Goal: Task Accomplishment & Management: Use online tool/utility

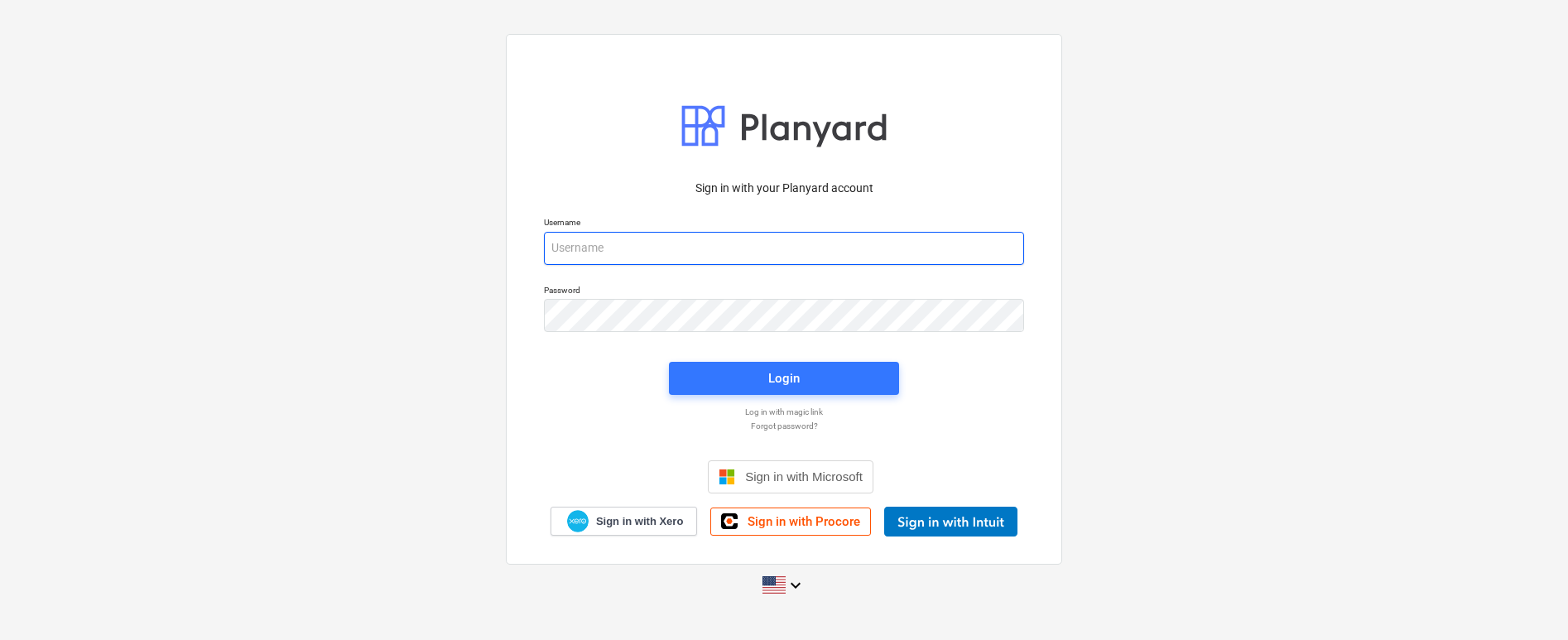
click at [583, 249] on input "email" at bounding box center [784, 248] width 480 height 33
click at [907, 241] on input "email" at bounding box center [784, 248] width 480 height 33
click at [906, 238] on input "email" at bounding box center [784, 248] width 480 height 33
click at [602, 249] on input "email" at bounding box center [784, 248] width 480 height 33
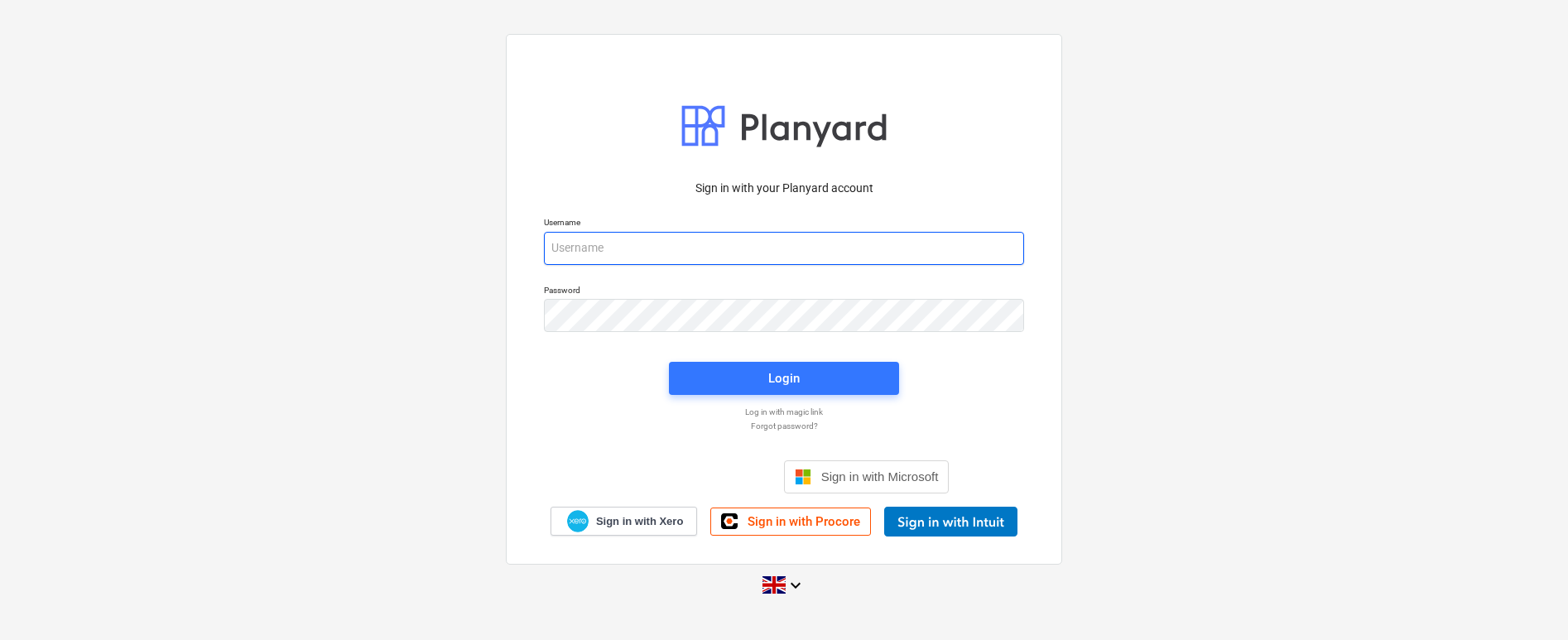
click at [583, 252] on input "email" at bounding box center [784, 248] width 480 height 33
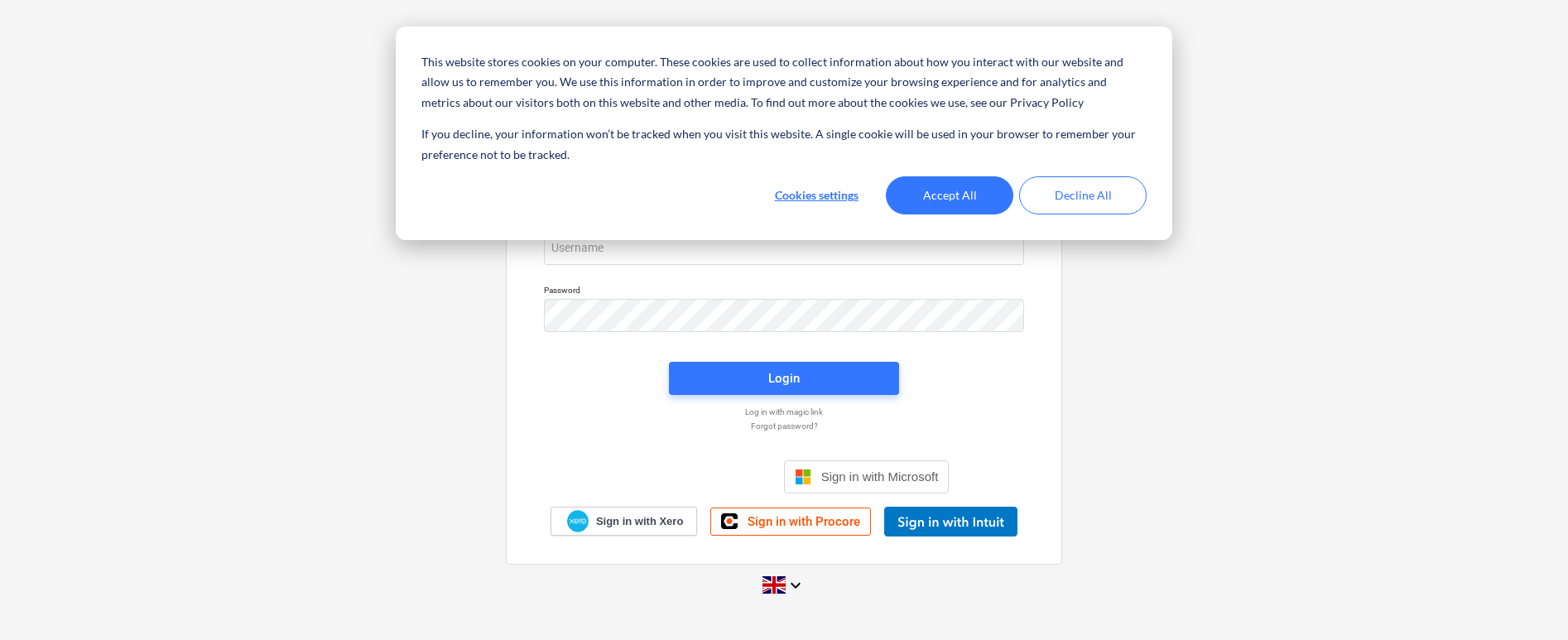
click at [320, 411] on div "Sign in with your Planyard account Username Password Login Log in with magic li…" at bounding box center [784, 319] width 1568 height 597
click at [1115, 371] on div "Sign in with your Planyard account Username Password Login Log in with magic li…" at bounding box center [784, 319] width 1568 height 597
click at [926, 183] on button "Accept All" at bounding box center [949, 194] width 127 height 38
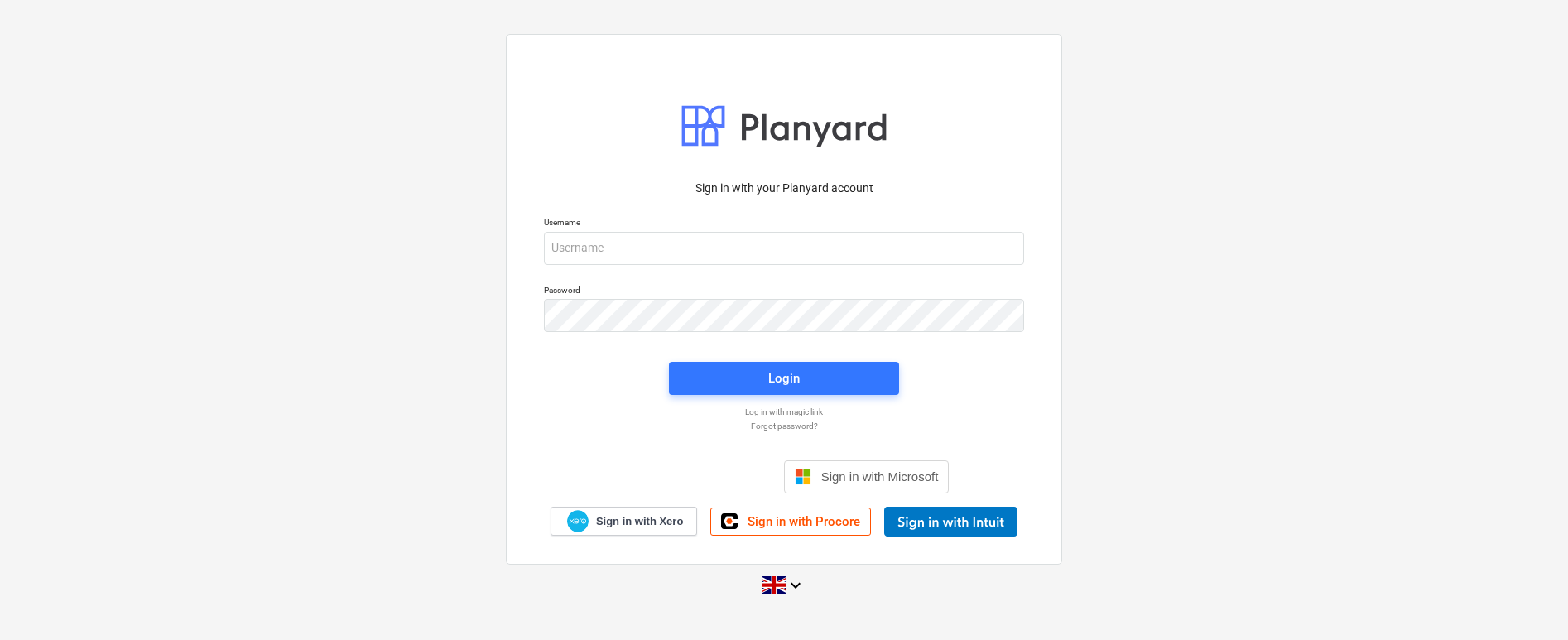
click at [1423, 473] on div "Sign in with your Planyard account Username Password Login Log in with magic li…" at bounding box center [784, 319] width 1568 height 597
click at [682, 249] on input "email" at bounding box center [784, 248] width 480 height 33
click at [373, 319] on div "Sign in with your Planyard account Username Password Login Log in with magic li…" at bounding box center [784, 319] width 1568 height 597
click at [908, 243] on input "email" at bounding box center [784, 248] width 480 height 33
click at [0, 639] on com-1password-button at bounding box center [0, 640] width 0 height 0
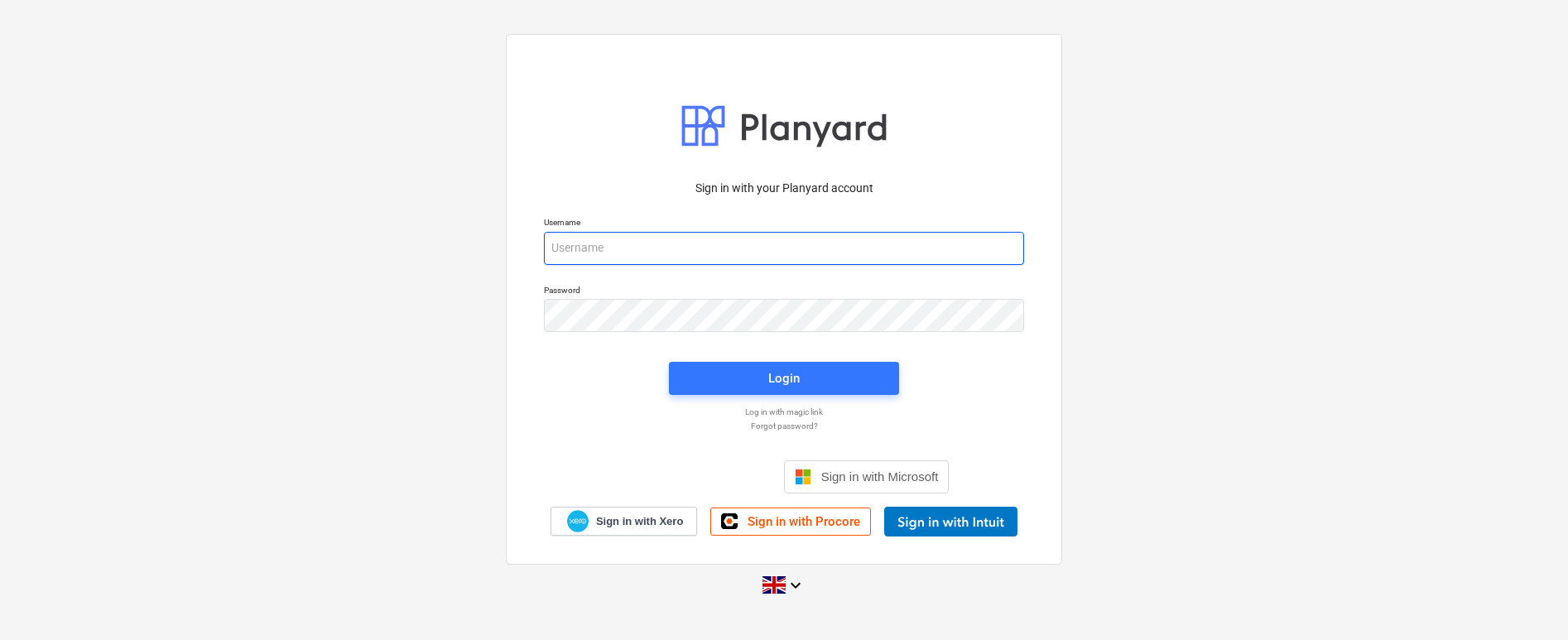
click at [0, 639] on com-1password-button at bounding box center [0, 640] width 0 height 0
click at [691, 245] on input "email" at bounding box center [784, 248] width 480 height 33
drag, startPoint x: 634, startPoint y: 245, endPoint x: 888, endPoint y: 246, distance: 254.0
click at [637, 243] on input "email" at bounding box center [784, 248] width 480 height 33
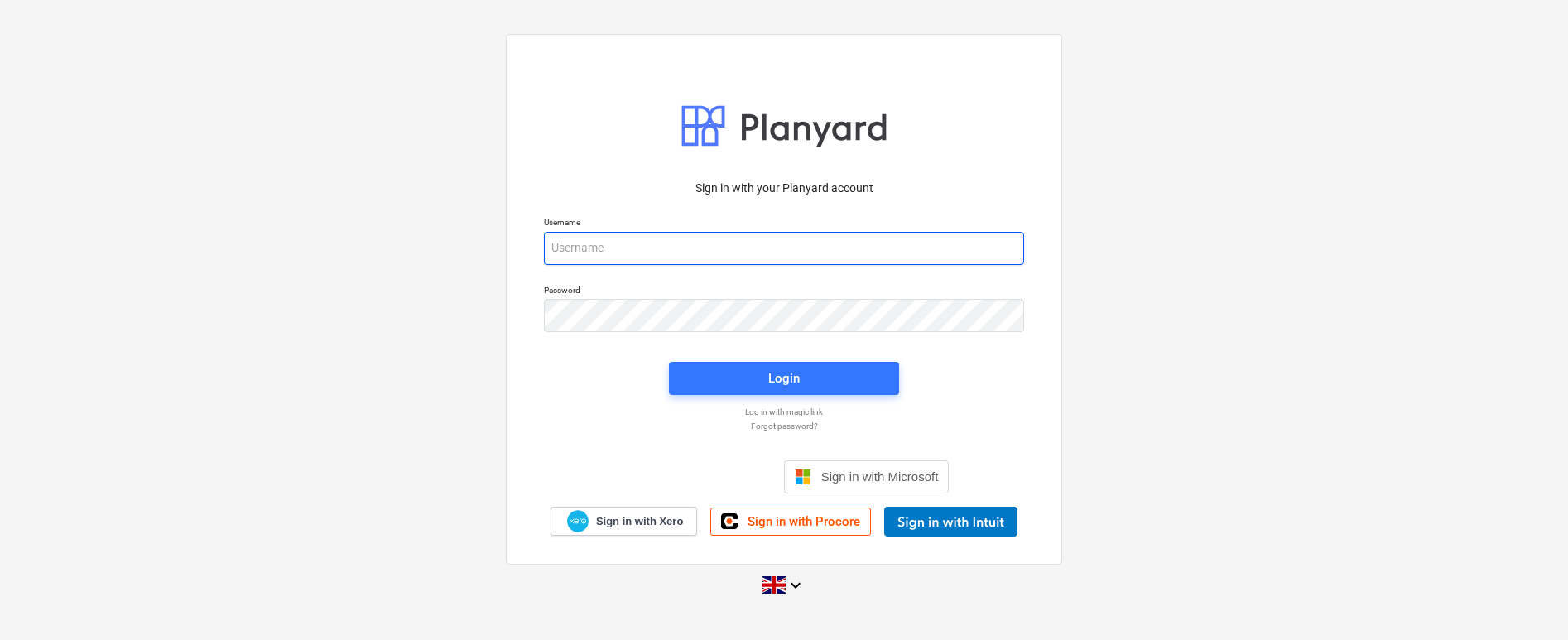
click at [587, 235] on input "email" at bounding box center [784, 248] width 480 height 33
click at [0, 639] on com-1password-button at bounding box center [0, 640] width 0 height 0
type input "invoices@epicbuilds.com.au"
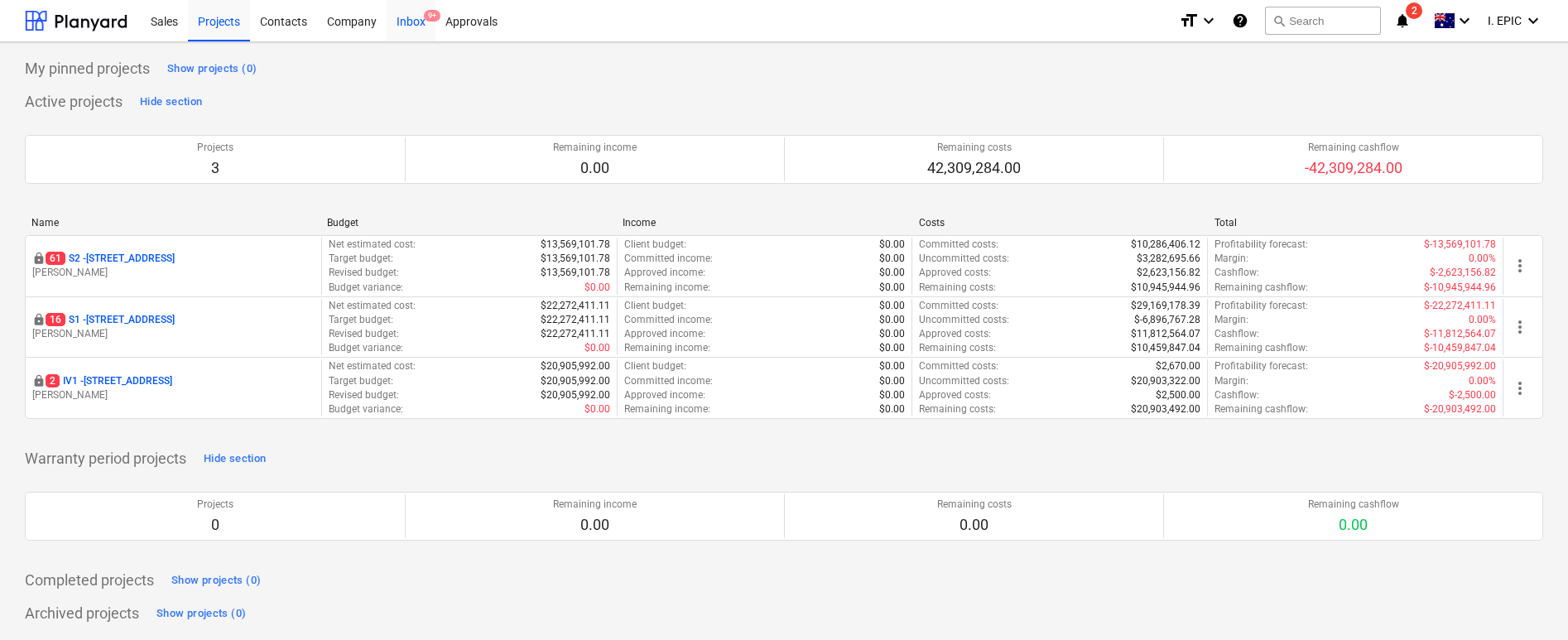
click at [413, 26] on div "Inbox 9+" at bounding box center [410, 20] width 48 height 42
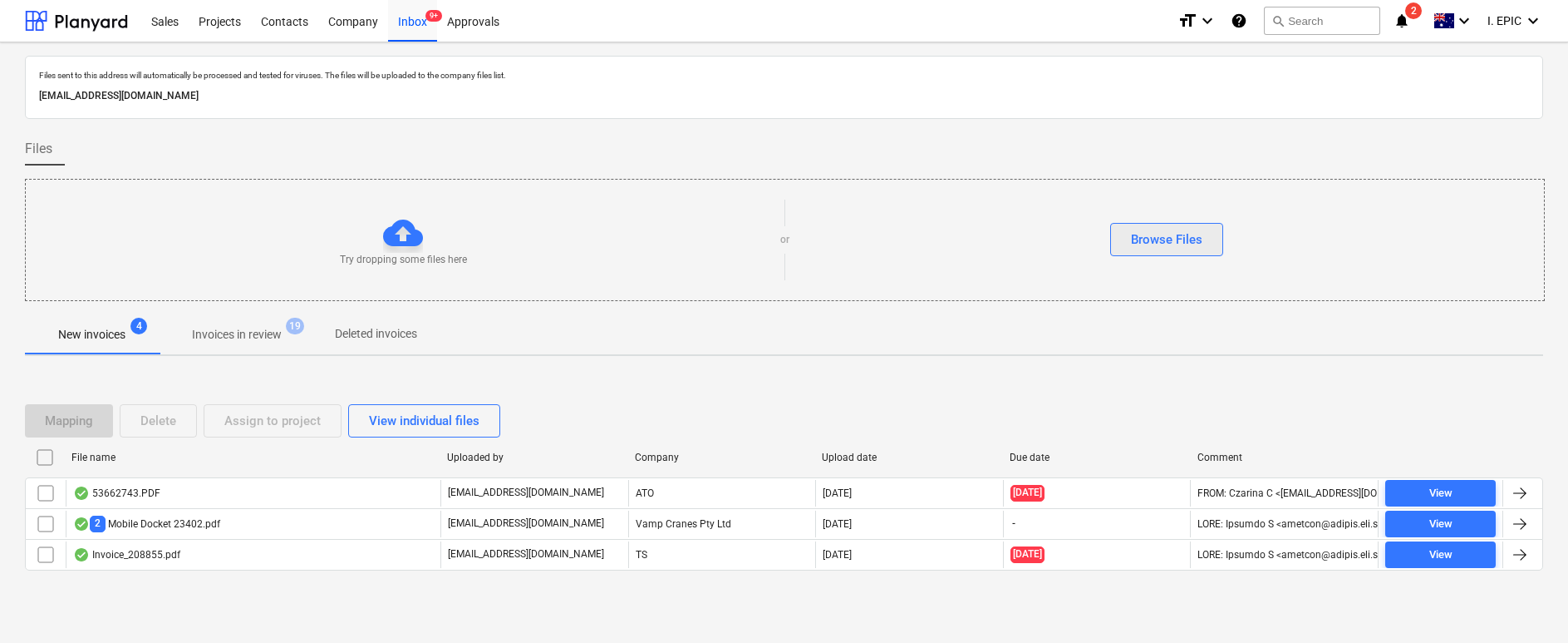
scroll to position [3, 0]
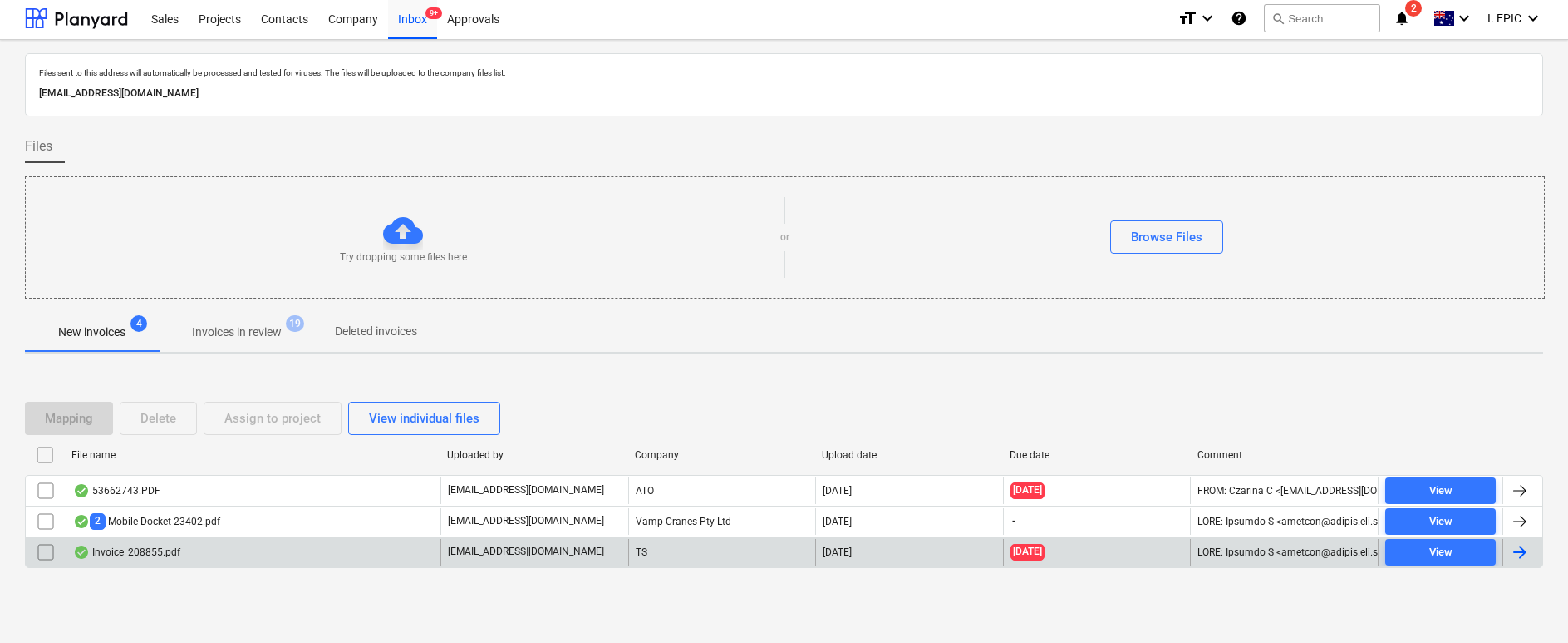
click at [199, 604] on div "Mapping Delete Assign to project View individual files File name Uploaded by Co…" at bounding box center [784, 491] width 1518 height 250
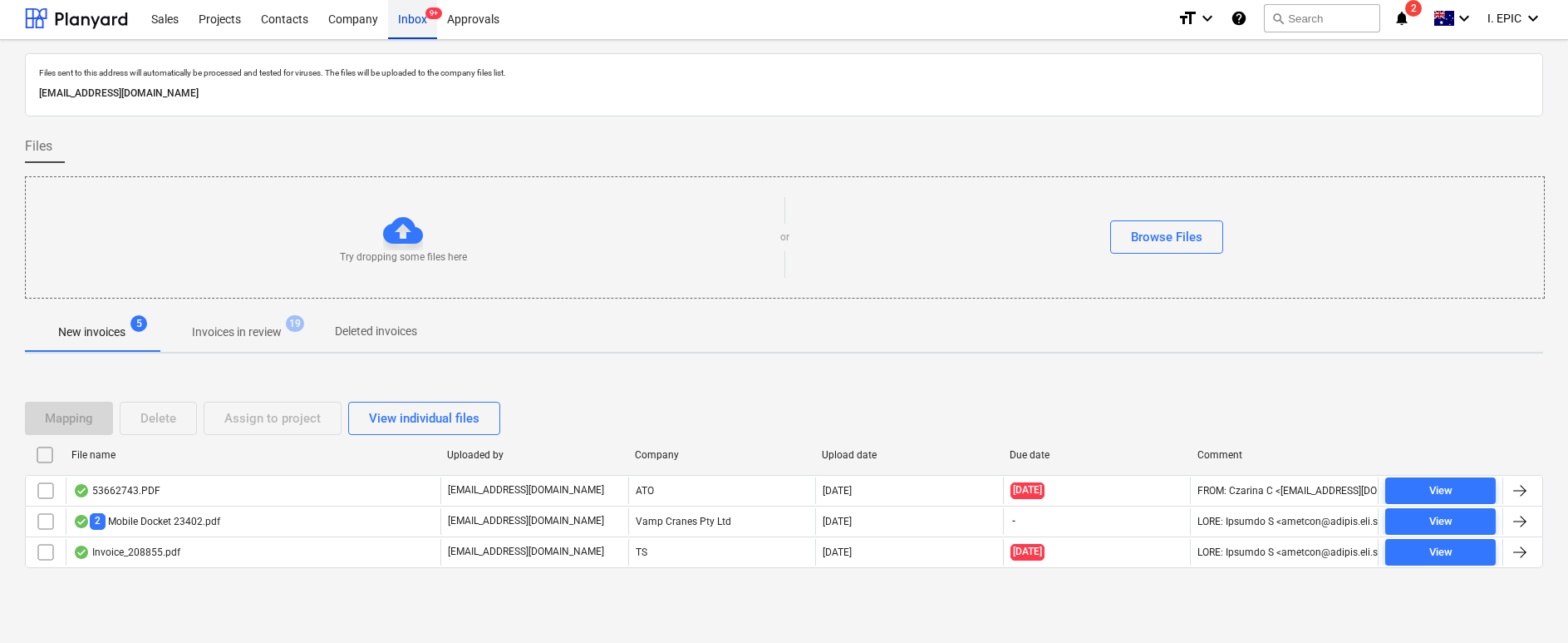
click at [423, 23] on div "Inbox 9+" at bounding box center [412, 17] width 49 height 42
click at [418, 19] on div "Inbox 9+" at bounding box center [412, 17] width 49 height 42
click at [421, 16] on div "Inbox 9+" at bounding box center [412, 17] width 49 height 42
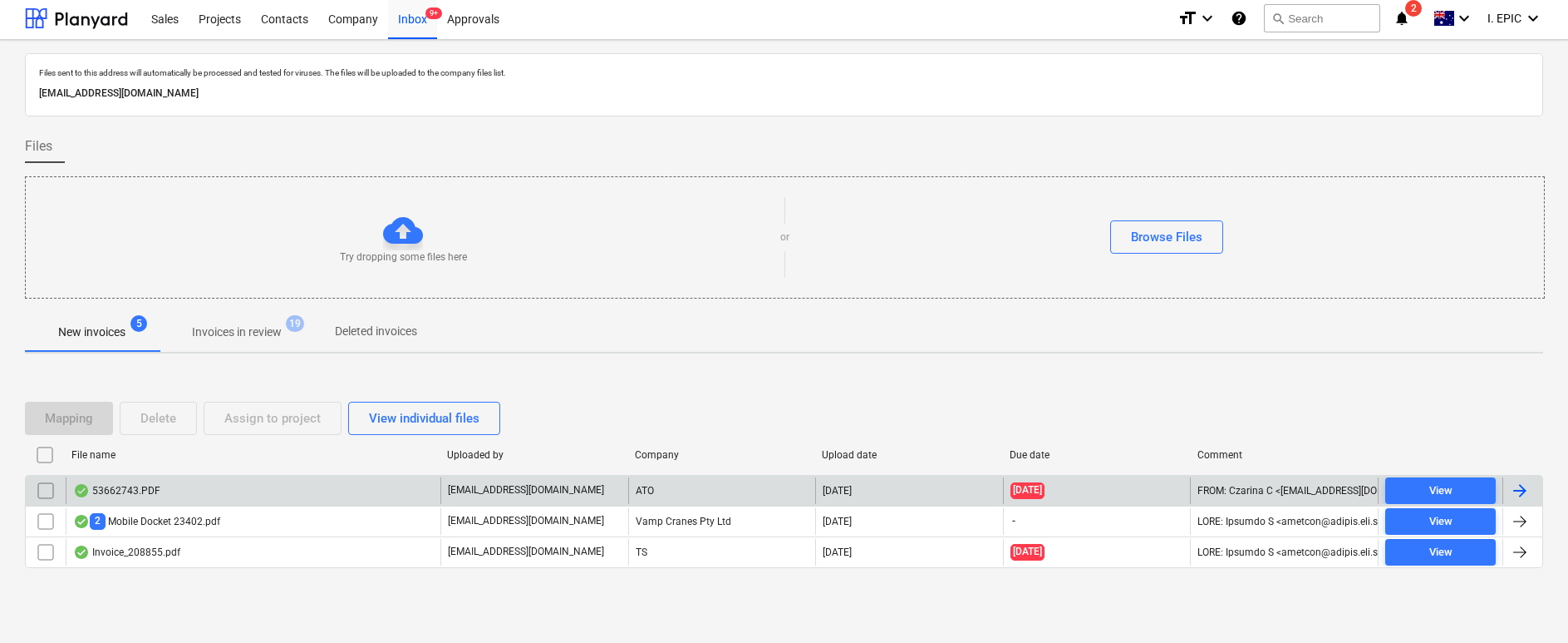
click at [124, 488] on div "53662743.PDF" at bounding box center [116, 491] width 87 height 13
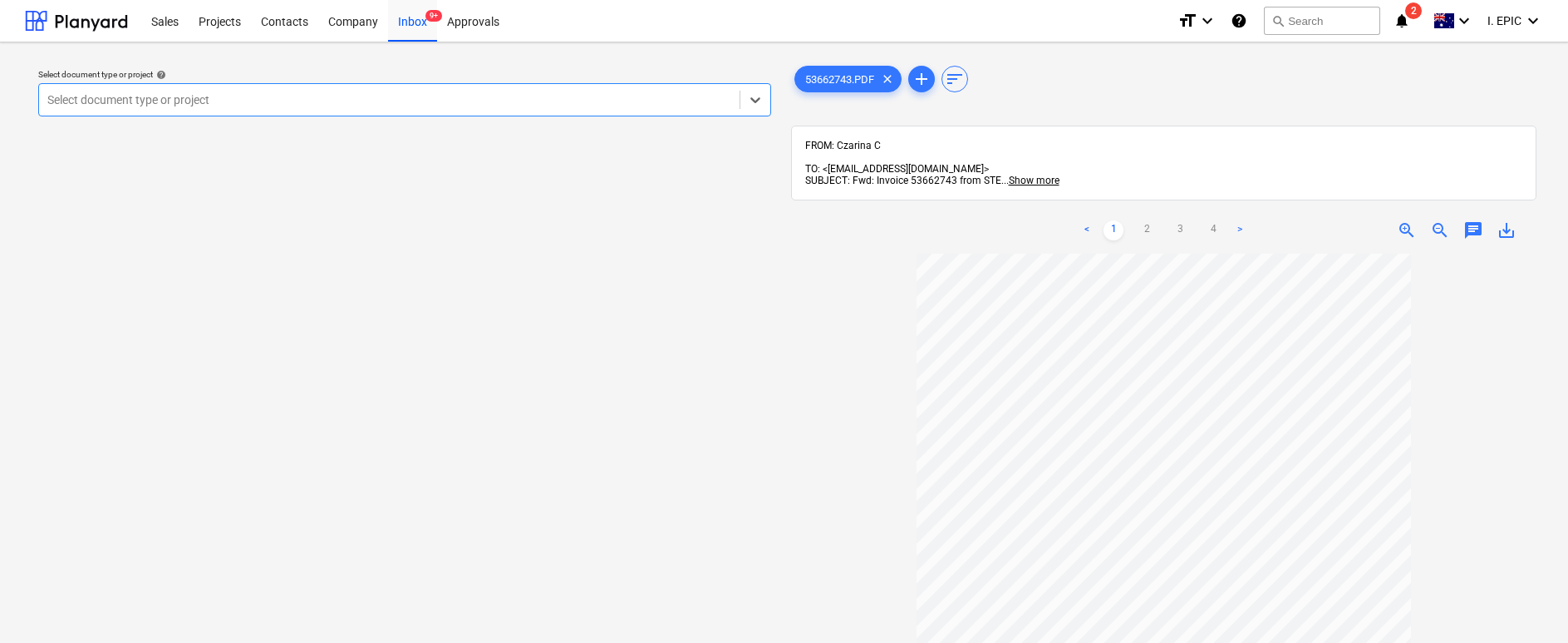
click at [1404, 221] on span "zoom_in" at bounding box center [1406, 230] width 20 height 20
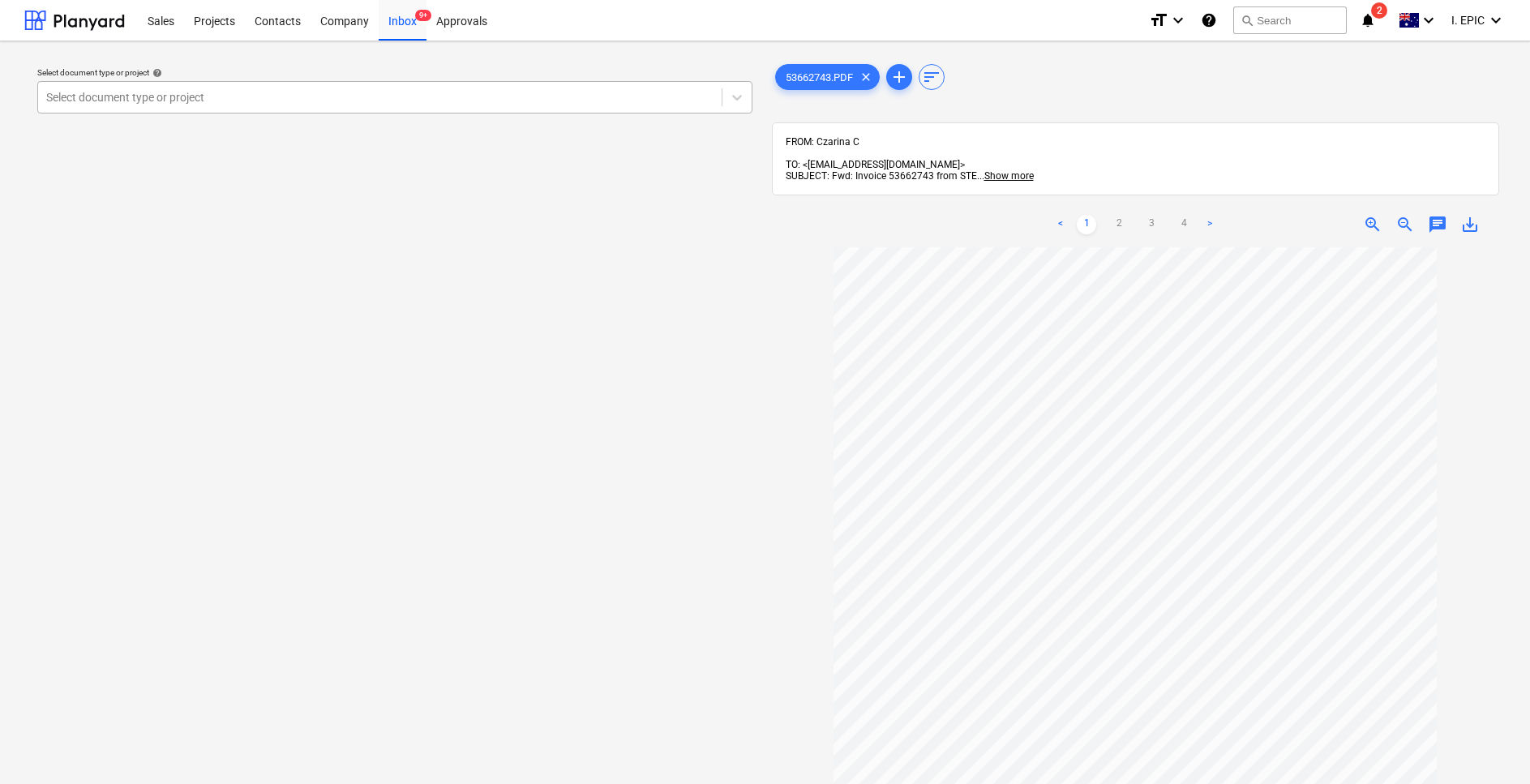
click at [164, 93] on div at bounding box center [380, 98] width 667 height 16
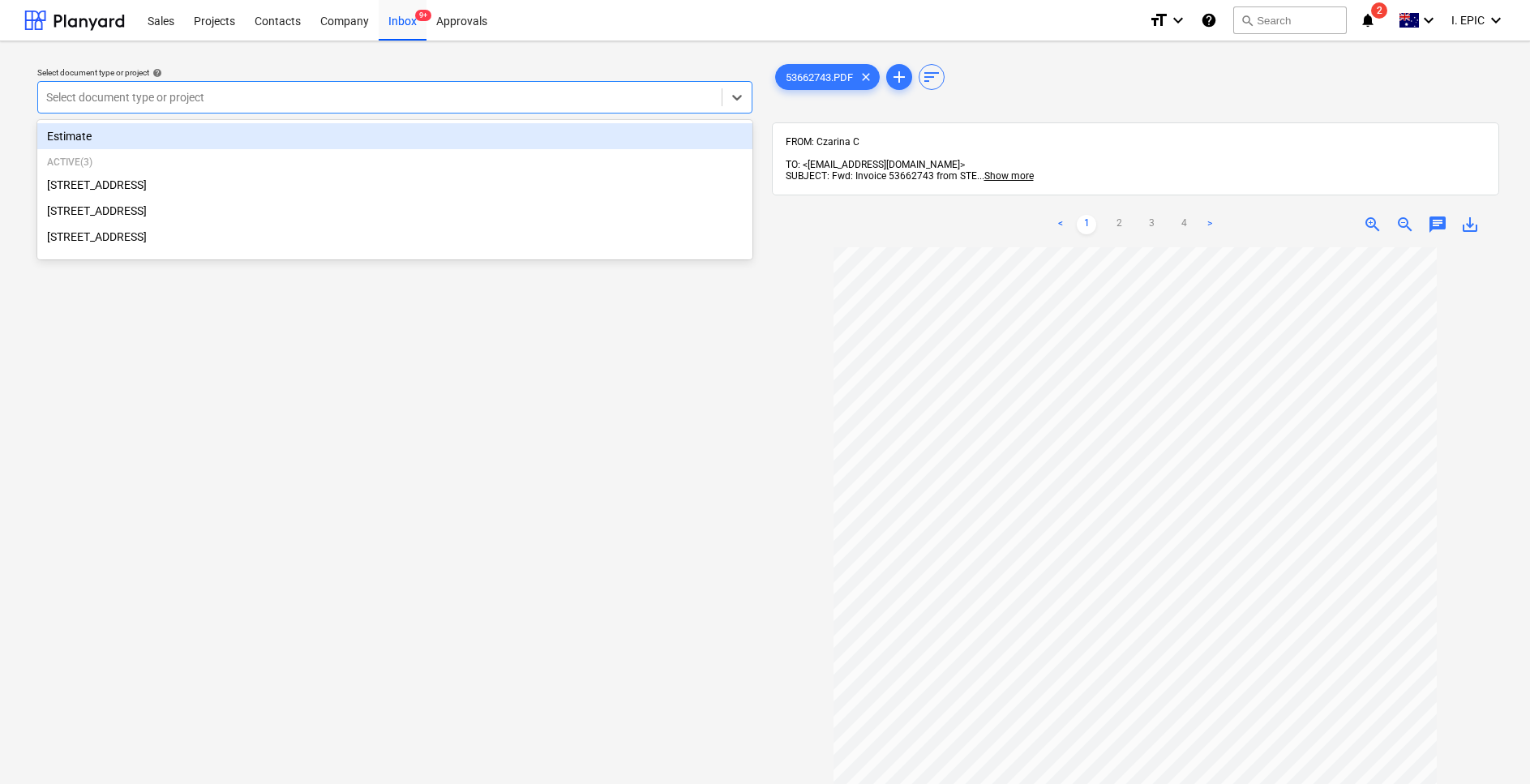
scroll to position [81, 0]
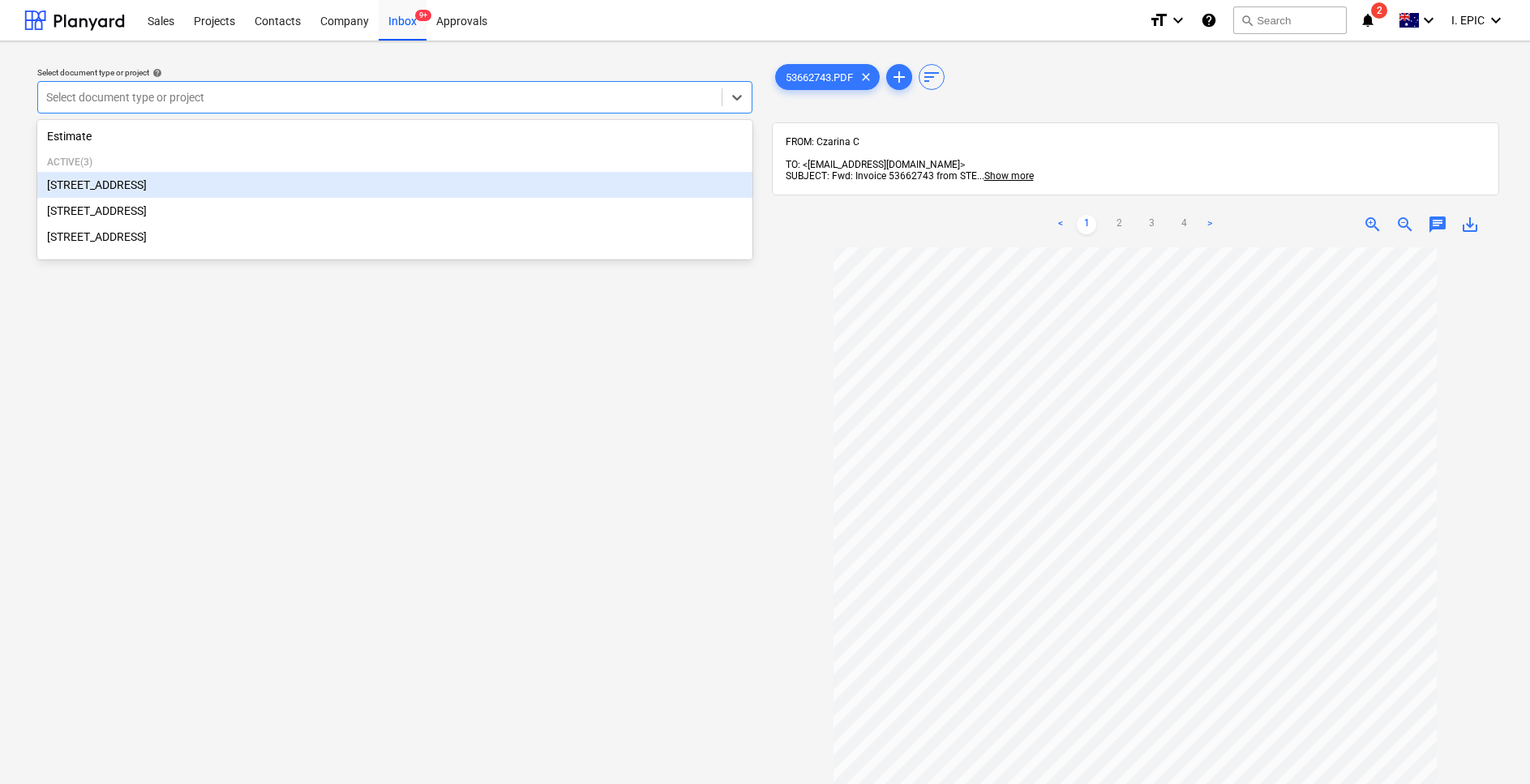
click at [110, 191] on div "[STREET_ADDRESS]" at bounding box center [395, 185] width 715 height 26
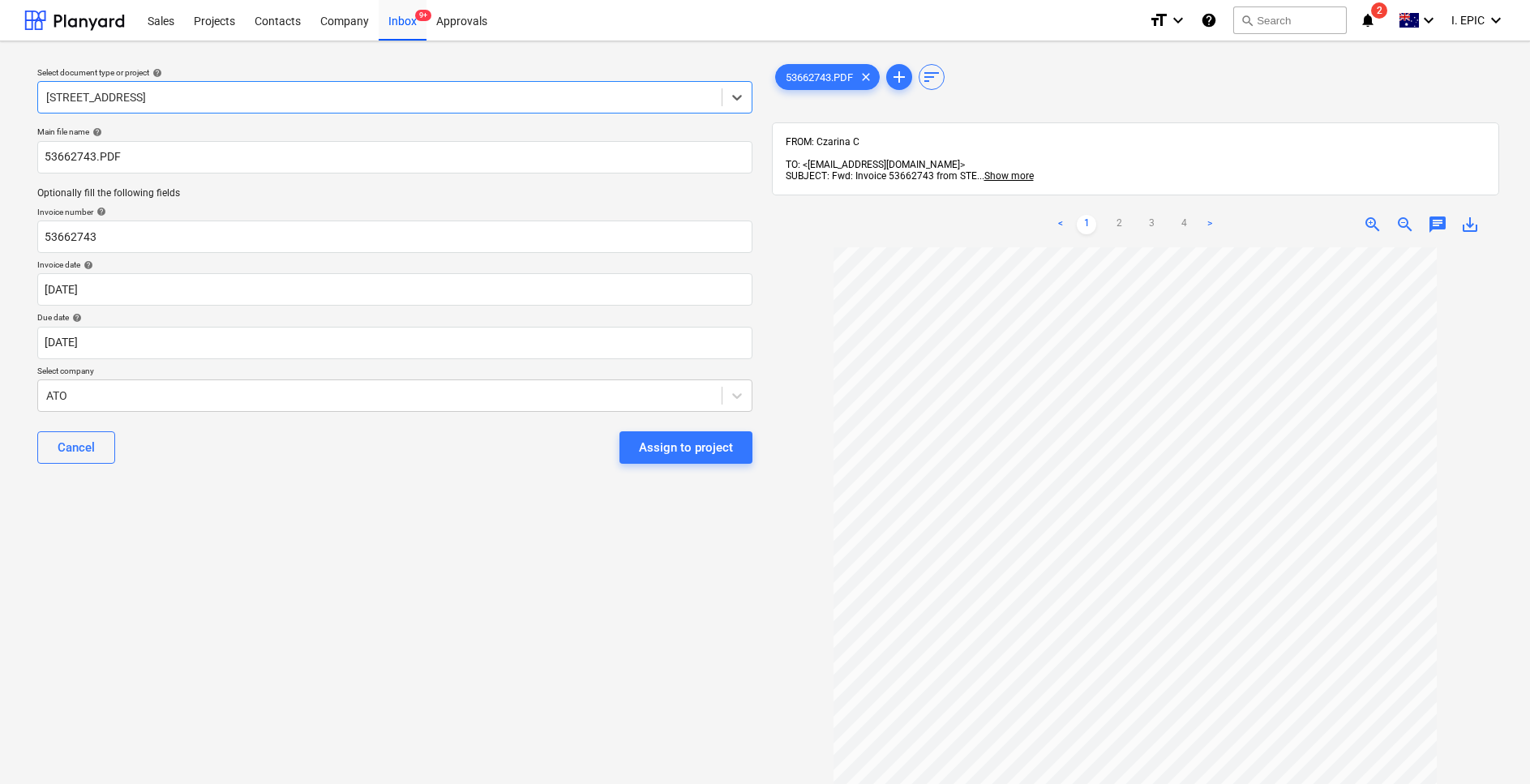
click at [437, 626] on div "Select document type or project help option 76 Beach Rd, Sandringham, selected.…" at bounding box center [395, 523] width 741 height 938
click at [140, 391] on div at bounding box center [380, 396] width 667 height 16
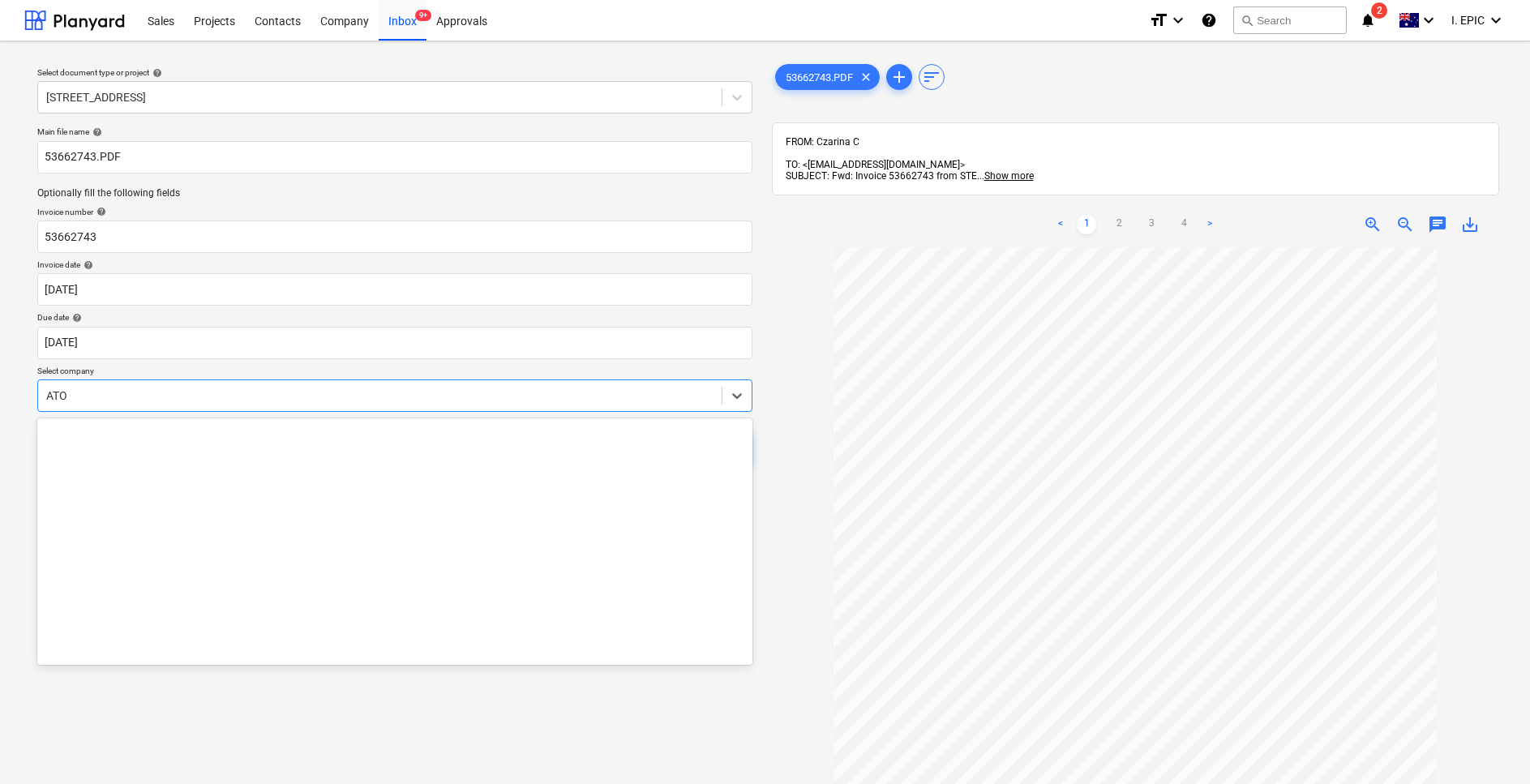
scroll to position [2270, 0]
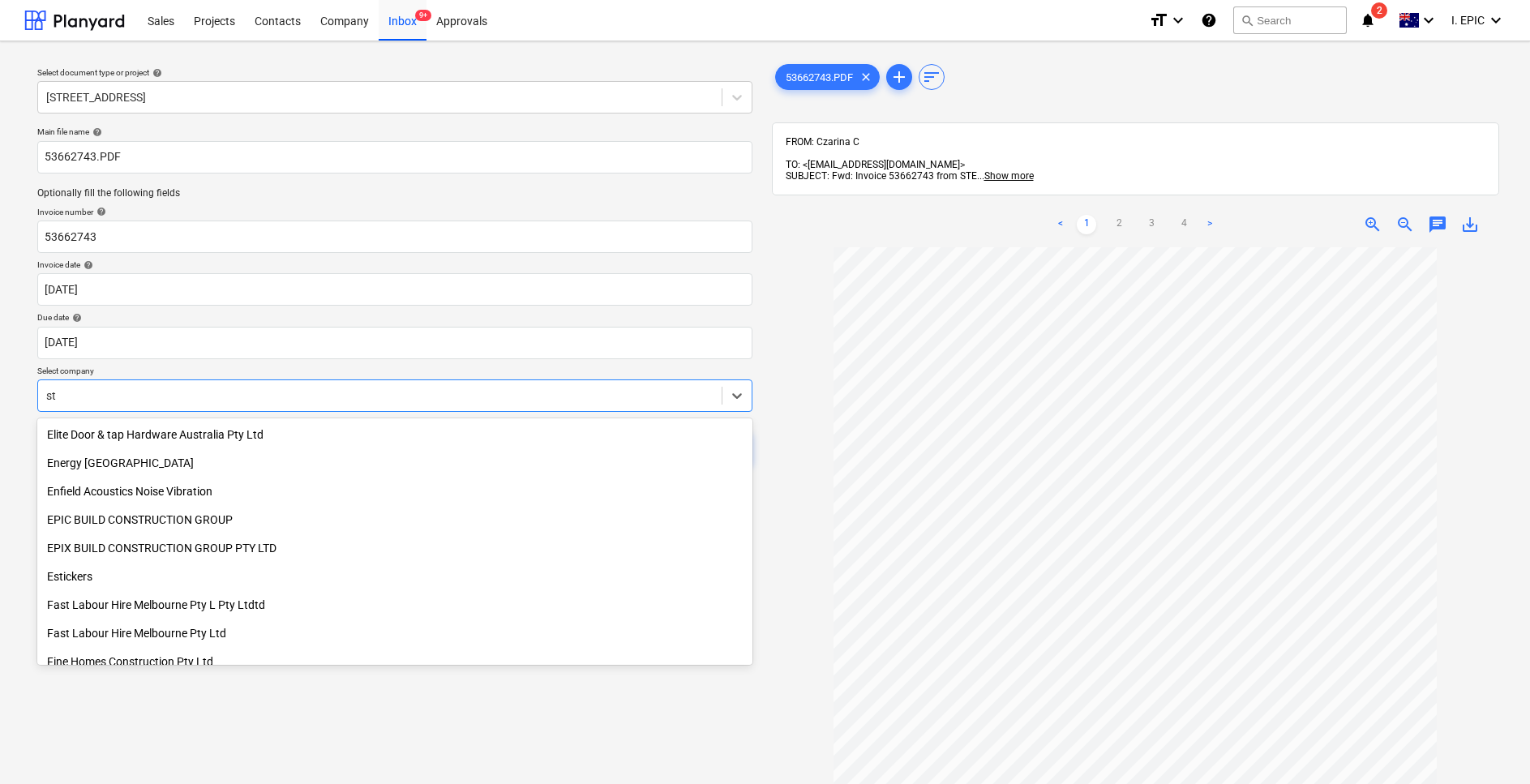
type input "sti"
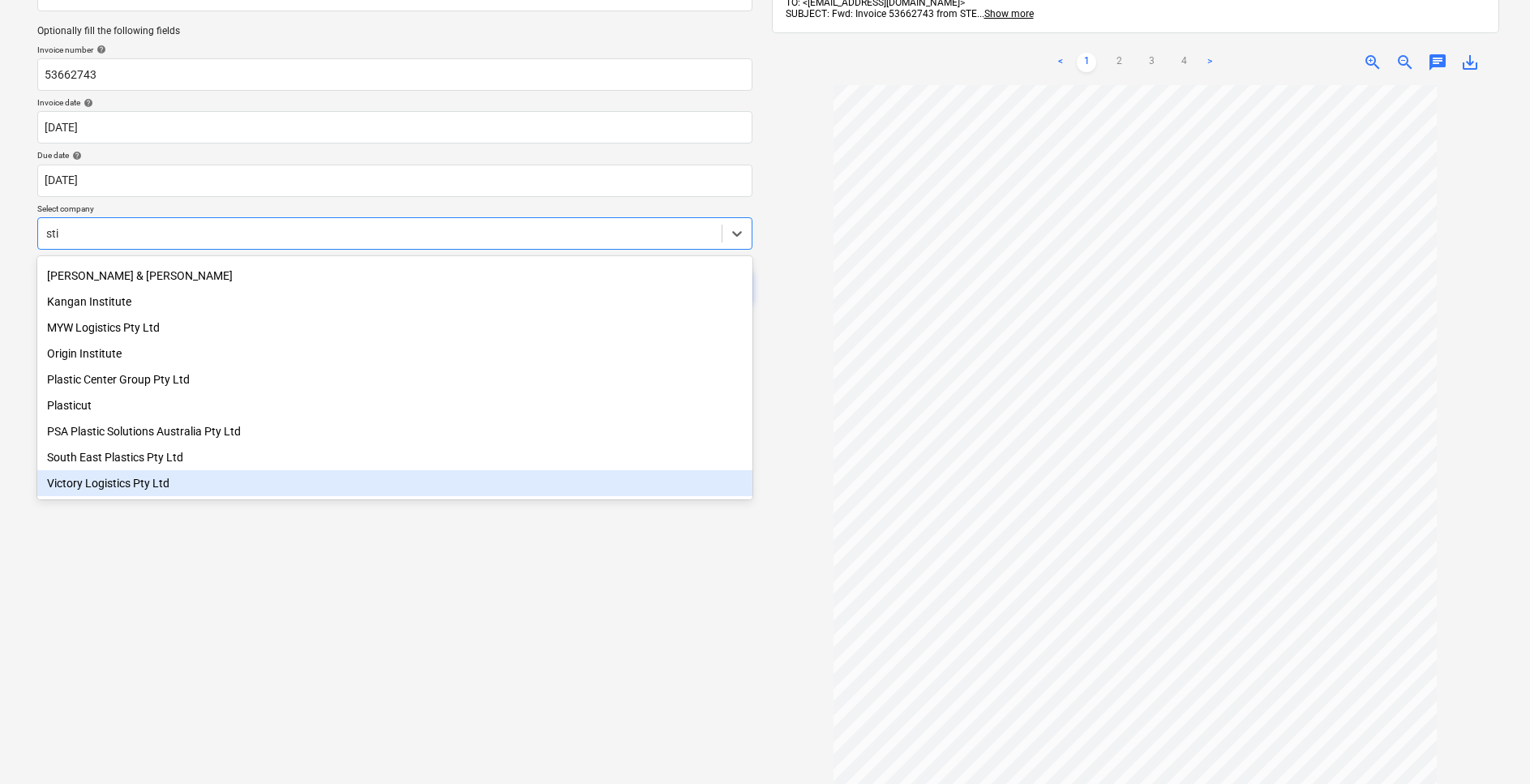
scroll to position [0, 0]
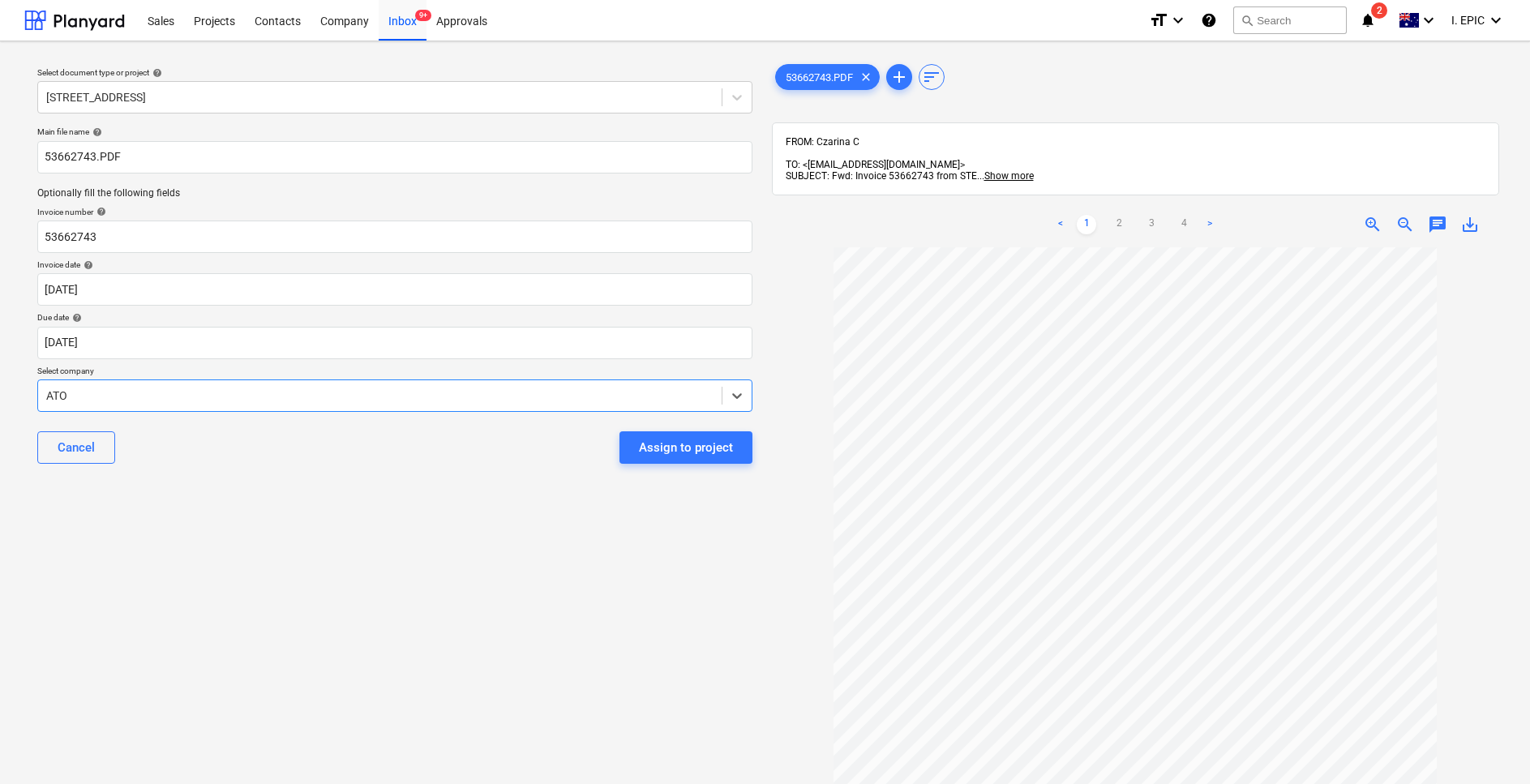
drag, startPoint x: 88, startPoint y: 387, endPoint x: 32, endPoint y: 390, distance: 56.1
click at [32, 390] on div "Main file name help 53662743.PDF Optionally fill the following fields Invoice n…" at bounding box center [395, 302] width 729 height 363
click at [459, 583] on div "Select document type or project help 76 Beach Rd, Sandringham Main file name he…" at bounding box center [395, 523] width 741 height 938
click at [509, 616] on div "Select document type or project help 76 Beach Rd, Sandringham Main file name he…" at bounding box center [395, 523] width 741 height 938
click at [116, 278] on body "This website stores cookies on your computer. These cookies are used to collect…" at bounding box center [765, 392] width 1530 height 784
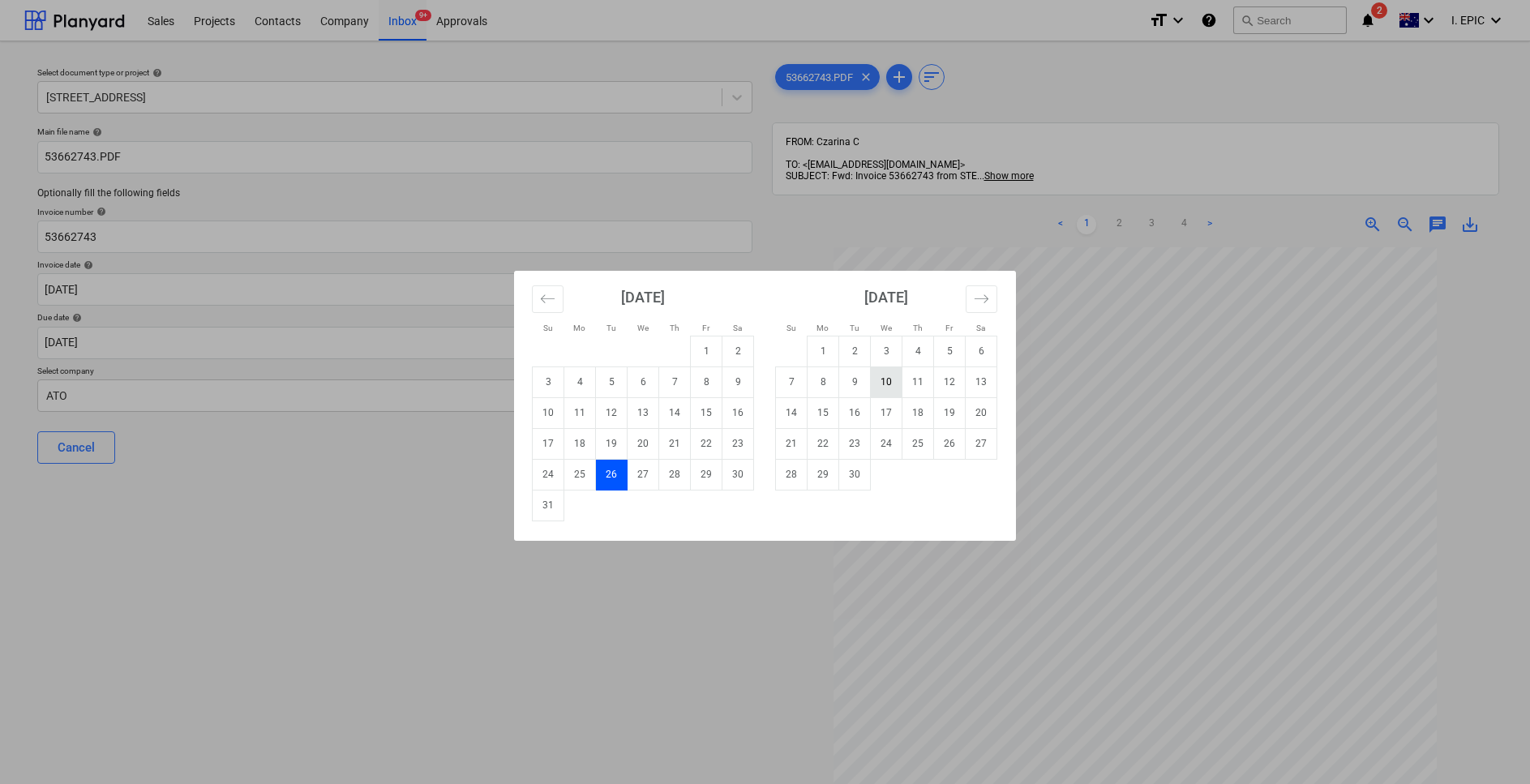
click at [881, 386] on td "10" at bounding box center [886, 382] width 32 height 31
type input "10 Sep 2025"
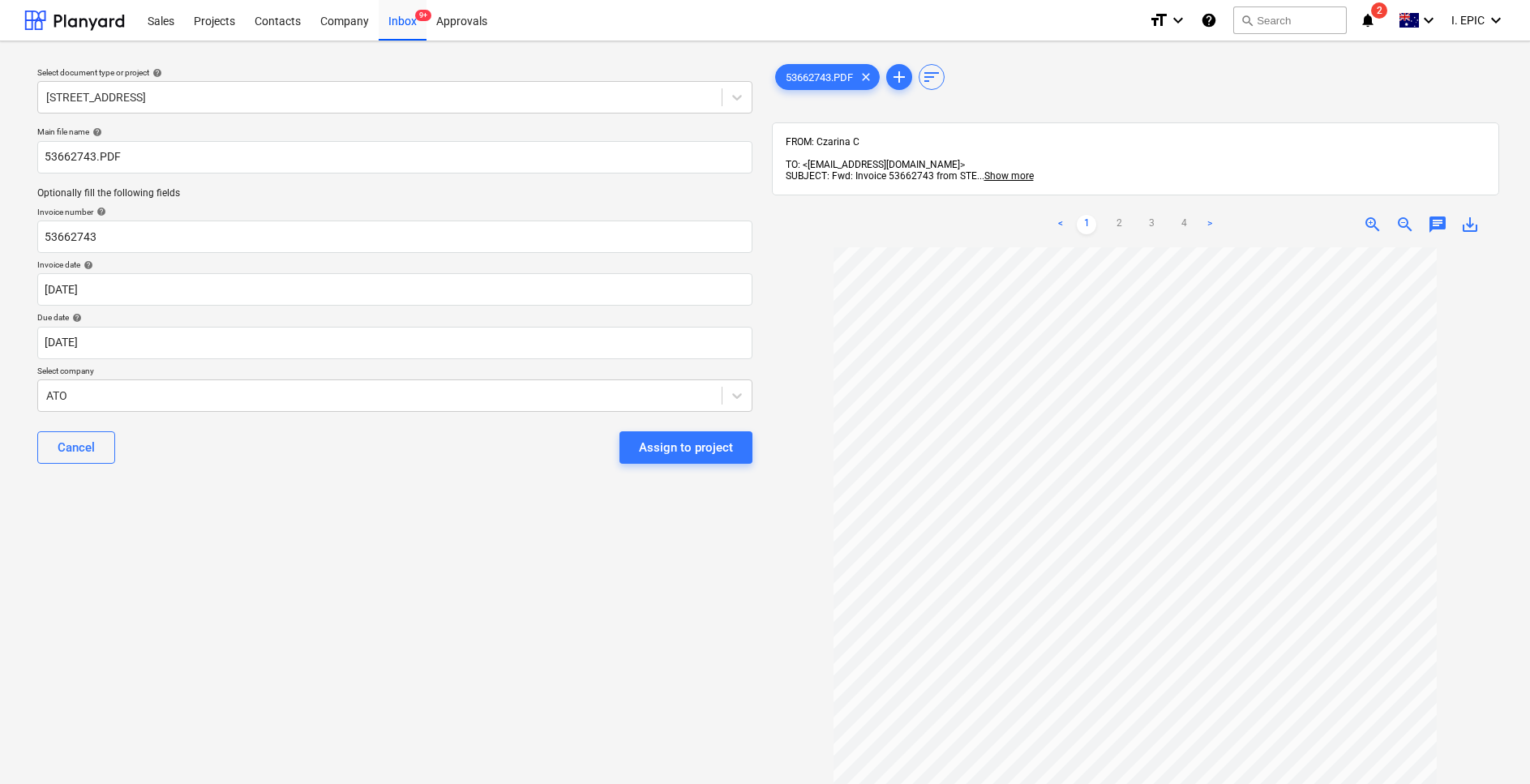
click at [226, 512] on div "Select document type or project help 76 Beach Rd, Sandringham Main file name he…" at bounding box center [395, 523] width 741 height 938
click at [1118, 215] on link "2" at bounding box center [1119, 224] width 19 height 19
click at [1148, 215] on link "3" at bounding box center [1151, 224] width 19 height 19
click at [1186, 215] on link "4" at bounding box center [1184, 224] width 19 height 19
click at [1064, 215] on link "<" at bounding box center [1060, 224] width 19 height 19
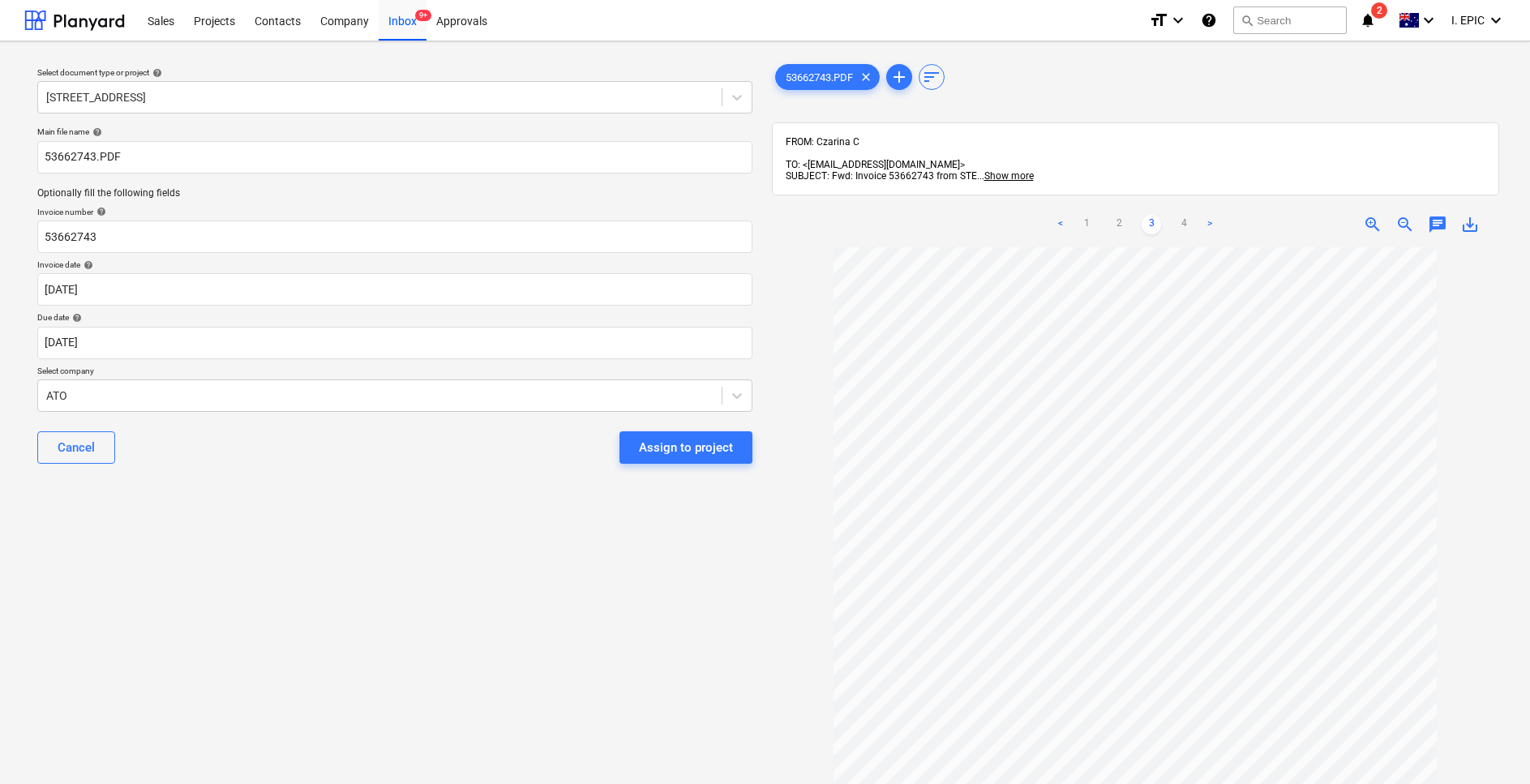
click at [1059, 215] on link "<" at bounding box center [1060, 224] width 19 height 19
click at [1055, 215] on link "<" at bounding box center [1060, 224] width 19 height 19
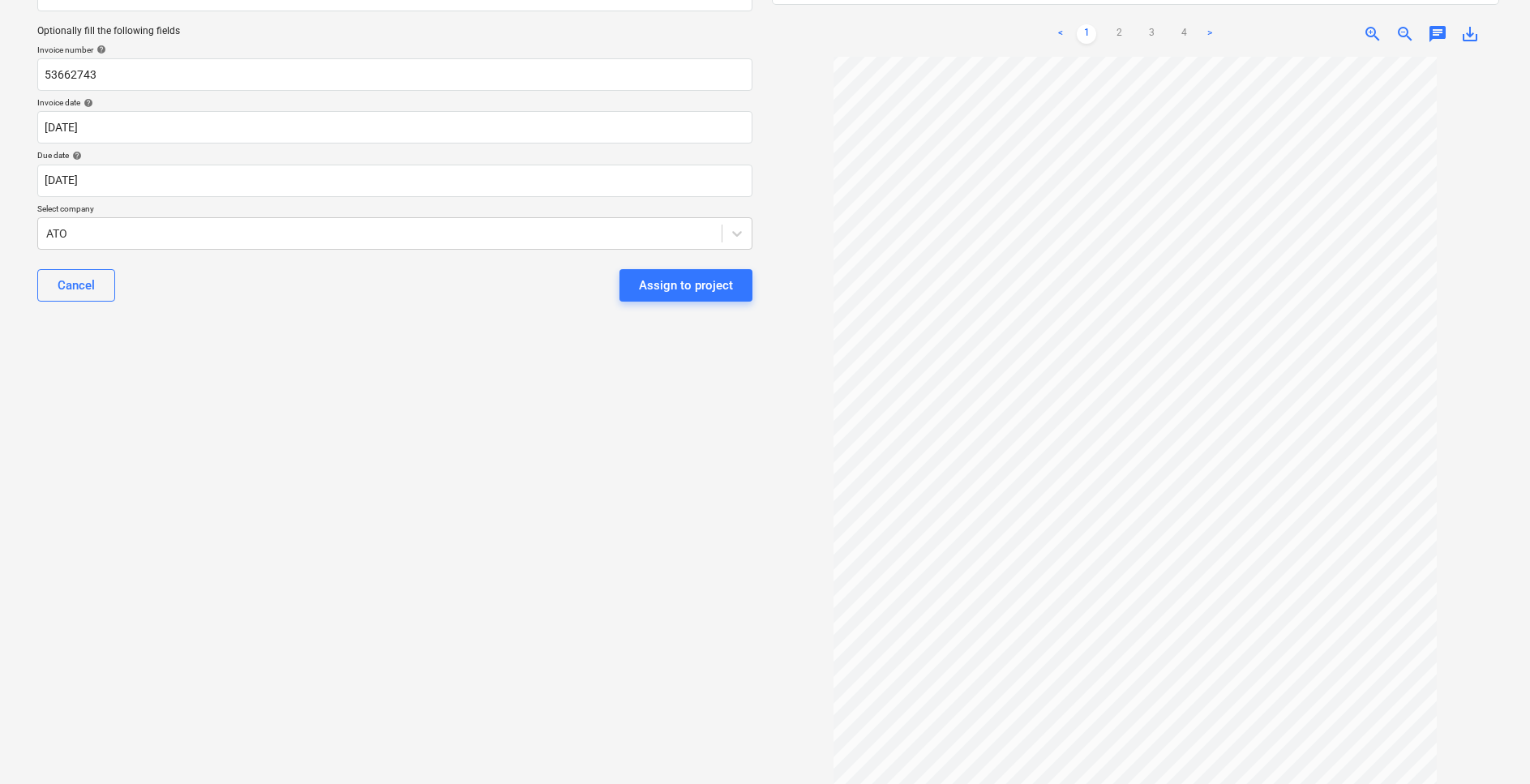
scroll to position [210, 0]
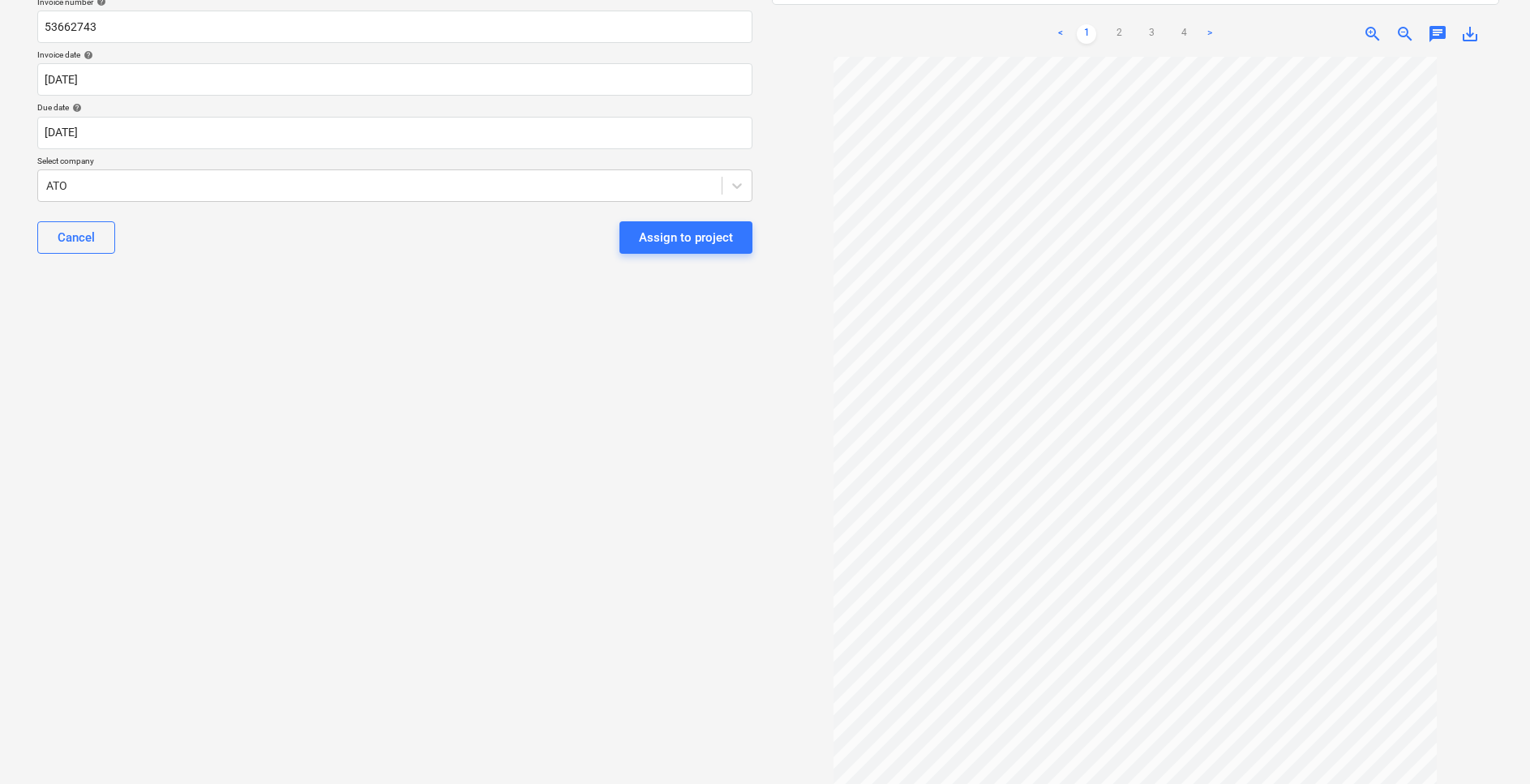
drag, startPoint x: 1500, startPoint y: 242, endPoint x: 1479, endPoint y: 377, distance: 136.6
click at [1493, 338] on div "53662743.PDF clear add sort FROM: Czarina C TO: <1e151c21-b955-4dc1-9446-1efd9e…" at bounding box center [1136, 307] width 741 height 927
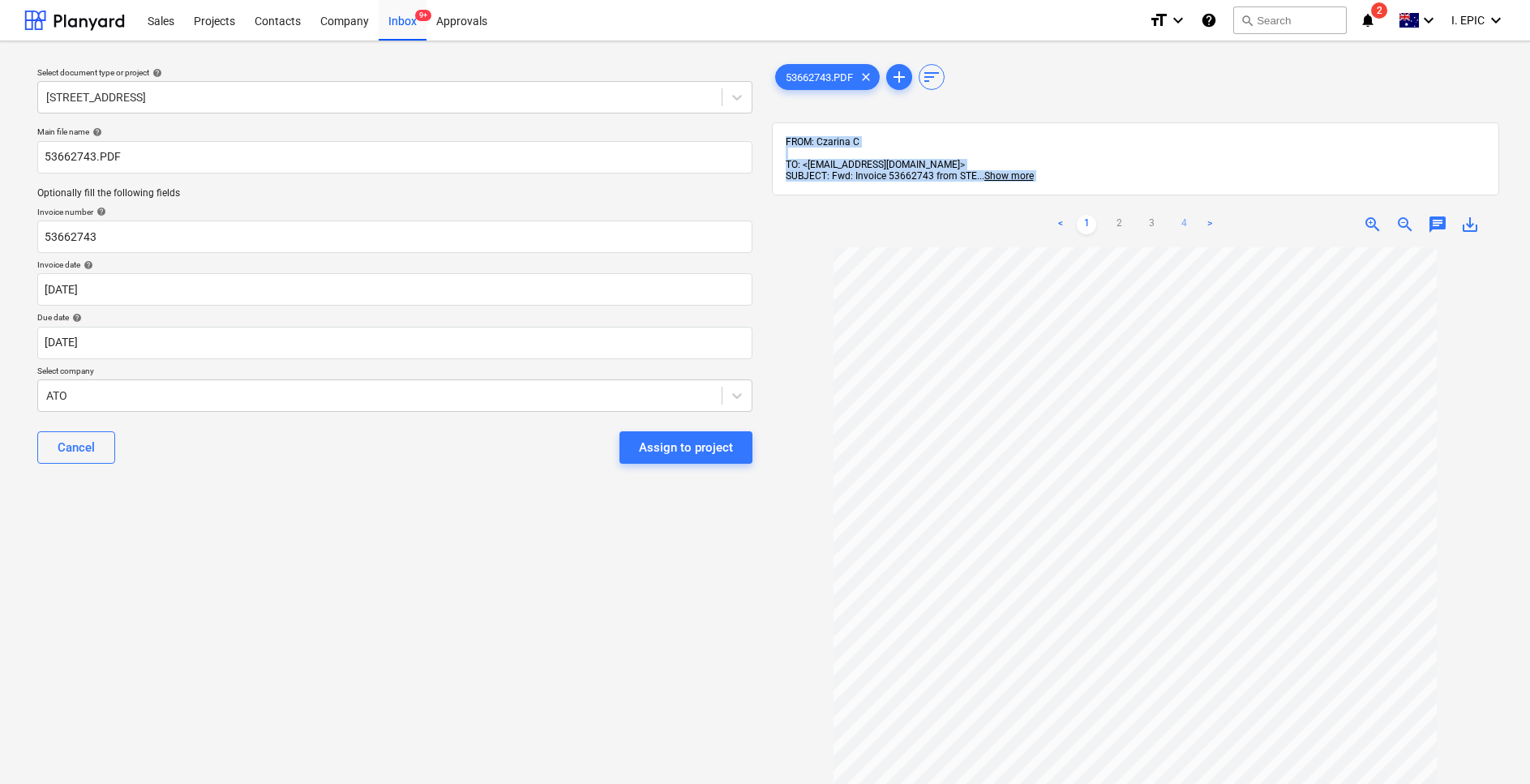
click at [1184, 215] on link "4" at bounding box center [1184, 224] width 19 height 19
click at [377, 500] on div "Select document type or project help 76 Beach Rd, Sandringham Main file name he…" at bounding box center [395, 523] width 741 height 938
click at [92, 397] on div at bounding box center [380, 396] width 667 height 16
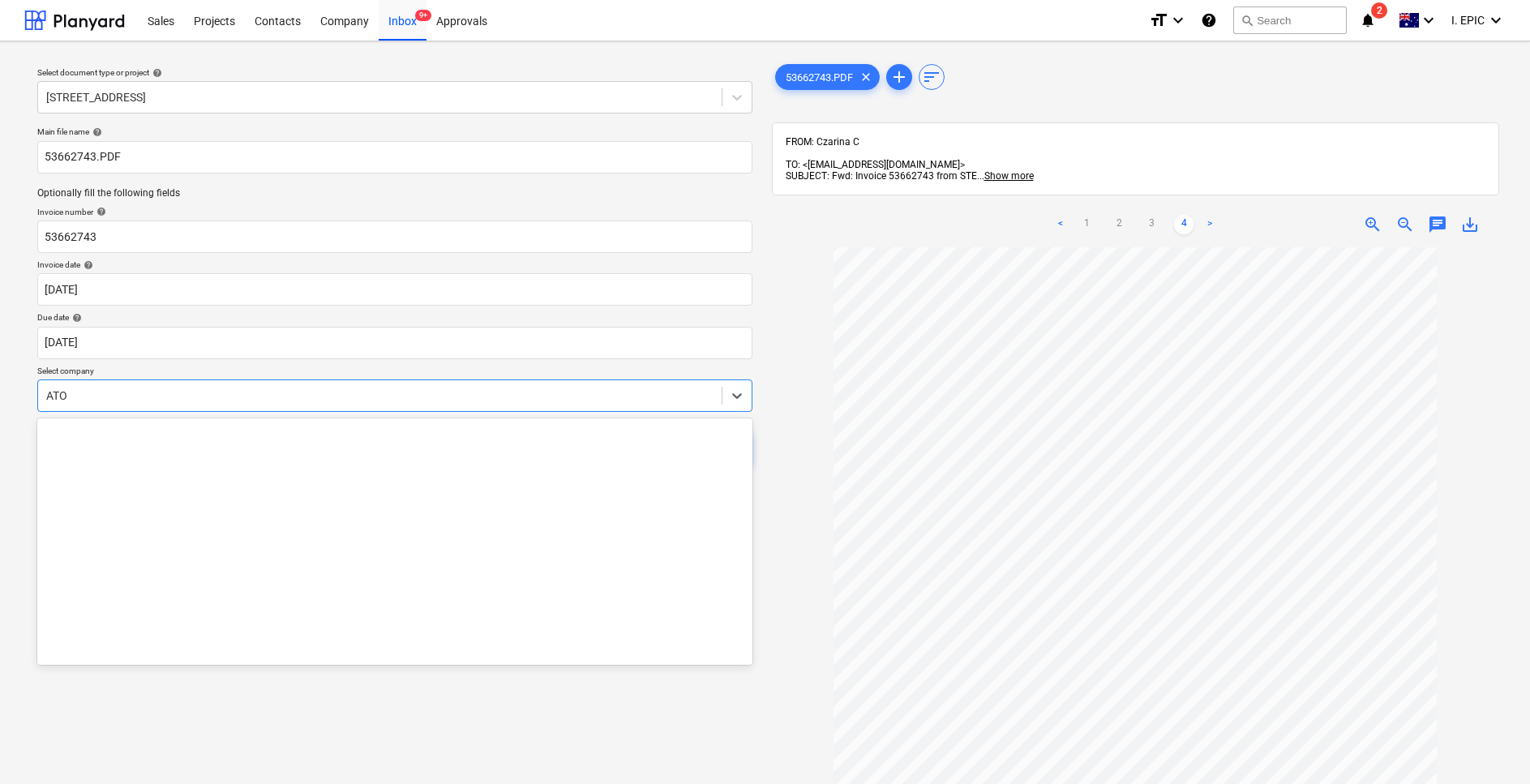
scroll to position [2270, 0]
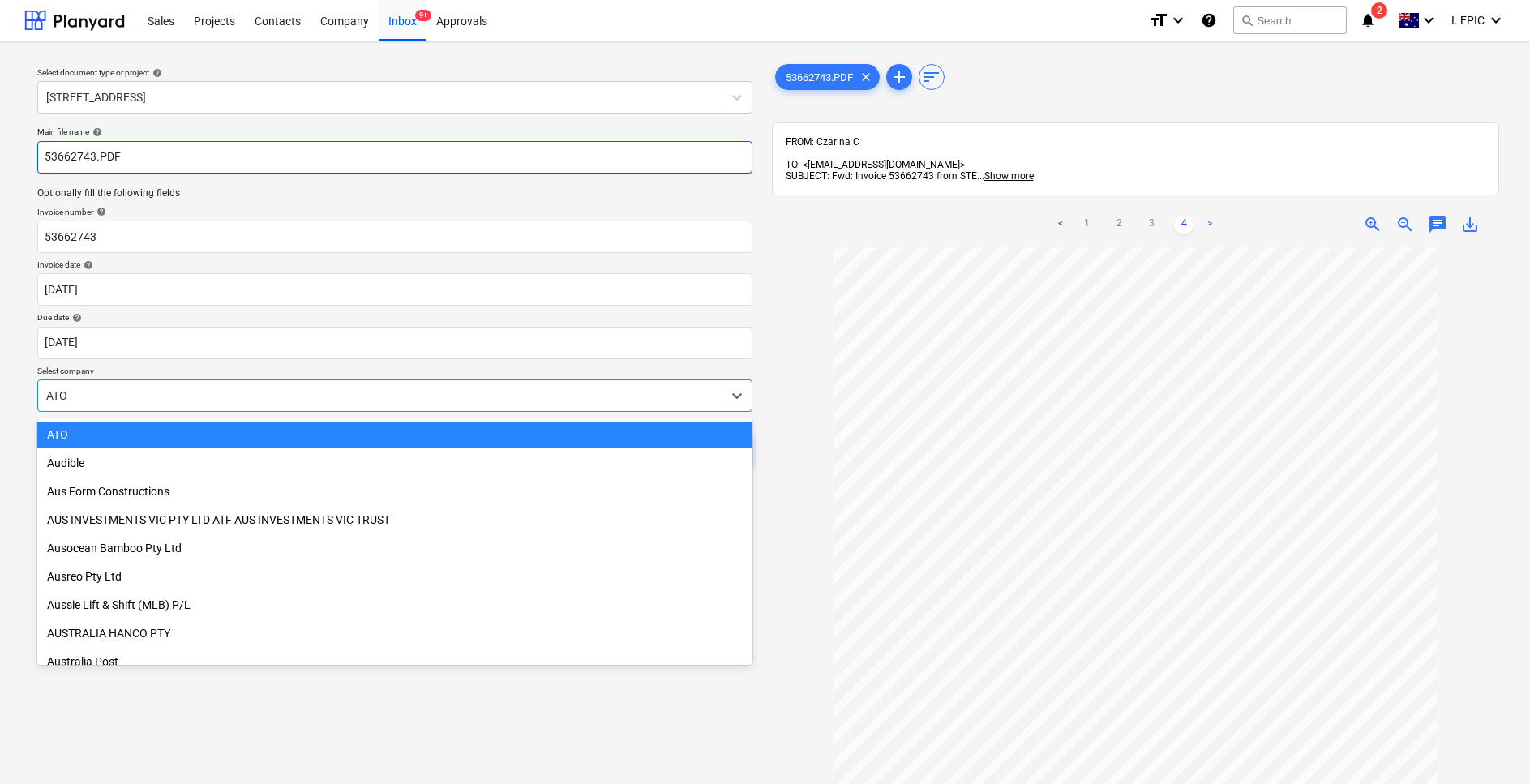
click at [62, 161] on input "53662743.PDF" at bounding box center [395, 158] width 715 height 33
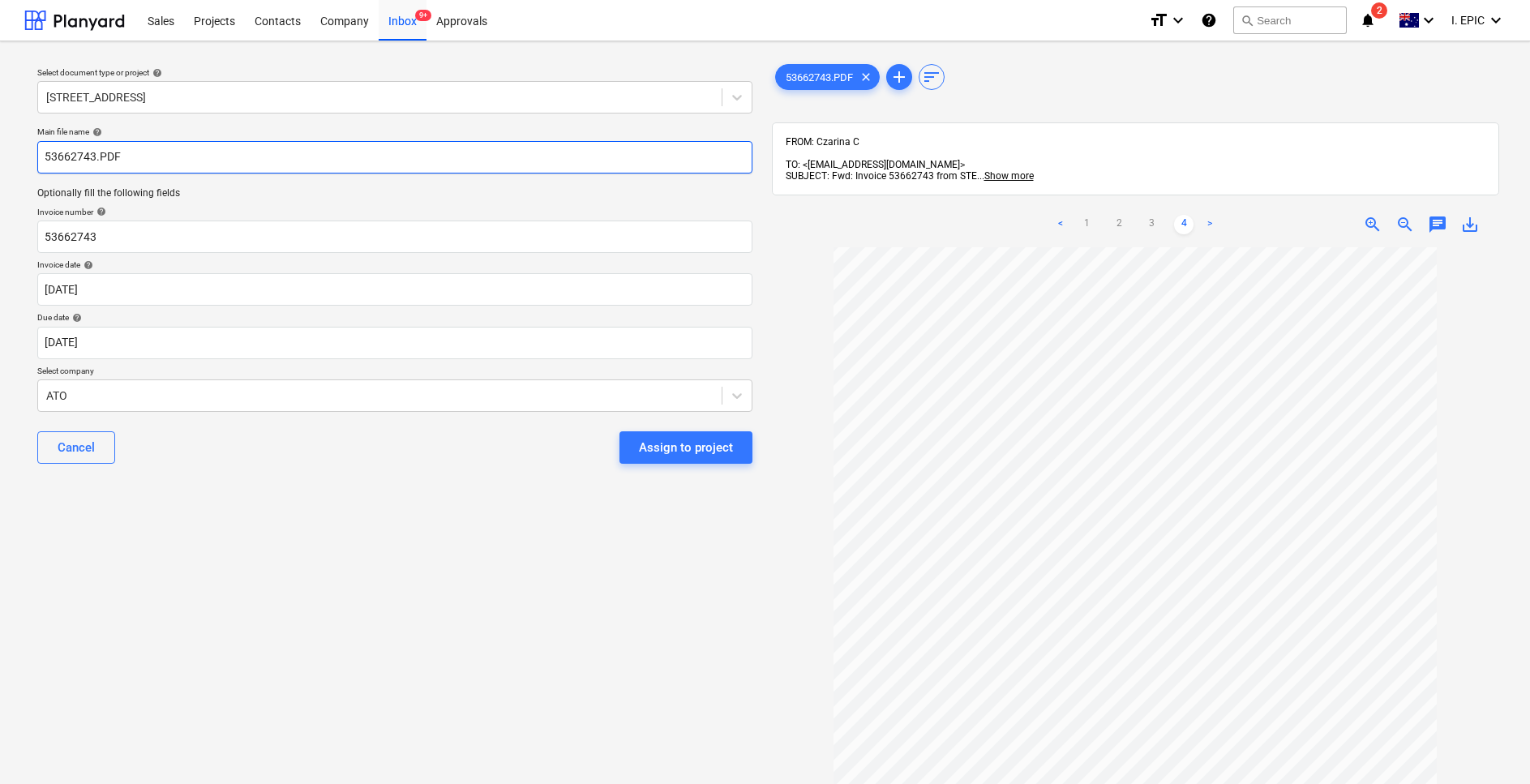
scroll to position [0, 0]
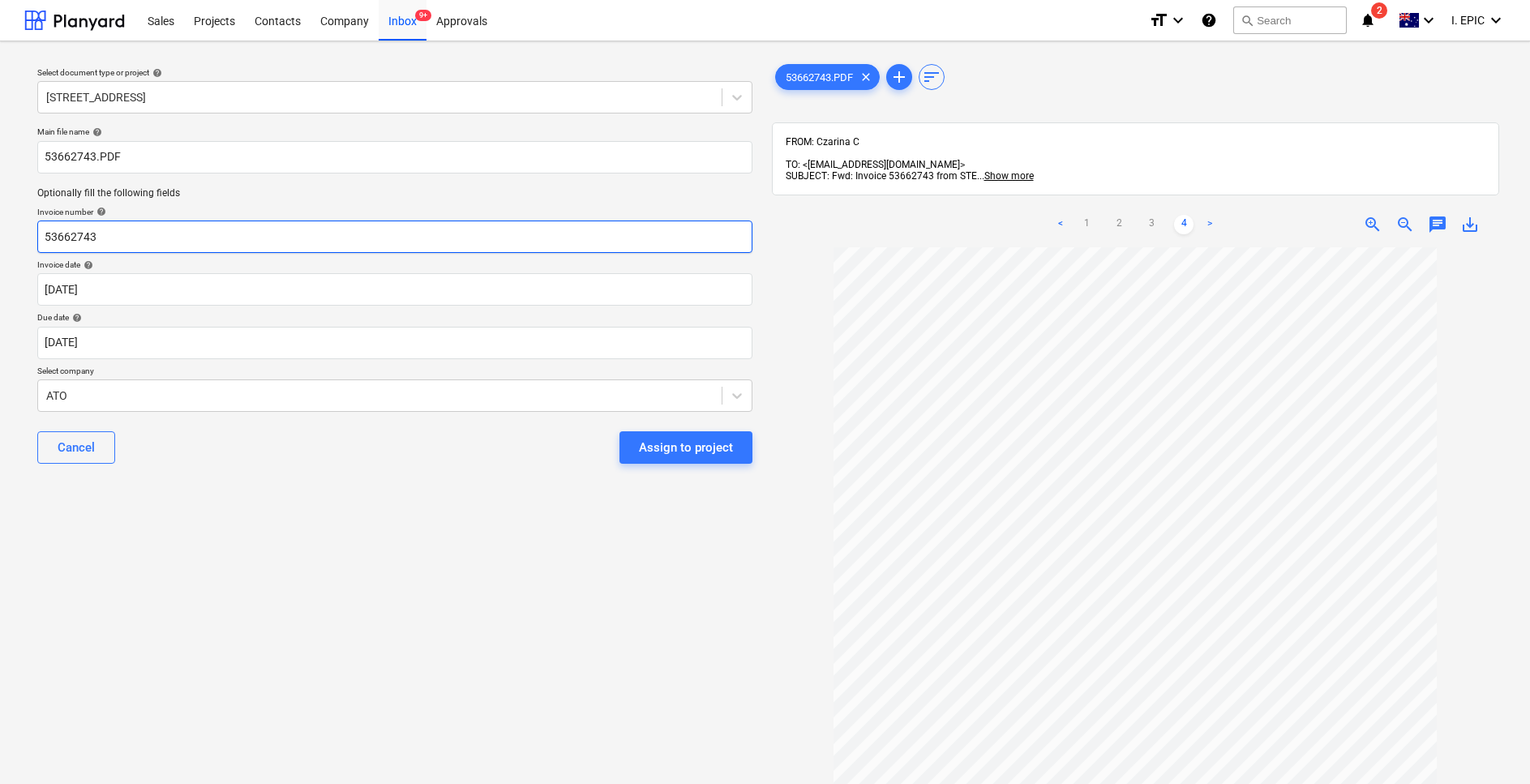
click at [46, 236] on input "53662743" at bounding box center [395, 237] width 715 height 33
type input "53662743"
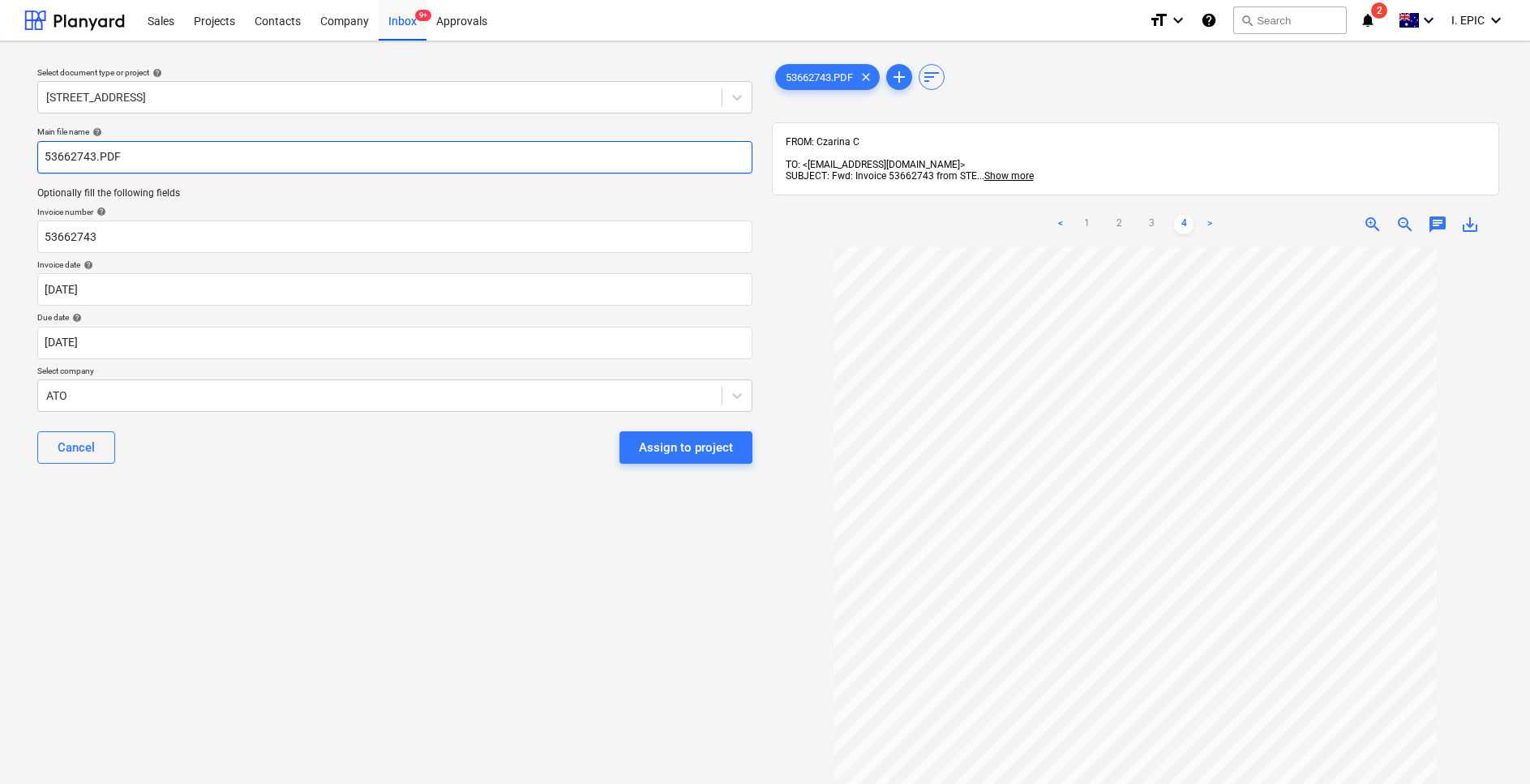
click at [47, 155] on input "53662743.PDF" at bounding box center [395, 158] width 715 height 33
click at [41, 181] on div "Optionally fill the following fields" at bounding box center [395, 190] width 715 height 20
click at [114, 161] on input "Stiebel Eltron53662743.PDF" at bounding box center [395, 158] width 715 height 33
click at [113, 157] on input "Stiebel Eltron_53662743.PDF" at bounding box center [395, 158] width 715 height 33
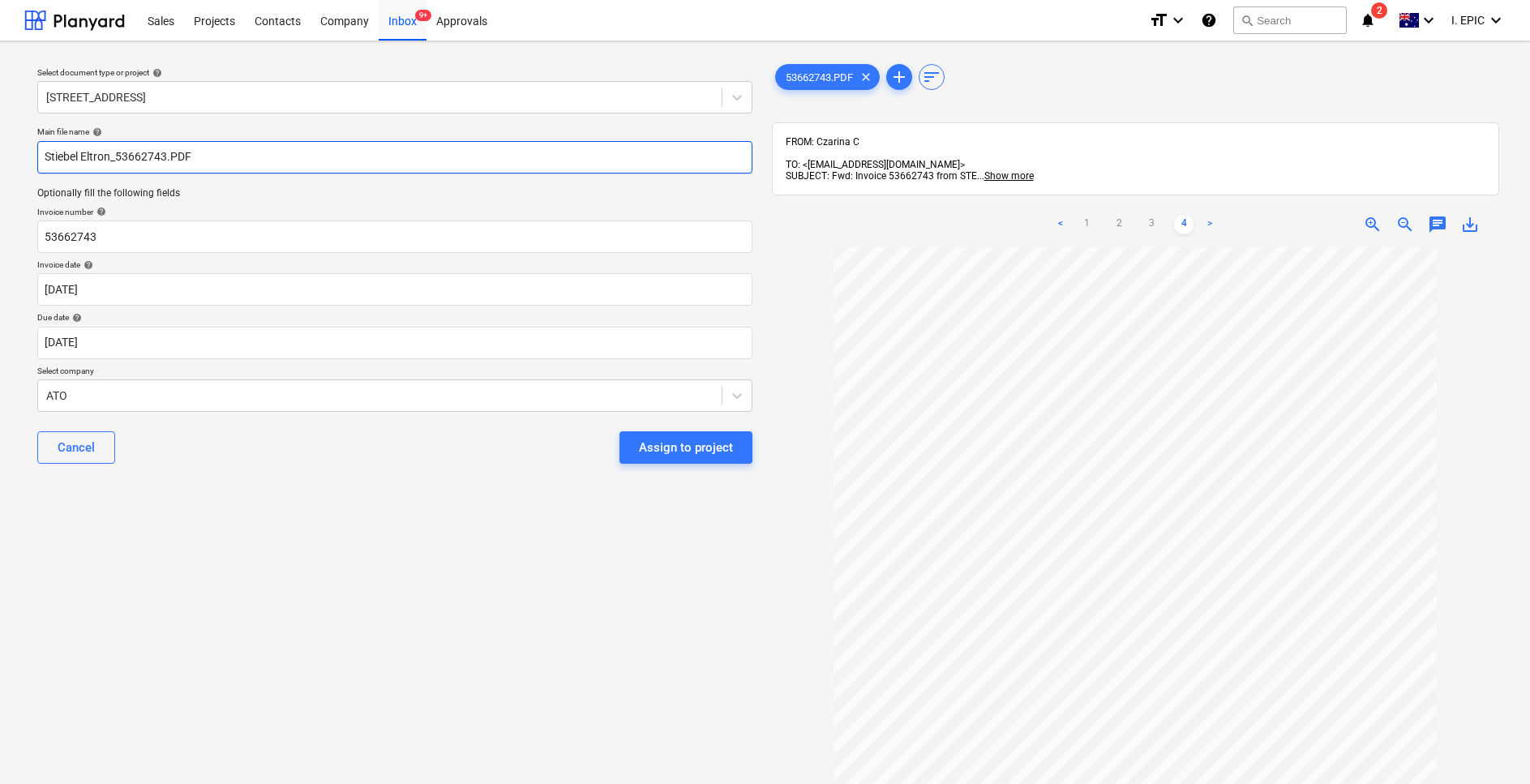
drag, startPoint x: 119, startPoint y: 158, endPoint x: 18, endPoint y: 150, distance: 101.3
click at [18, 150] on div "Select document type or project help 76 Beach Rd, Sandringham Main file name he…" at bounding box center [765, 523] width 1530 height 965
click at [96, 157] on input "53662743.PDF" at bounding box center [395, 158] width 715 height 33
click at [169, 153] on input "53662743.PDF" at bounding box center [395, 158] width 715 height 33
paste input "Stiebel Eltron_"
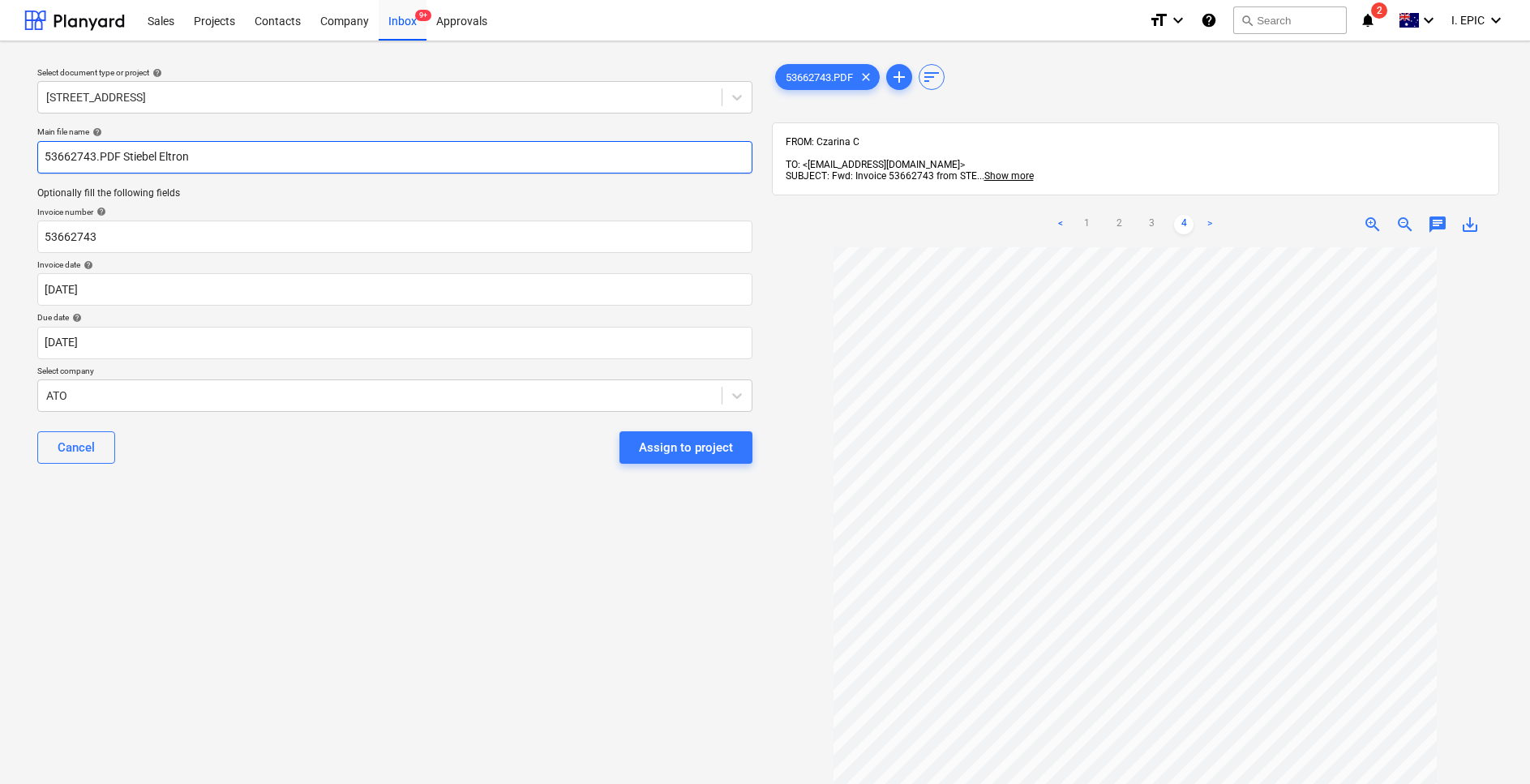
scroll to position [0, 0]
drag, startPoint x: 123, startPoint y: 159, endPoint x: 205, endPoint y: 157, distance: 82.0
click at [205, 157] on input "53662743.PDF Stiebel Eltron" at bounding box center [395, 158] width 715 height 33
type input "53662743.PDF Stiebel Eltron"
click at [1089, 215] on link "1" at bounding box center [1086, 224] width 19 height 19
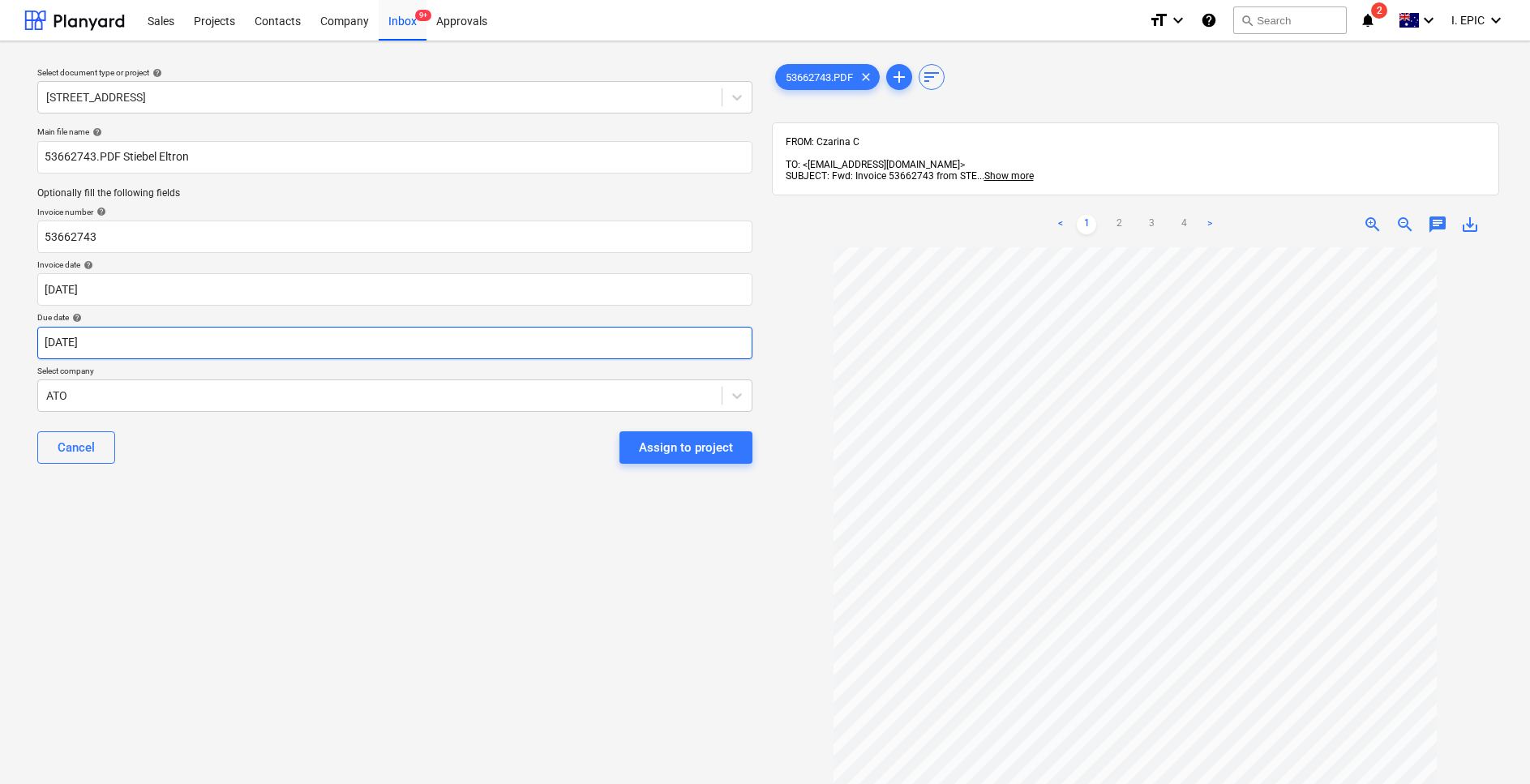
click at [171, 334] on body "This website stores cookies on your computer. These cookies are used to collect…" at bounding box center [765, 392] width 1530 height 784
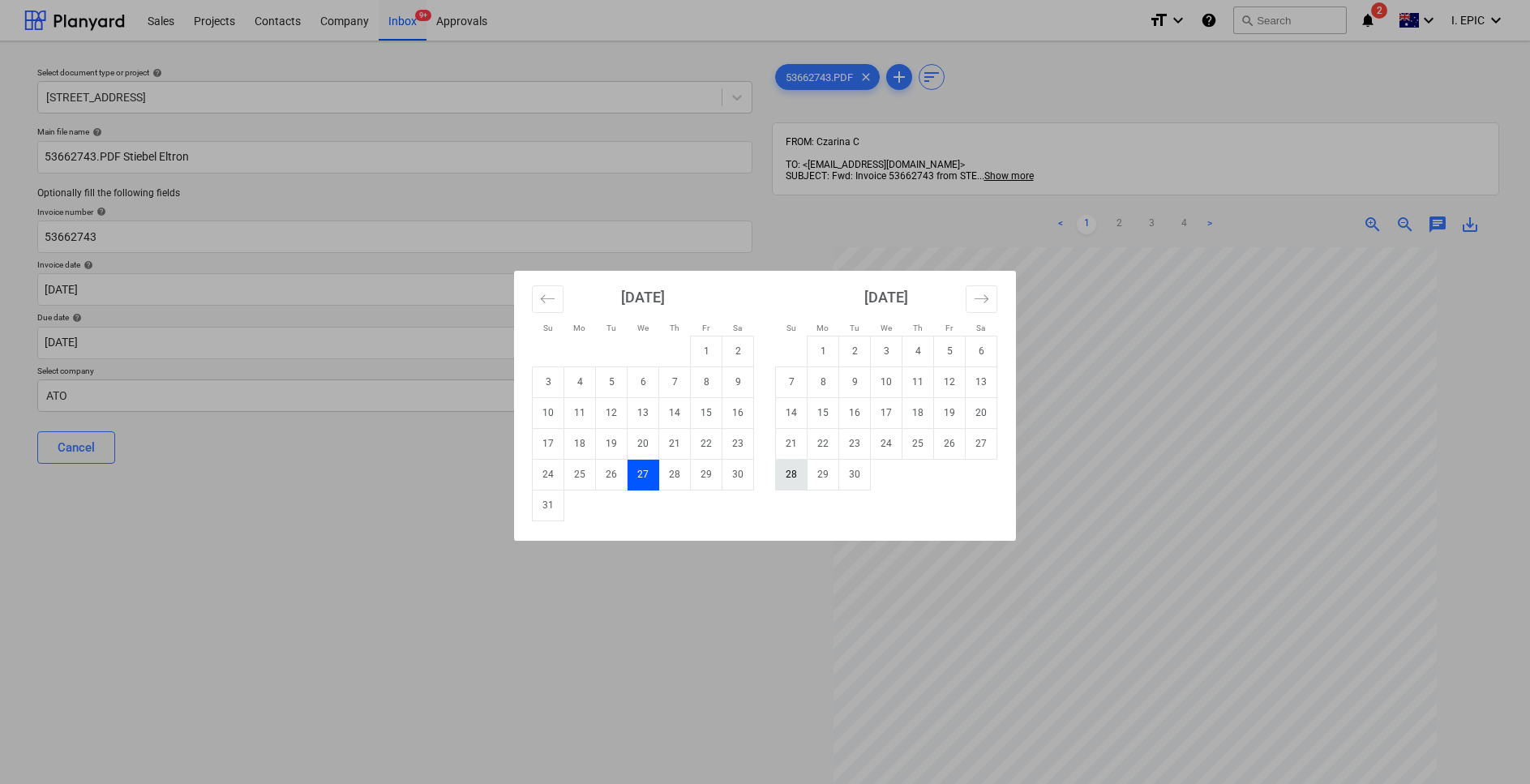
click at [785, 476] on td "28" at bounding box center [791, 474] width 32 height 31
type input "28 Sep 2025"
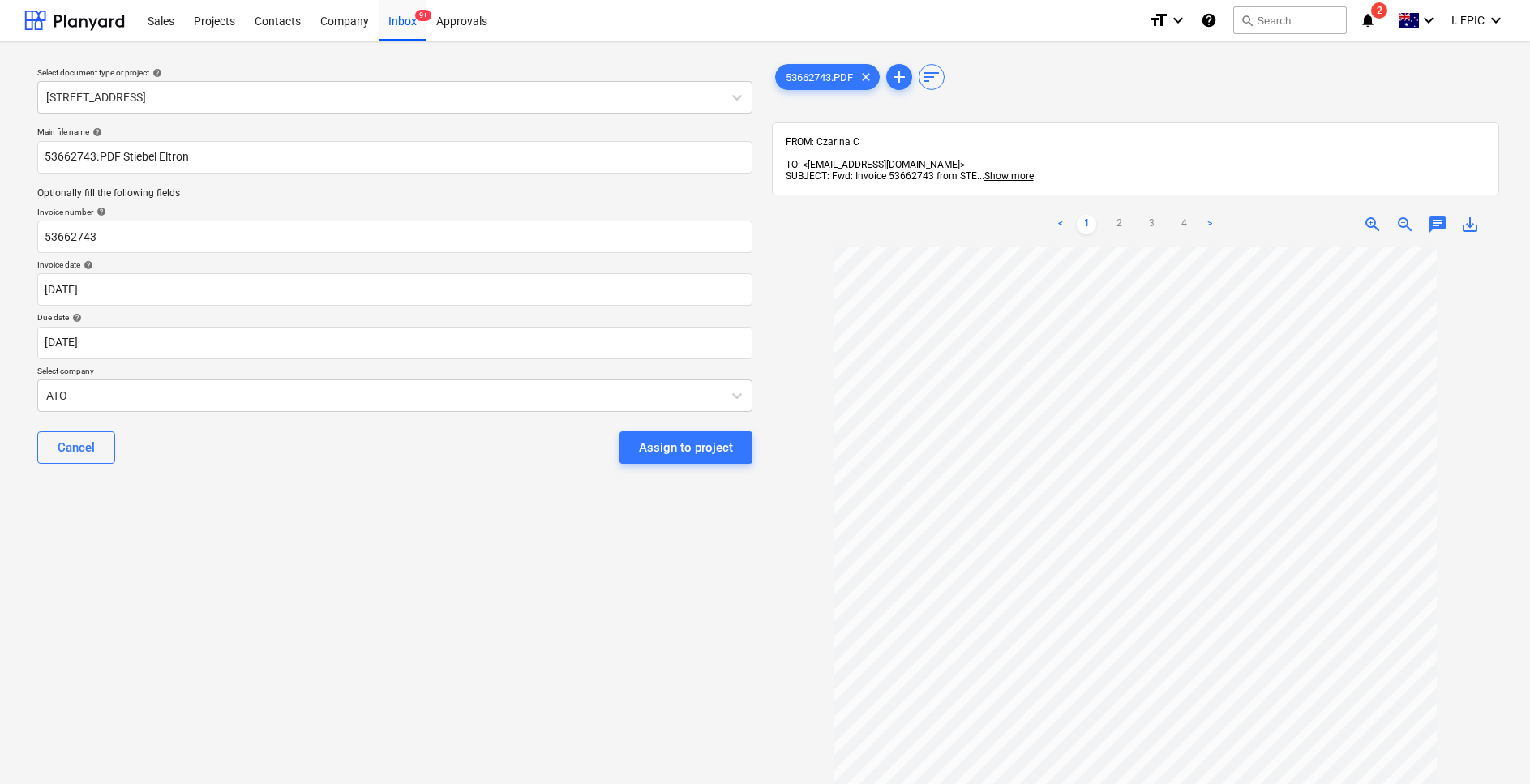
click at [331, 581] on div "Select document type or project help 76 Beach Rd, Sandringham Main file name he…" at bounding box center [395, 523] width 741 height 938
click at [99, 457] on button "Cancel" at bounding box center [76, 448] width 78 height 33
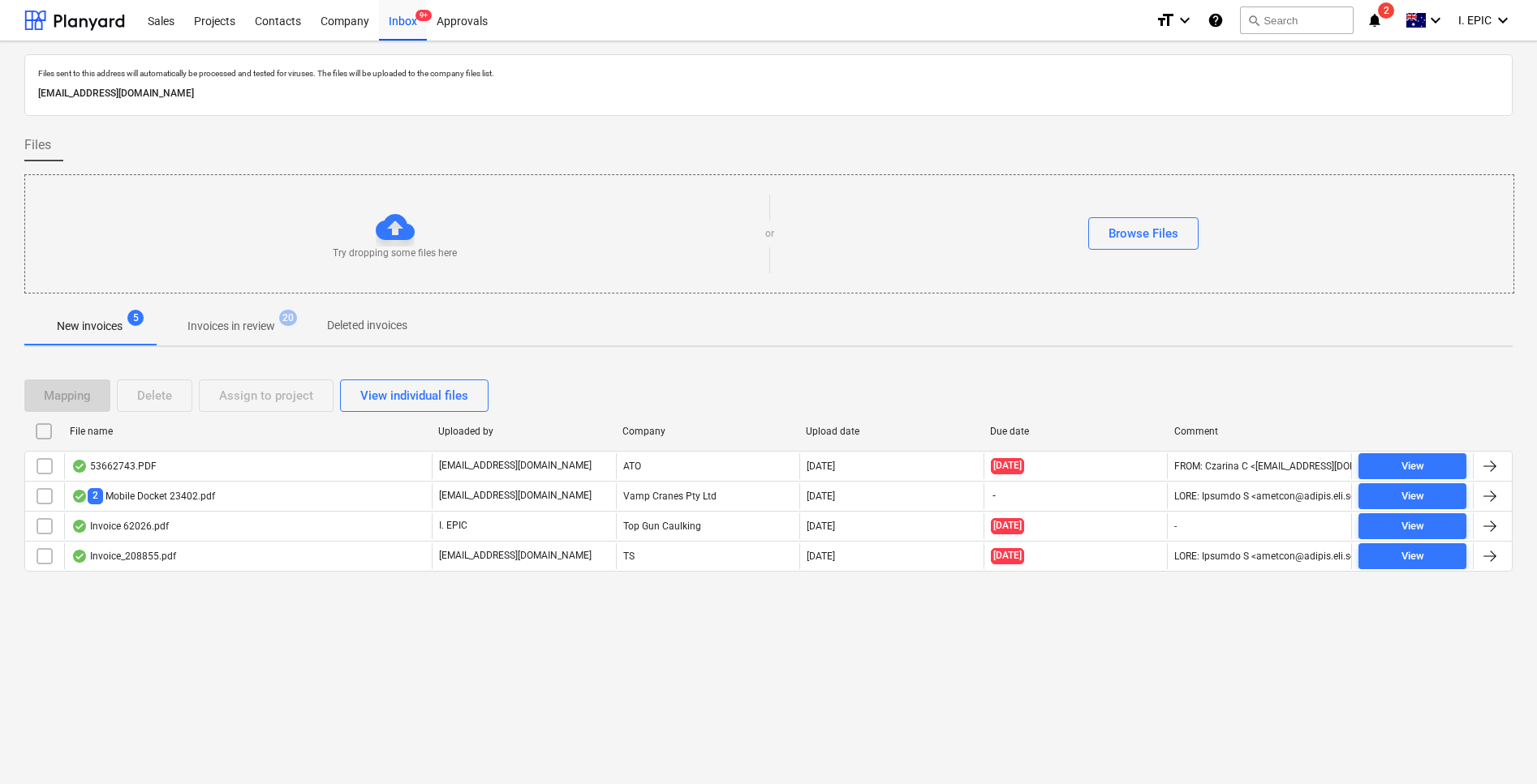
click at [177, 626] on div "Files sent to this address will automatically be processed and tested for virus…" at bounding box center [768, 412] width 1537 height 743
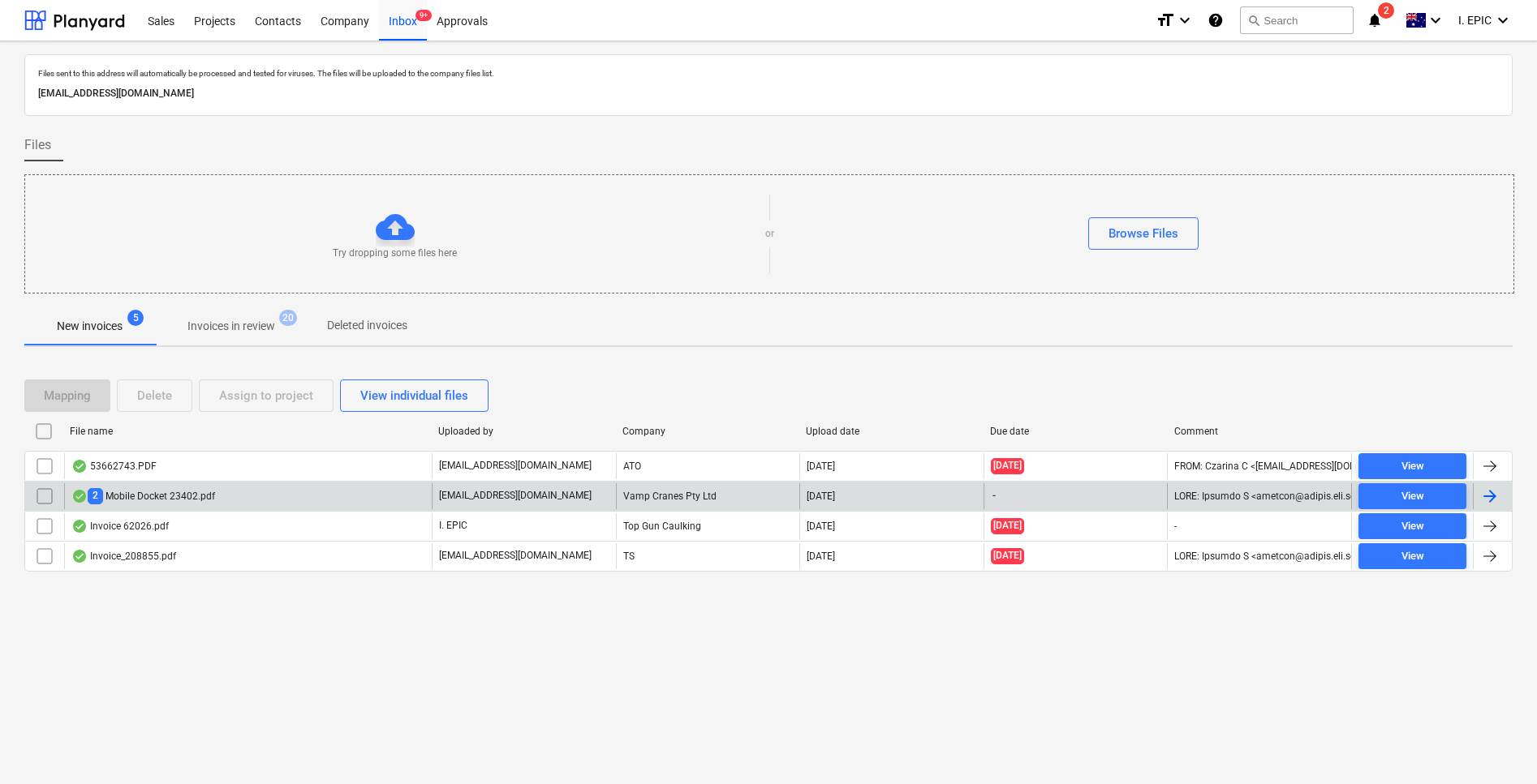
click at [139, 495] on div "2 Mobile Docket 23402.pdf" at bounding box center [142, 495] width 143 height 15
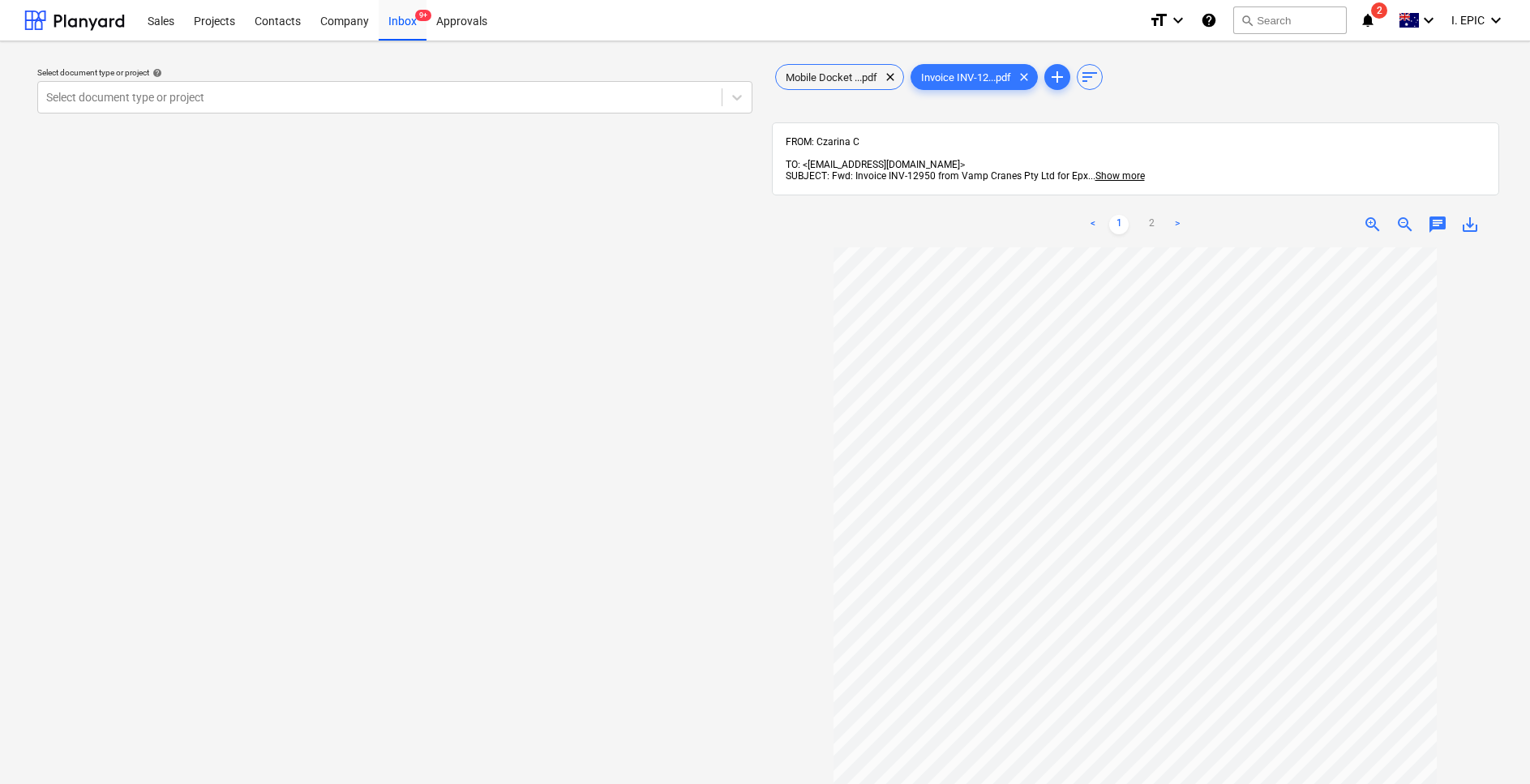
click at [444, 322] on div "Select document type or project help Select document type or project" at bounding box center [395, 523] width 741 height 938
click at [320, 341] on div "Select document type or project help Select document type or project" at bounding box center [395, 523] width 741 height 938
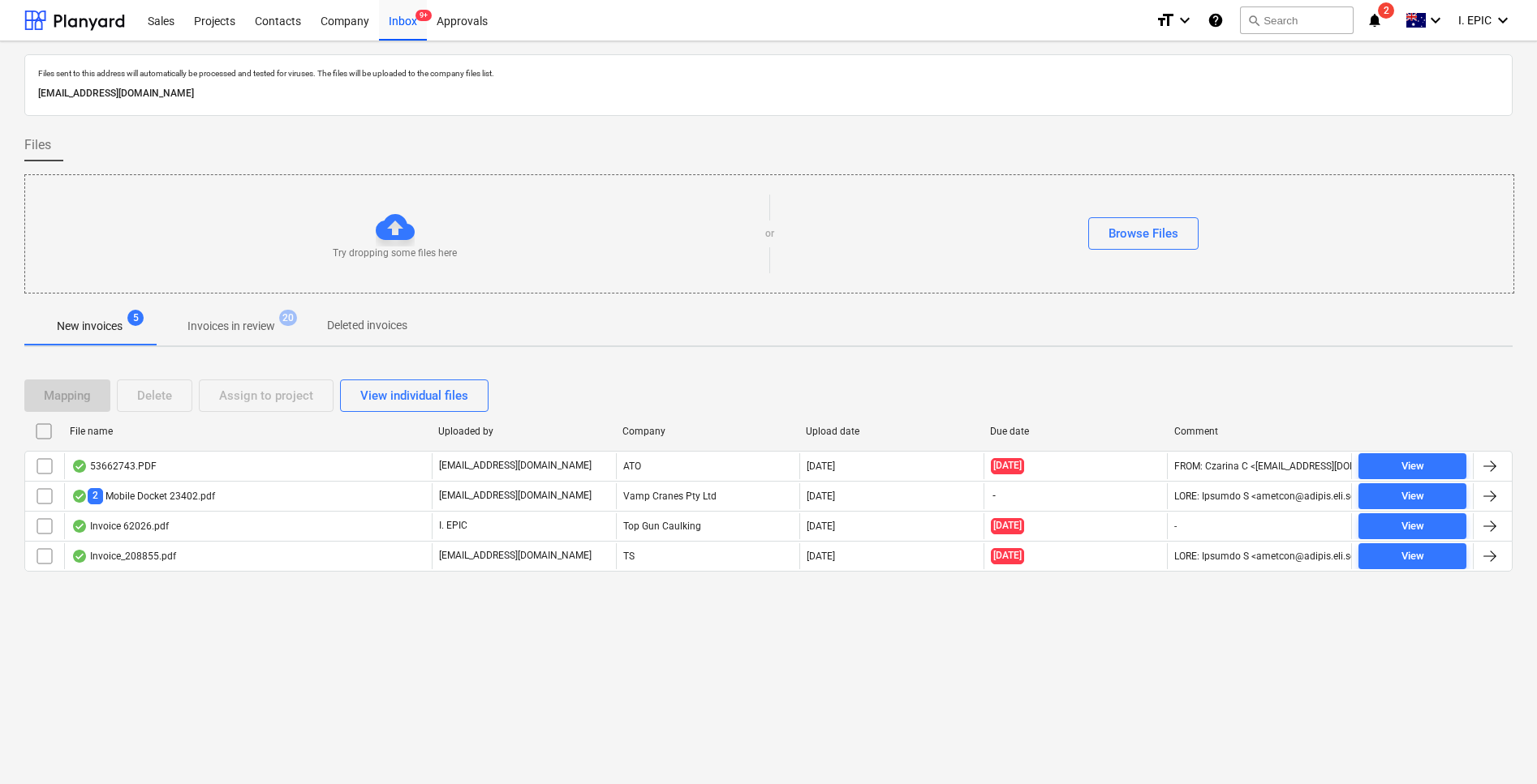
click at [141, 608] on div "Files sent to this address will automatically be processed and tested for virus…" at bounding box center [768, 412] width 1537 height 743
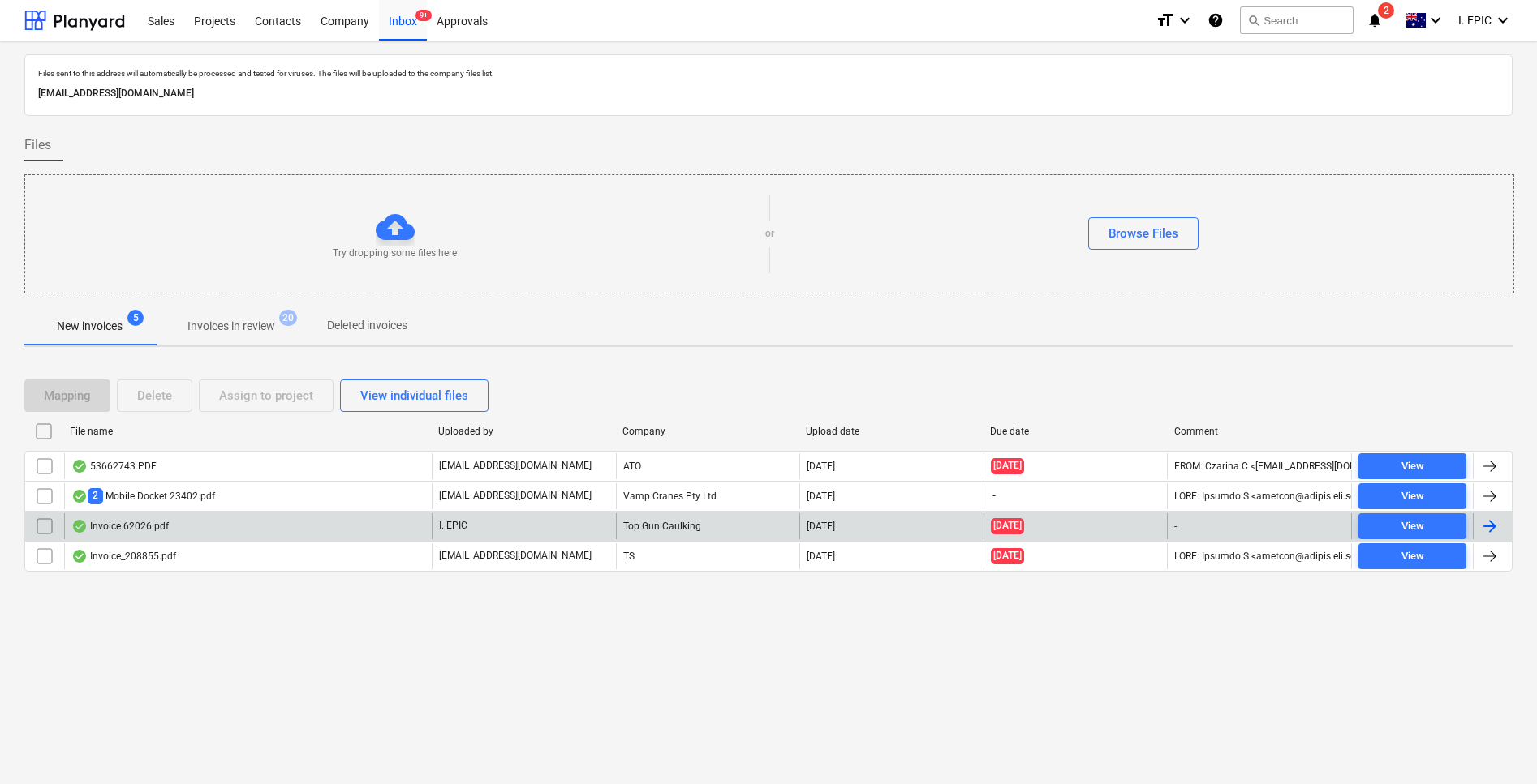
click at [134, 521] on div "Invoice 62026.pdf" at bounding box center [119, 526] width 98 height 13
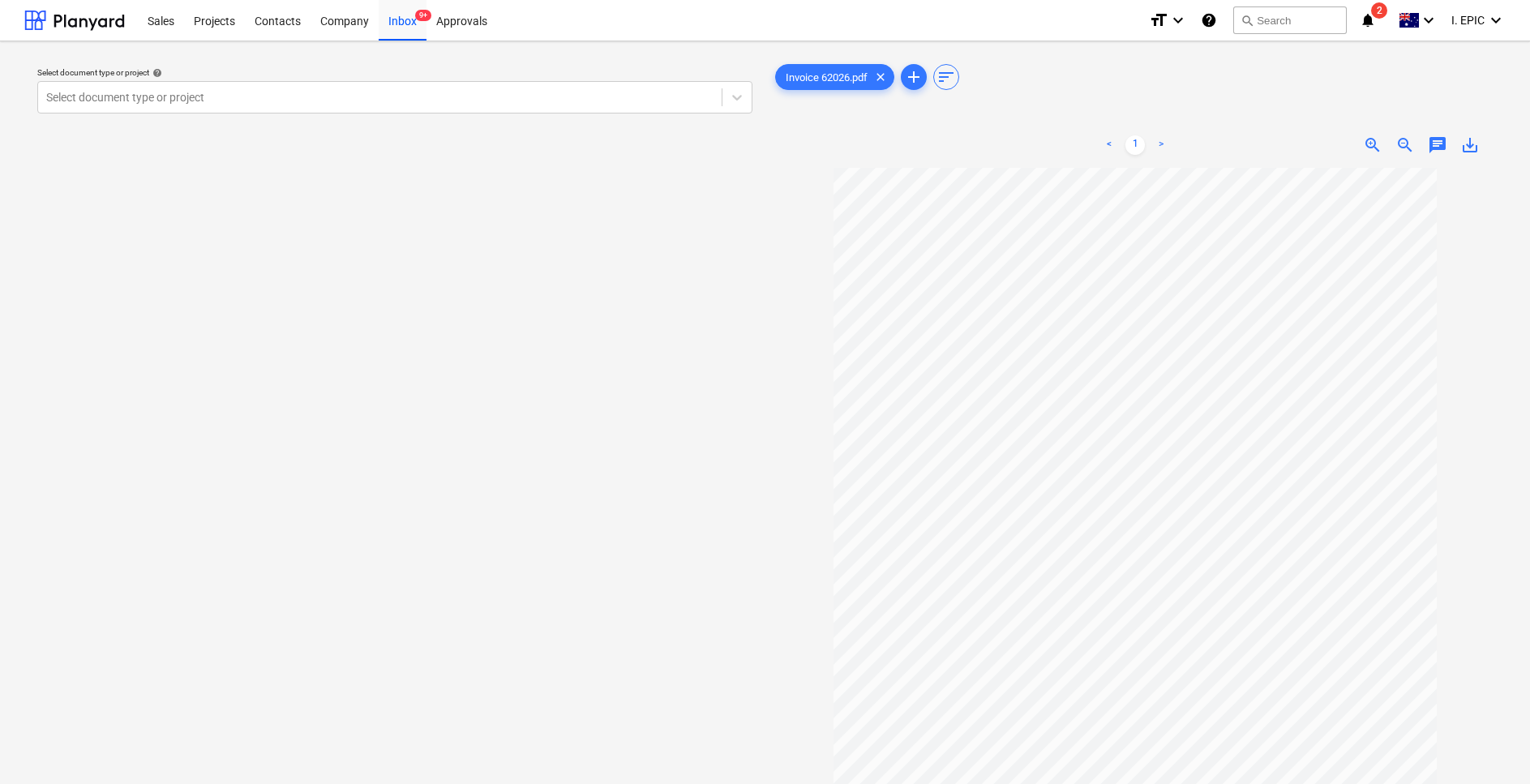
click at [362, 372] on div "Select document type or project help Select document type or project" at bounding box center [395, 484] width 741 height 859
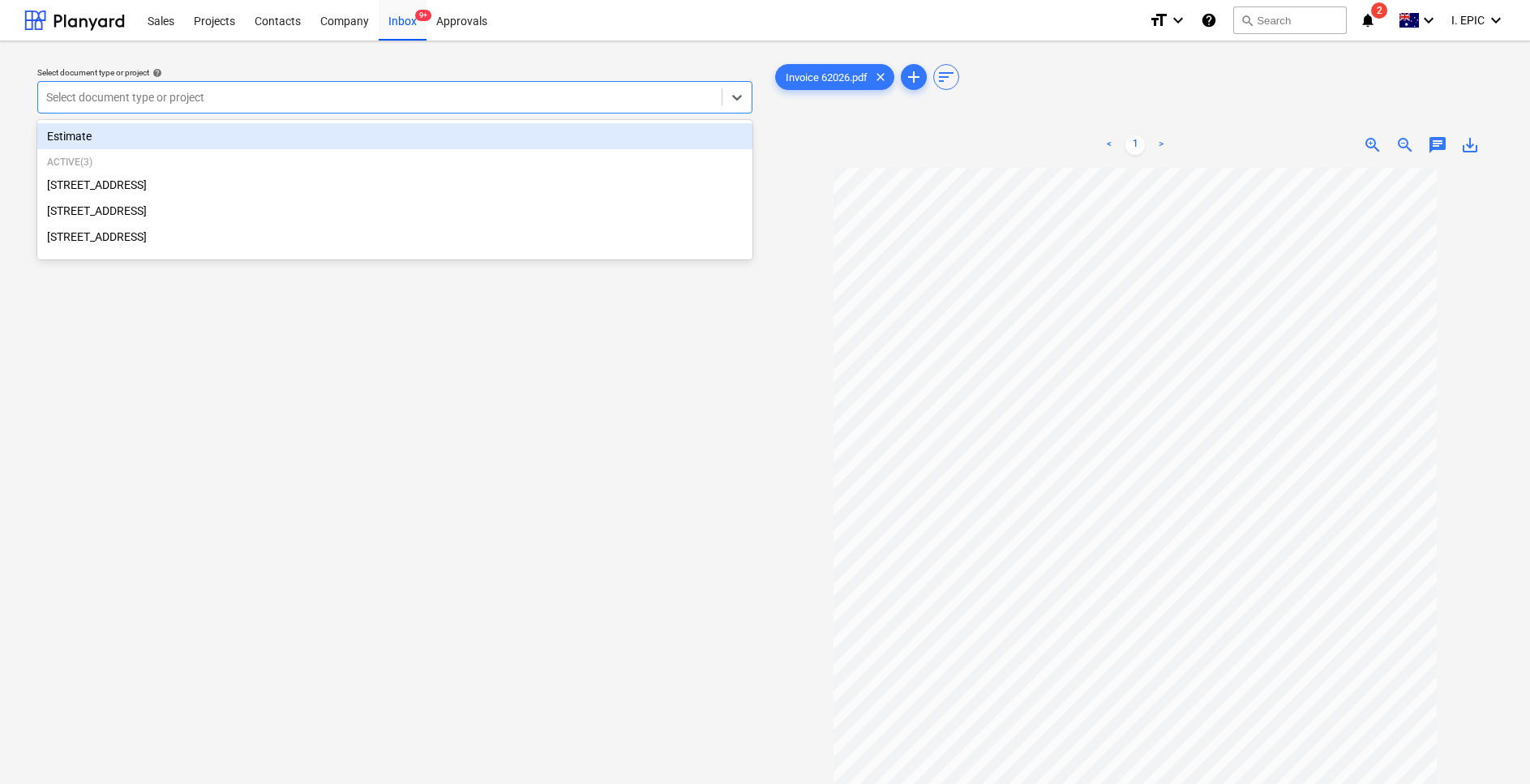
click at [115, 87] on div "Select document type or project" at bounding box center [380, 97] width 684 height 23
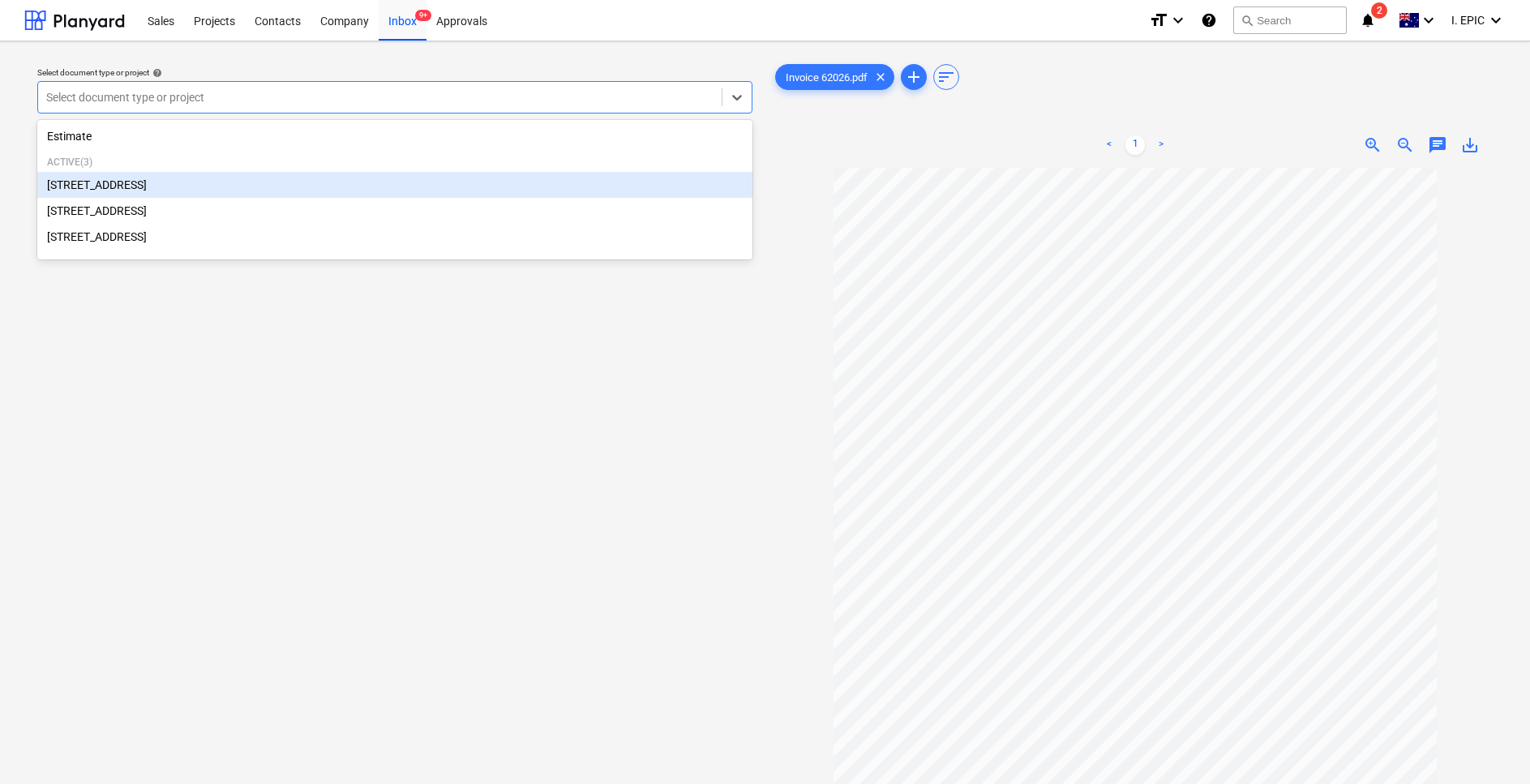
click at [128, 185] on div "[STREET_ADDRESS]" at bounding box center [395, 185] width 715 height 26
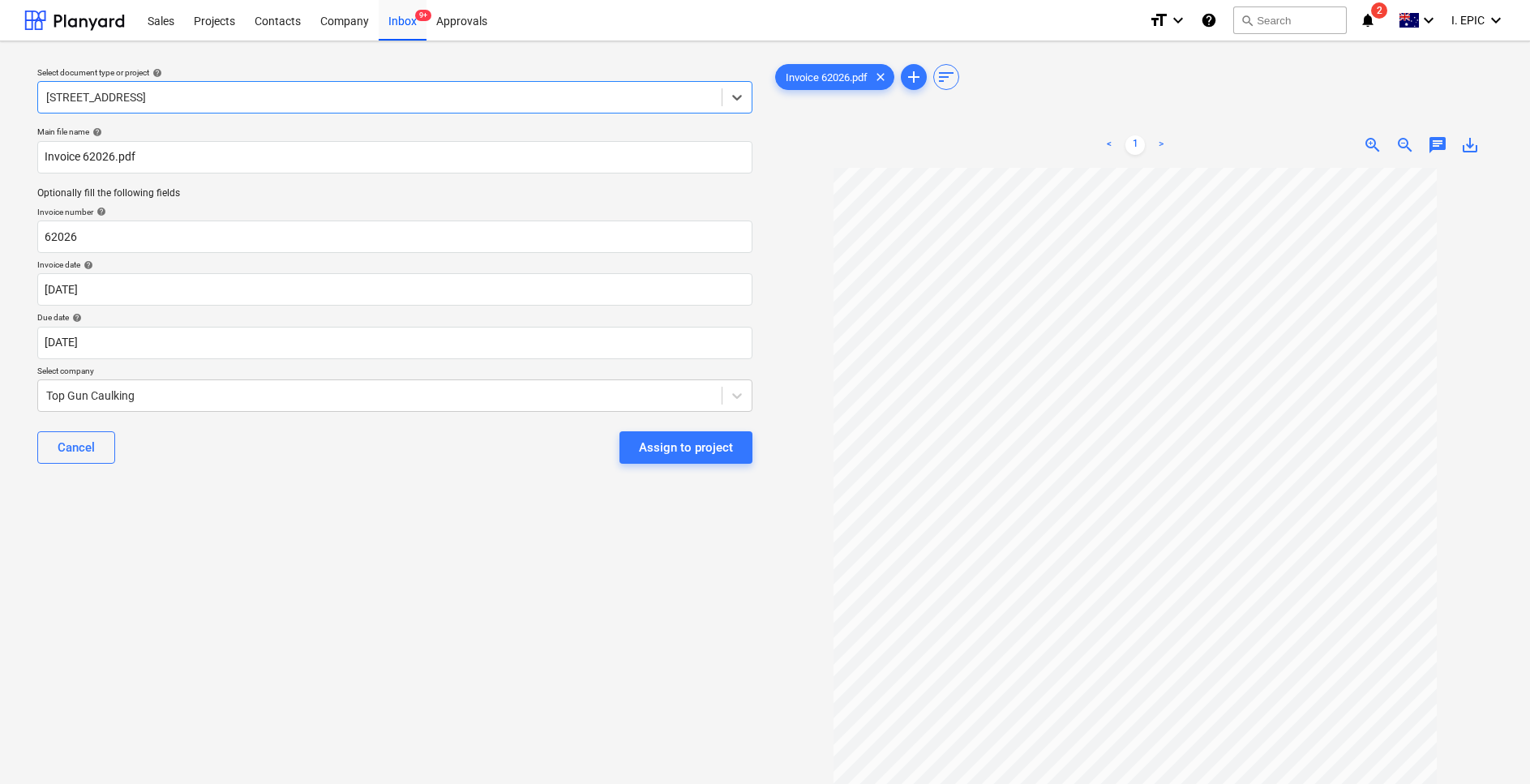
click at [355, 626] on div "Select document type or project help option 76 Beach Rd, Sandringham, selected.…" at bounding box center [395, 484] width 741 height 859
drag, startPoint x: 263, startPoint y: 598, endPoint x: 164, endPoint y: 361, distance: 256.8
click at [263, 598] on div "Select document type or project help 76 Beach Rd, Sandringham Main file name he…" at bounding box center [395, 484] width 741 height 859
click at [103, 298] on body "This website stores cookies on your computer. These cookies are used to collect…" at bounding box center [765, 392] width 1530 height 784
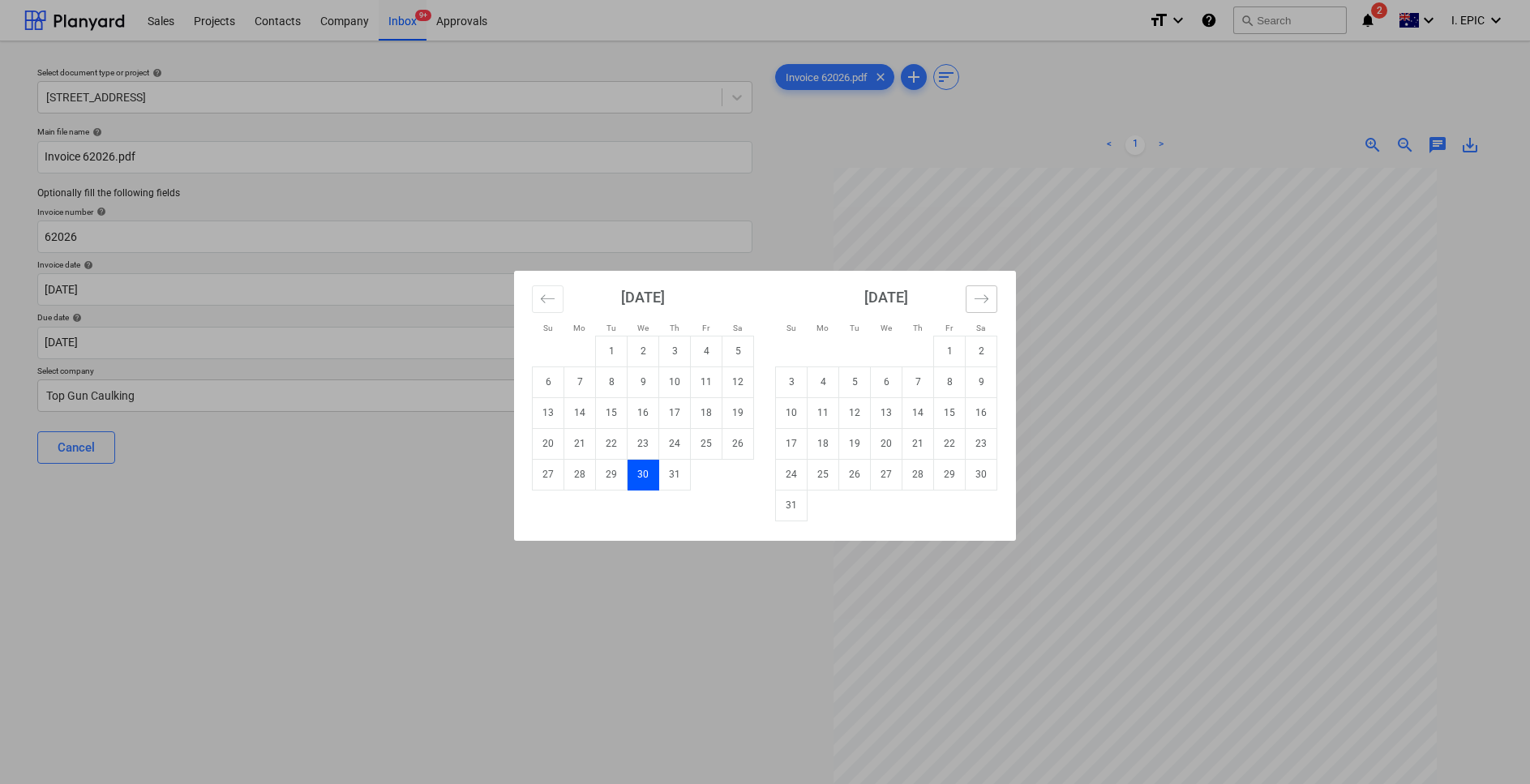
click at [970, 295] on button "Move forward to switch to the next month." at bounding box center [981, 299] width 32 height 27
click at [884, 379] on td "10" at bounding box center [886, 382] width 32 height 31
type input "10 Sep 2025"
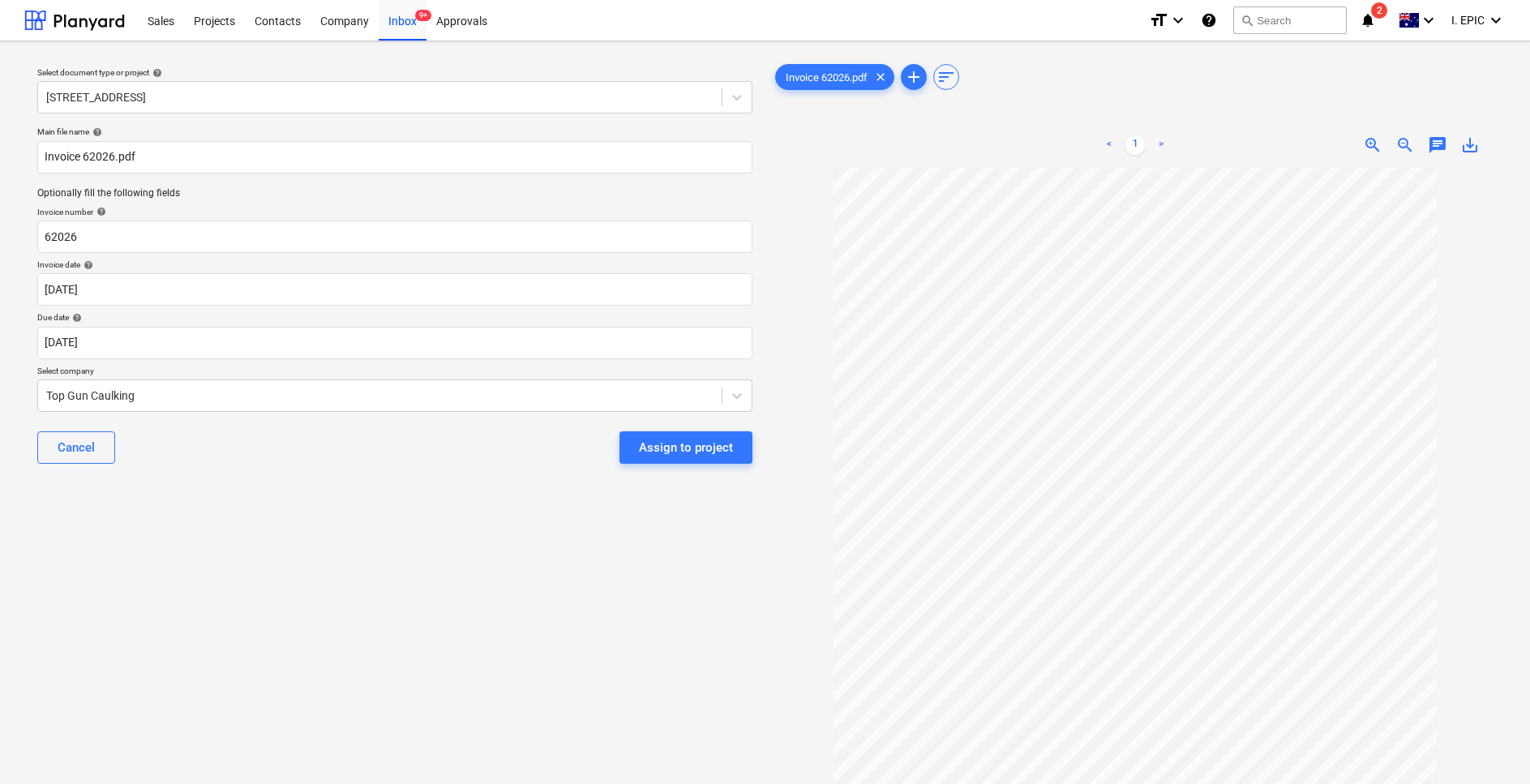
click at [191, 581] on div "Select document type or project help 76 Beach Rd, Sandringham Main file name he…" at bounding box center [395, 484] width 741 height 859
drag, startPoint x: 41, startPoint y: 261, endPoint x: 82, endPoint y: 271, distance: 42.2
click at [82, 271] on p "Invoice date help" at bounding box center [395, 266] width 715 height 14
click at [253, 602] on div "Select document type or project help 76 Beach Rd, Sandringham Main file name he…" at bounding box center [395, 484] width 741 height 859
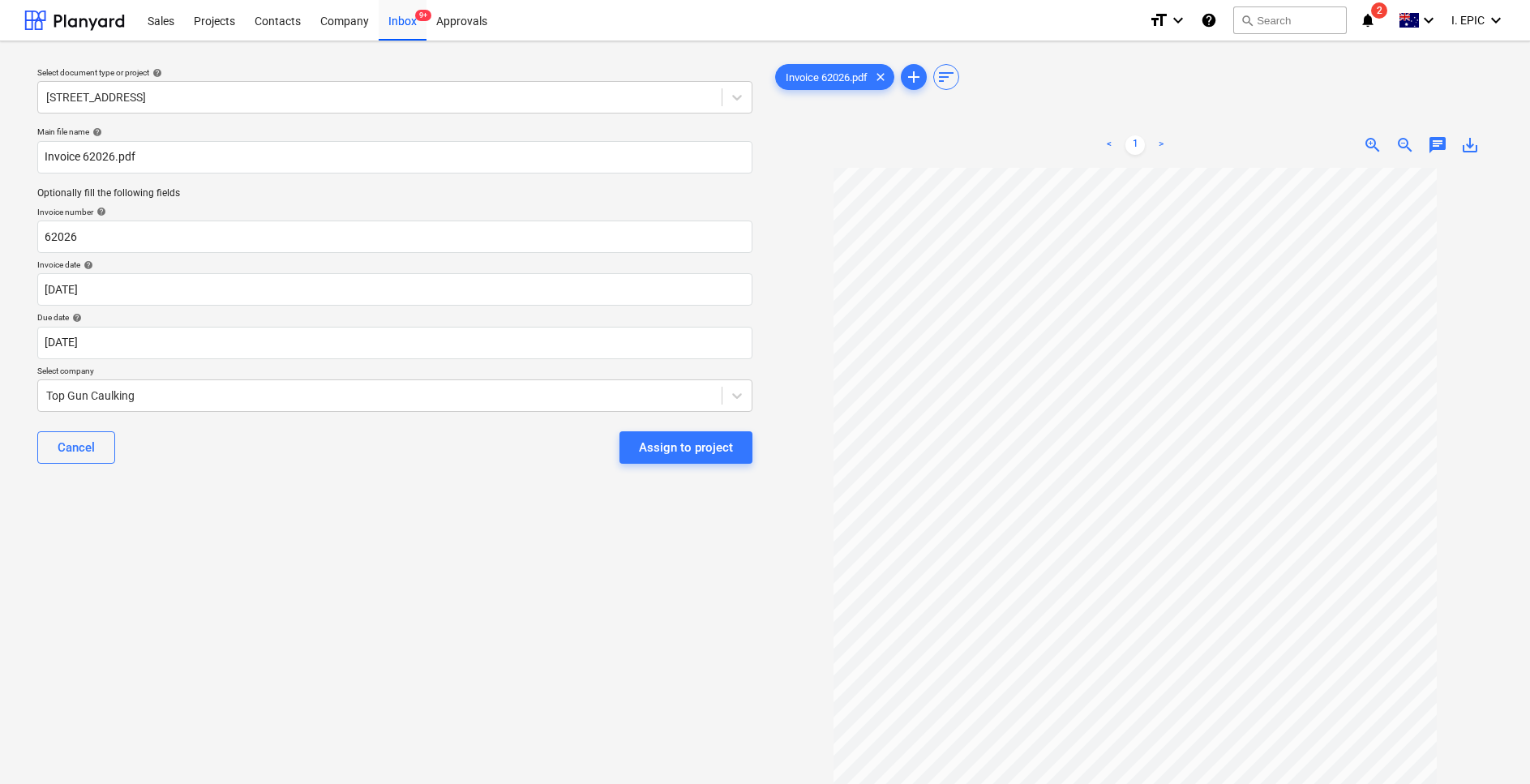
click at [264, 626] on div "Select document type or project help 76 Beach Rd, Sandringham Main file name he…" at bounding box center [395, 484] width 741 height 859
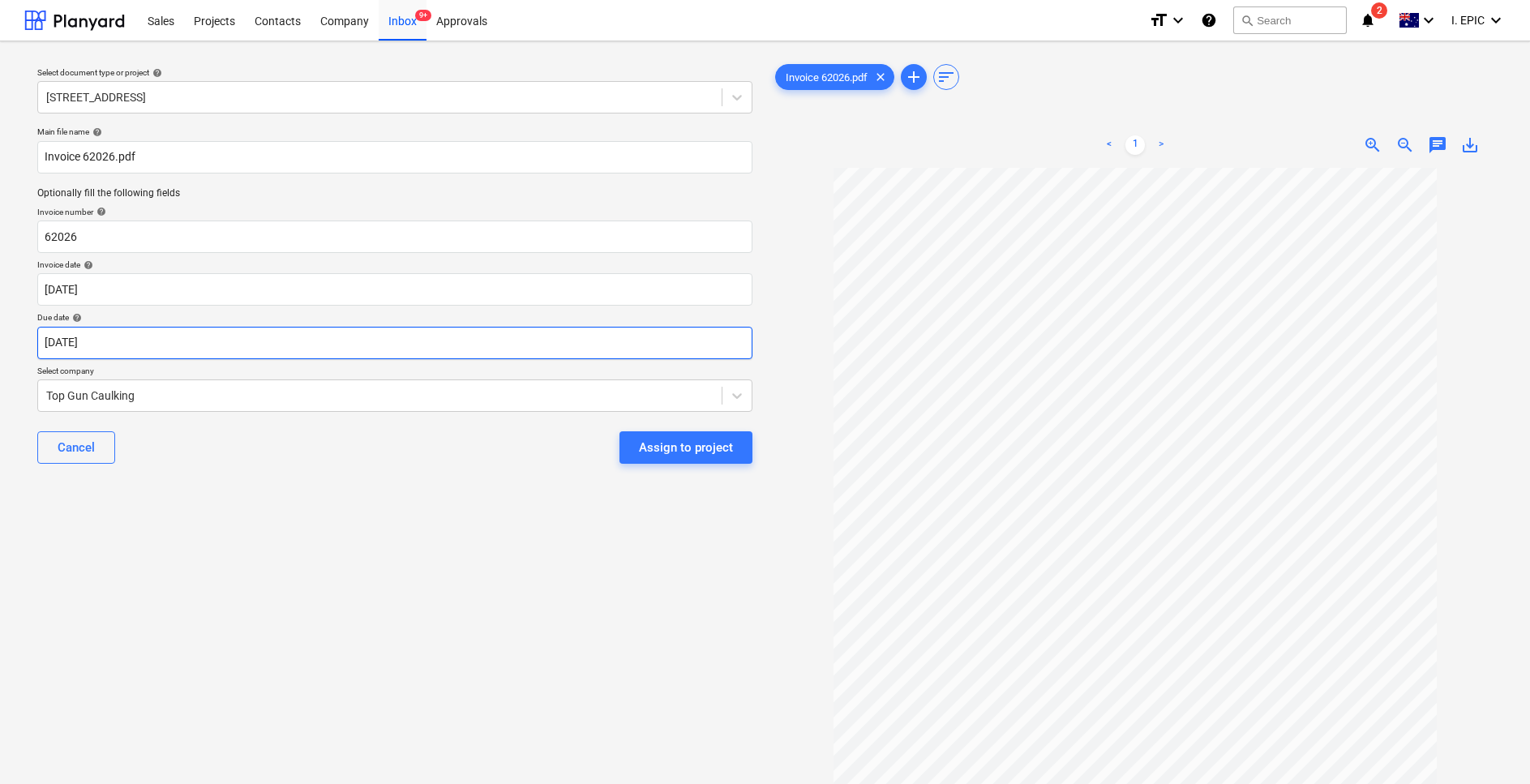
click at [88, 335] on body "This website stores cookies on your computer. These cookies are used to collect…" at bounding box center [765, 392] width 1530 height 784
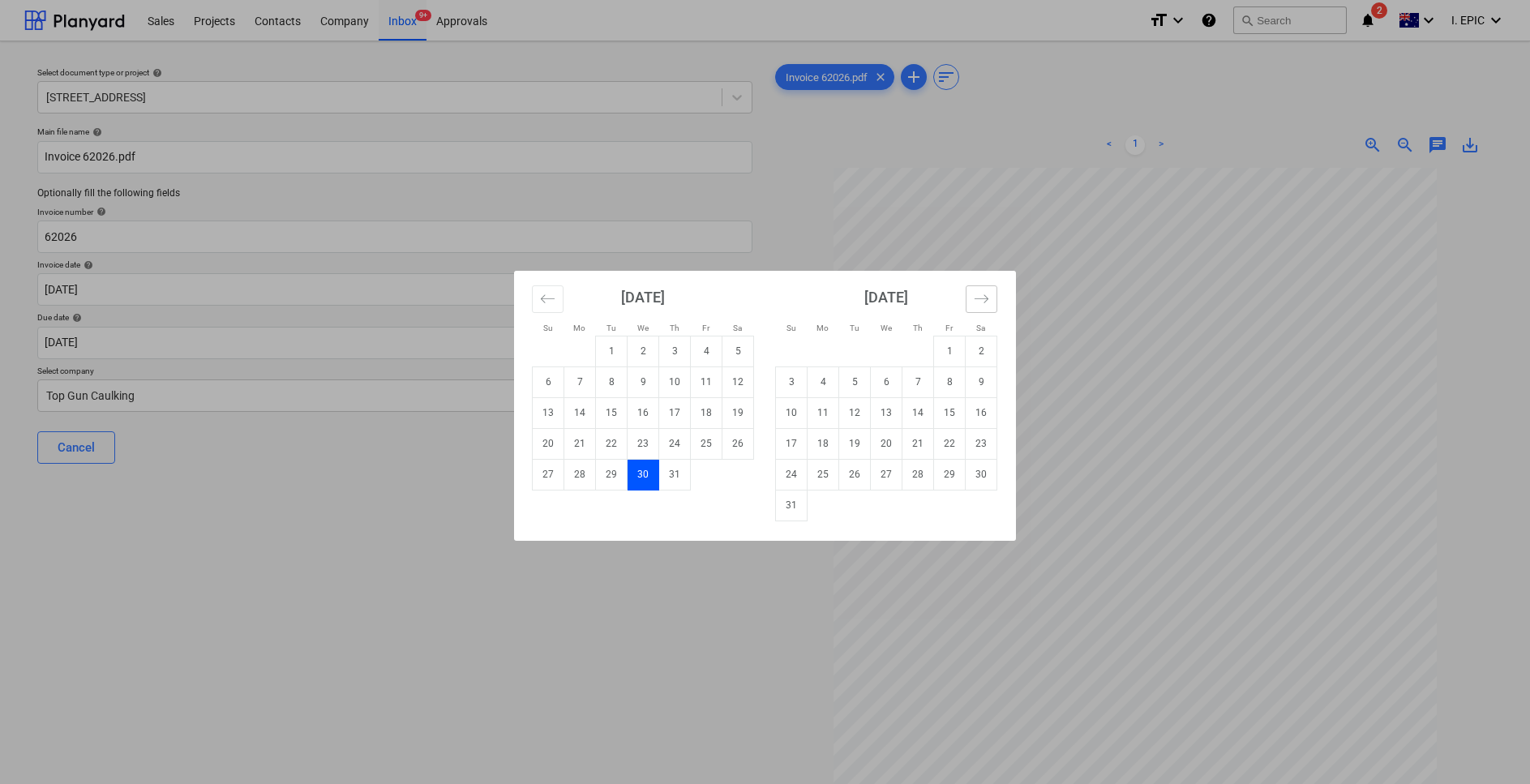
click at [993, 291] on button "Move forward to switch to the next month." at bounding box center [981, 299] width 32 height 27
click at [821, 348] on td "1" at bounding box center [823, 351] width 32 height 31
type input "01 Sep 2025"
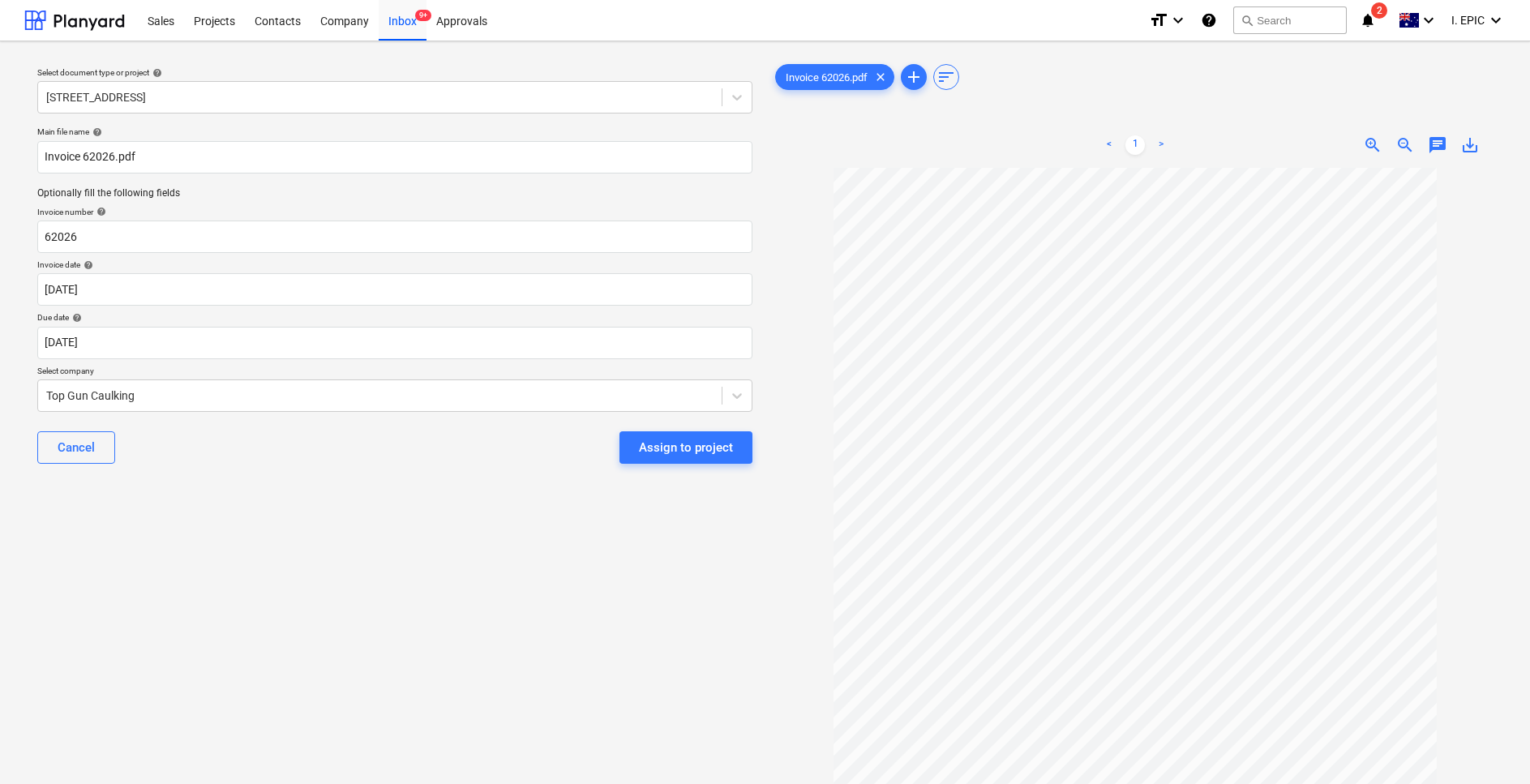
click at [147, 585] on div "Select document type or project help 76 Beach Rd, Sandringham Main file name he…" at bounding box center [395, 484] width 741 height 859
click at [369, 611] on div "Select document type or project help 76 Beach Rd, Sandringham Main file name he…" at bounding box center [395, 484] width 741 height 859
click at [377, 587] on div "Select document type or project help 76 Beach Rd, Sandringham Main file name he…" at bounding box center [395, 484] width 741 height 859
drag, startPoint x: 221, startPoint y: 497, endPoint x: 210, endPoint y: 504, distance: 13.0
click at [221, 497] on div "Select document type or project help 76 Beach Rd, Sandringham Main file name he…" at bounding box center [395, 484] width 741 height 859
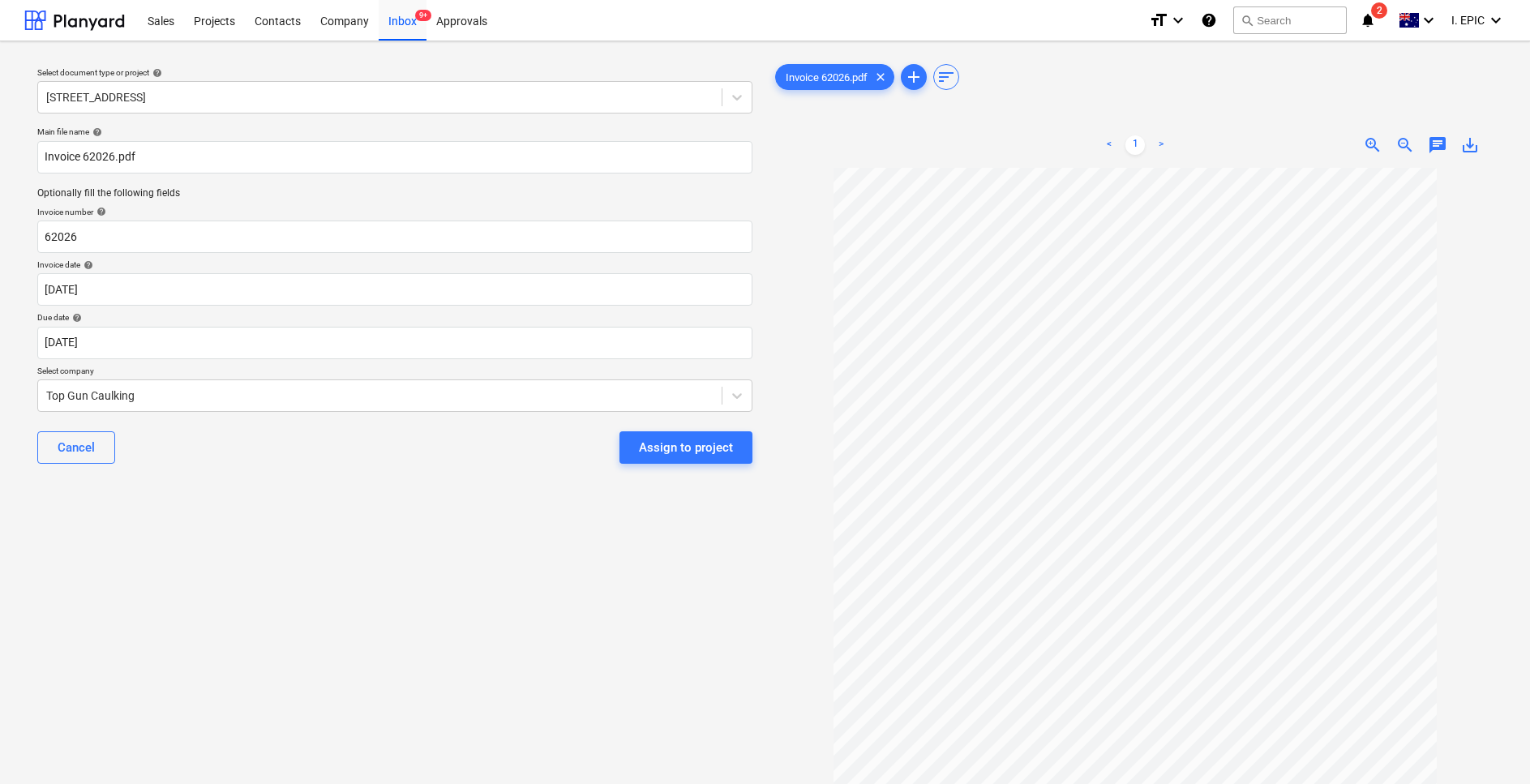
drag, startPoint x: 1468, startPoint y: 247, endPoint x: 1452, endPoint y: 155, distance: 93.4
click at [1468, 247] on div at bounding box center [1136, 537] width 729 height 738
click at [1432, 142] on span "chat" at bounding box center [1437, 145] width 19 height 19
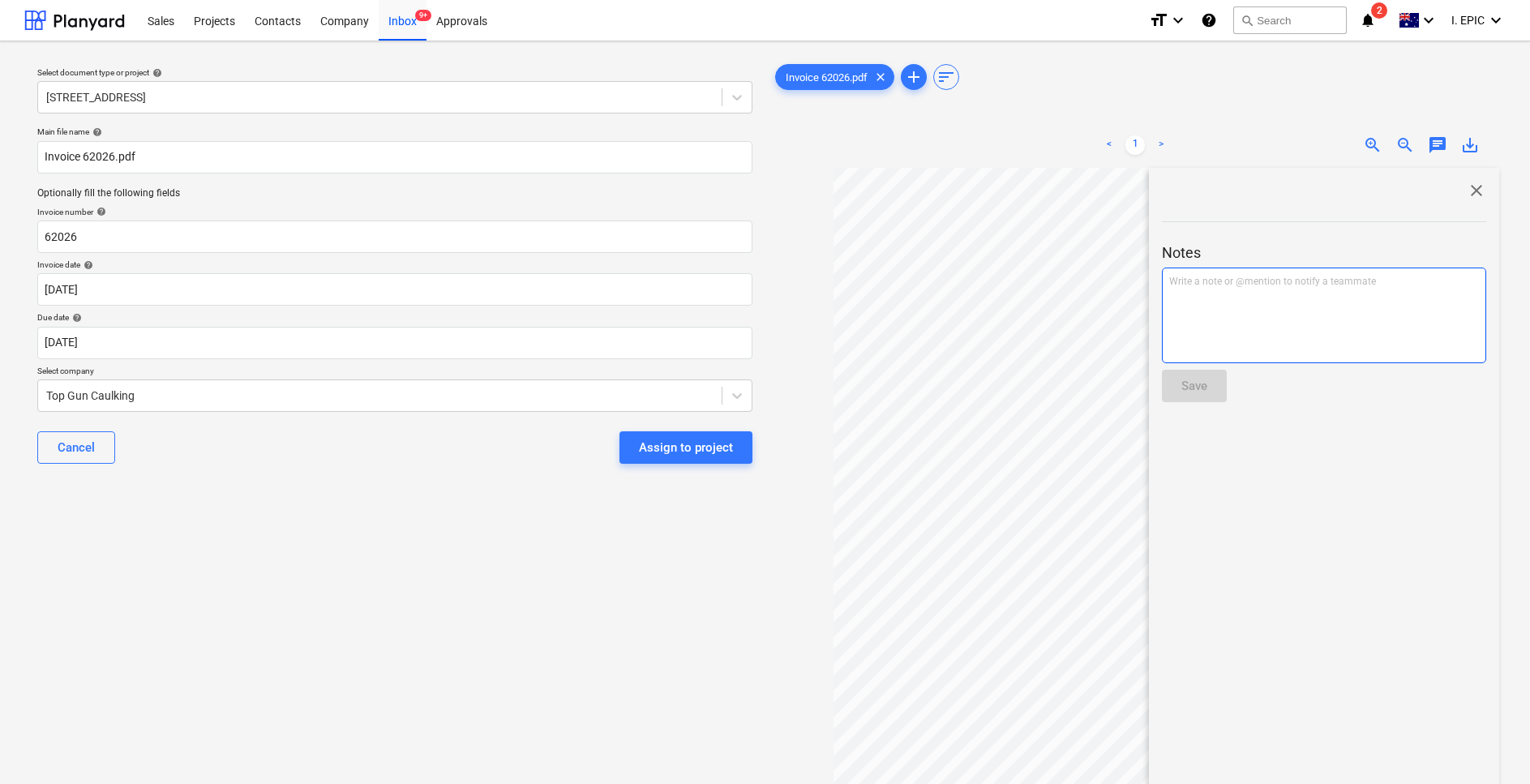
click at [1299, 308] on div "Write a note or @mention to notify a teammate ﻿" at bounding box center [1325, 315] width 325 height 96
click at [1282, 304] on div "Rates has been checked and approved by JS." at bounding box center [1325, 315] width 325 height 96
click at [1212, 394] on button "Save" at bounding box center [1194, 387] width 65 height 33
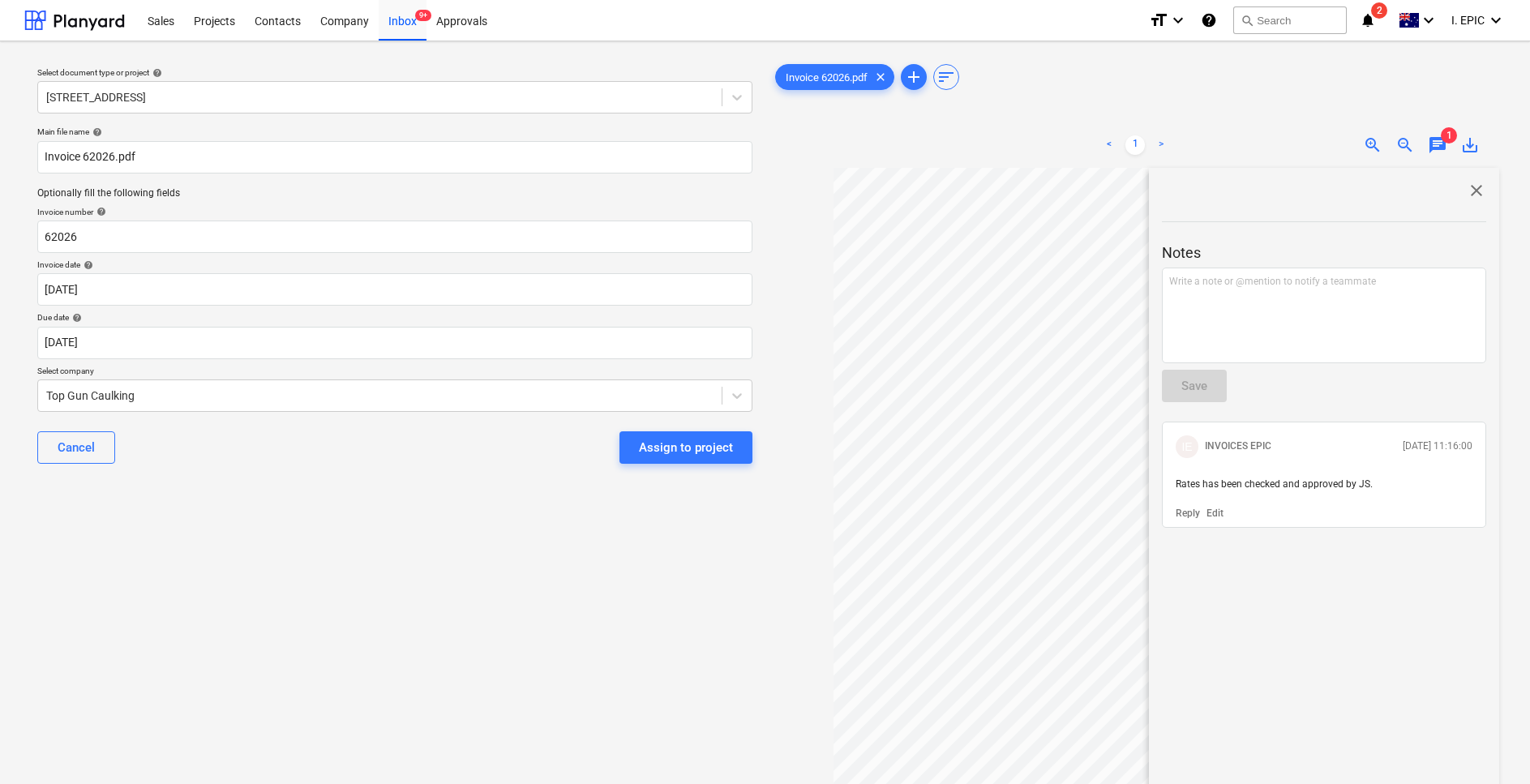
click at [1471, 184] on span "close" at bounding box center [1476, 190] width 19 height 19
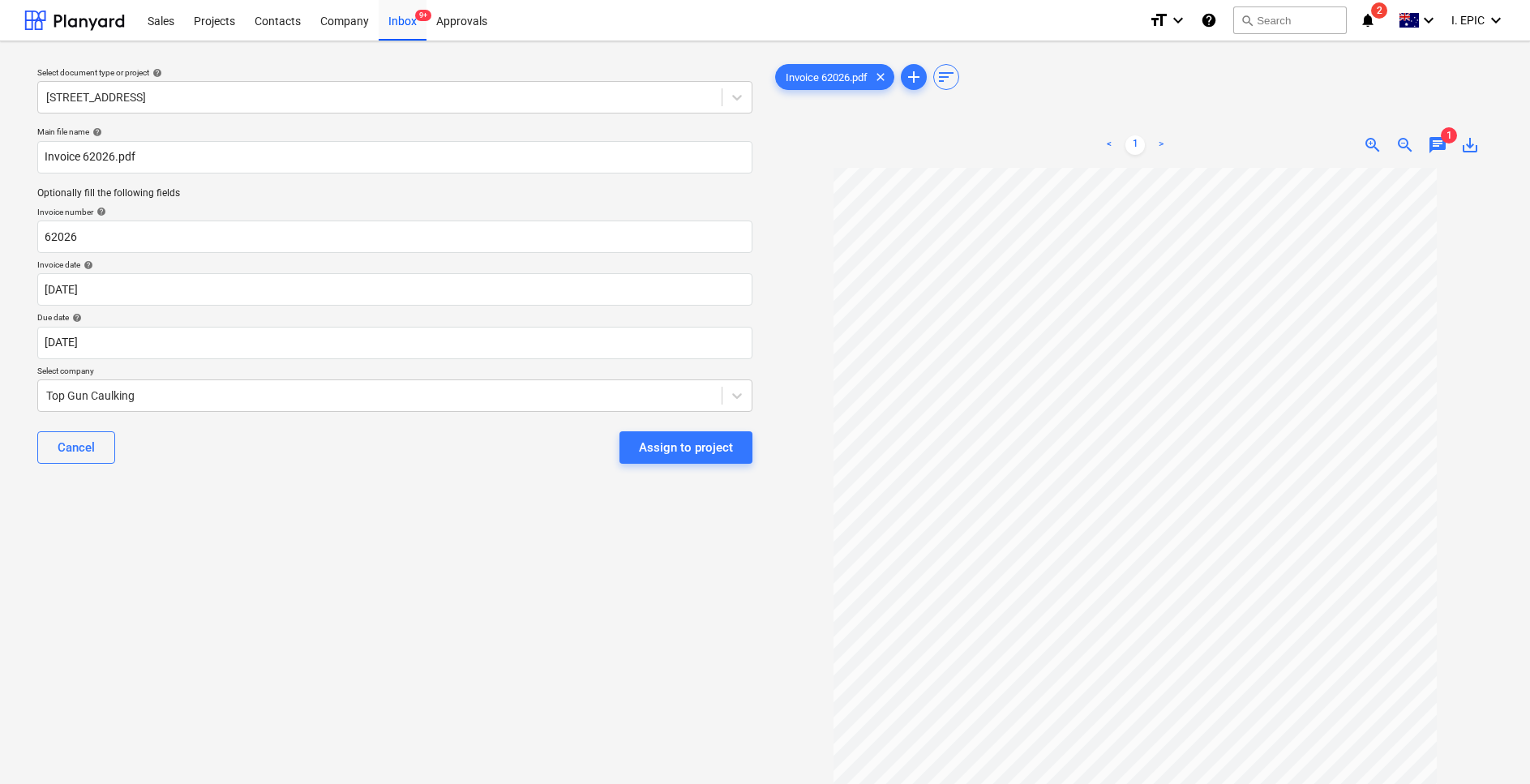
click at [214, 536] on div "Select document type or project help 76 Beach Rd, Sandringham Main file name he…" at bounding box center [395, 484] width 741 height 859
click at [439, 626] on div "Select document type or project help 76 Beach Rd, Sandringham Main file name he…" at bounding box center [395, 484] width 741 height 859
click at [684, 437] on div "Assign to project" at bounding box center [686, 447] width 94 height 21
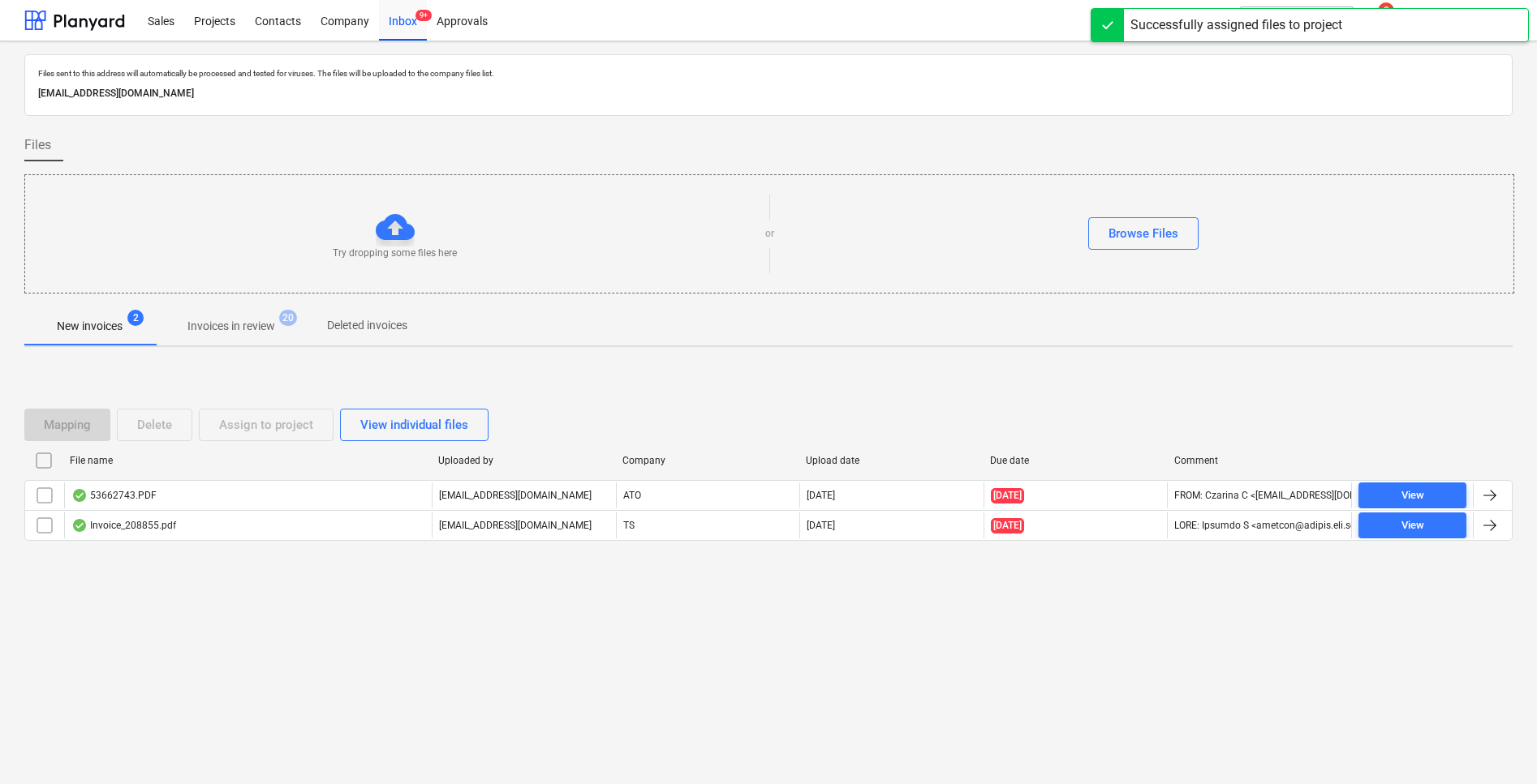
click at [274, 626] on div "Files sent to this address will automatically be processed and tested for virus…" at bounding box center [768, 412] width 1537 height 743
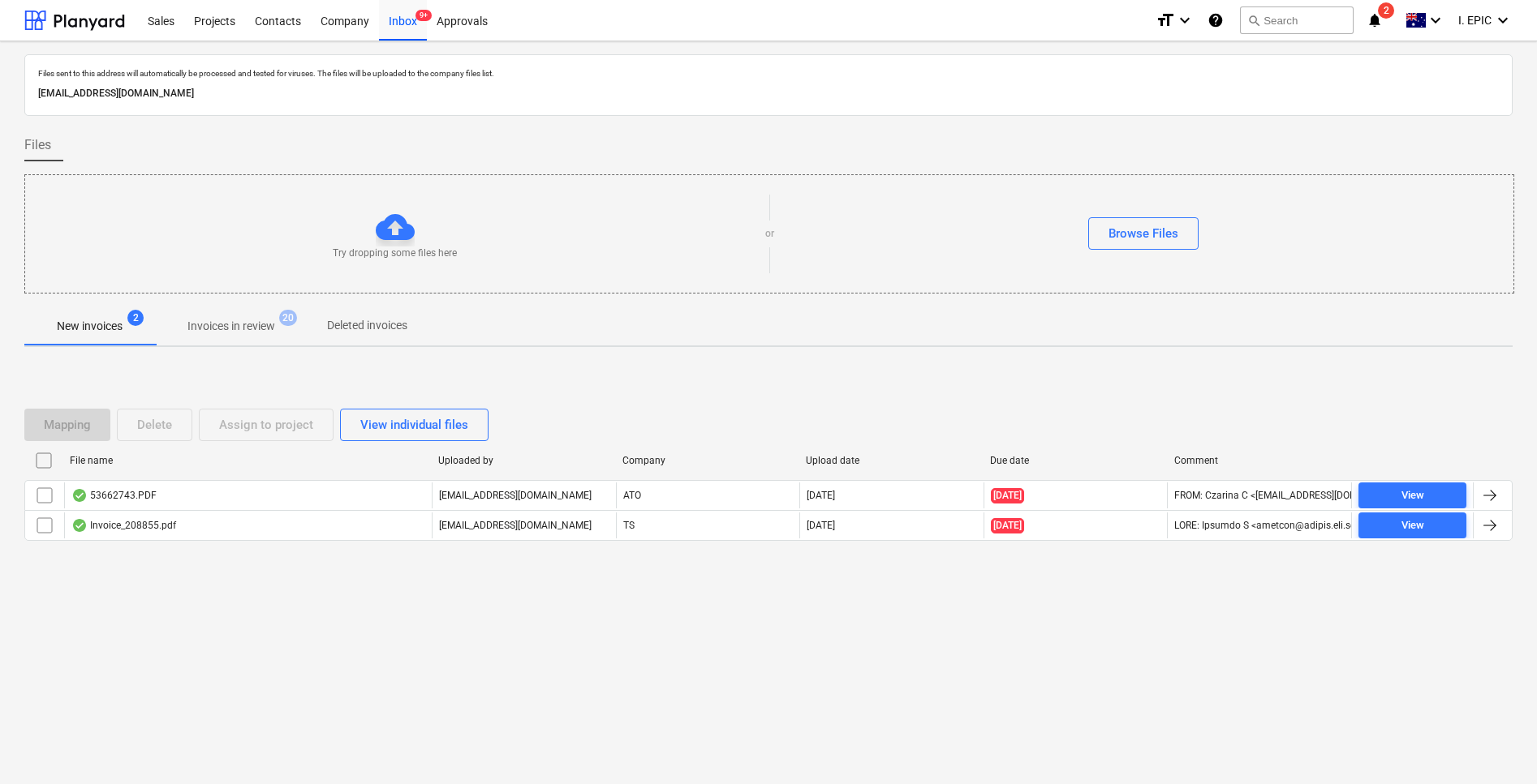
click at [136, 623] on div "Files sent to this address will automatically be processed and tested for virus…" at bounding box center [768, 412] width 1537 height 743
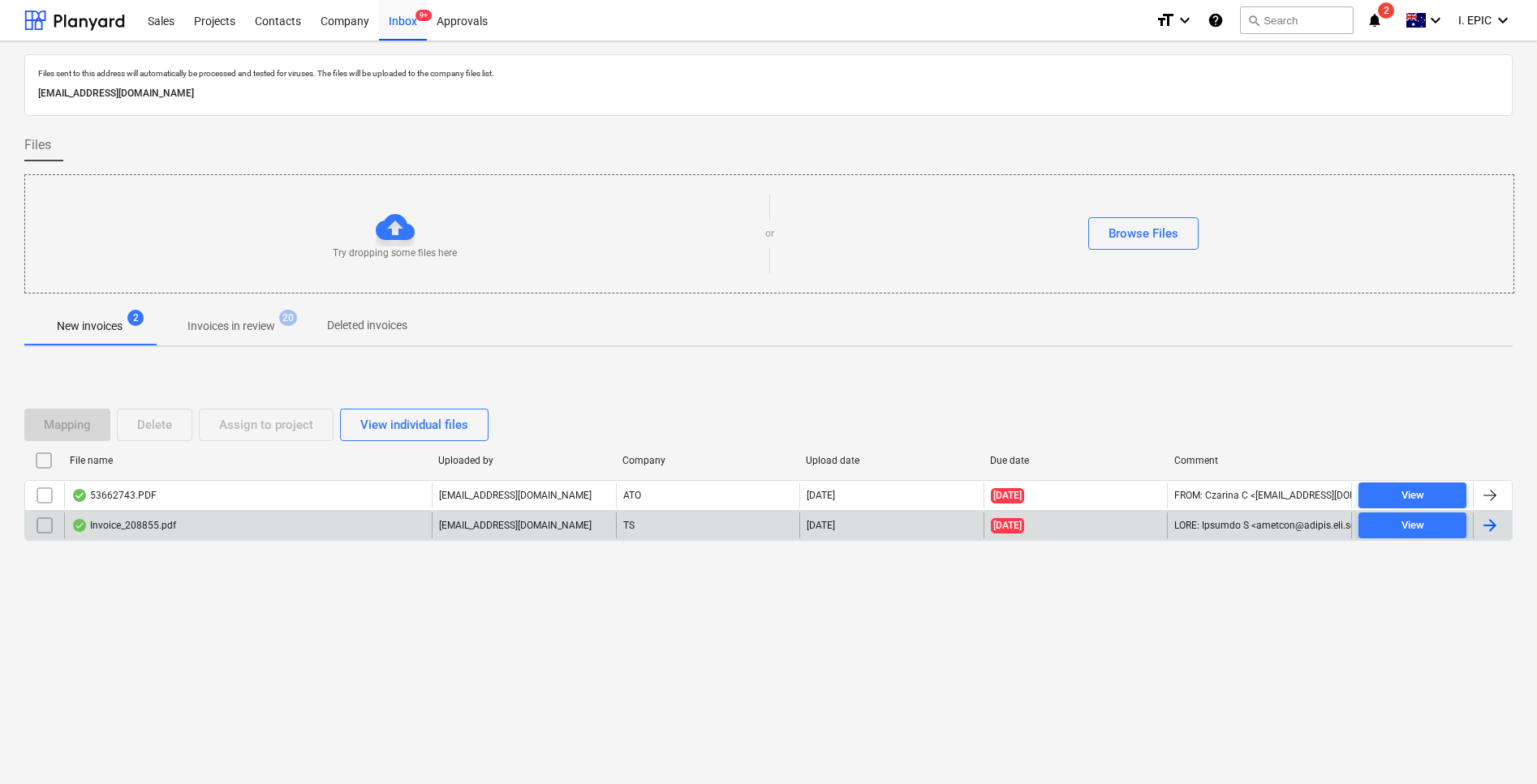
click at [127, 521] on div "Invoice_208855.pdf" at bounding box center [123, 525] width 105 height 13
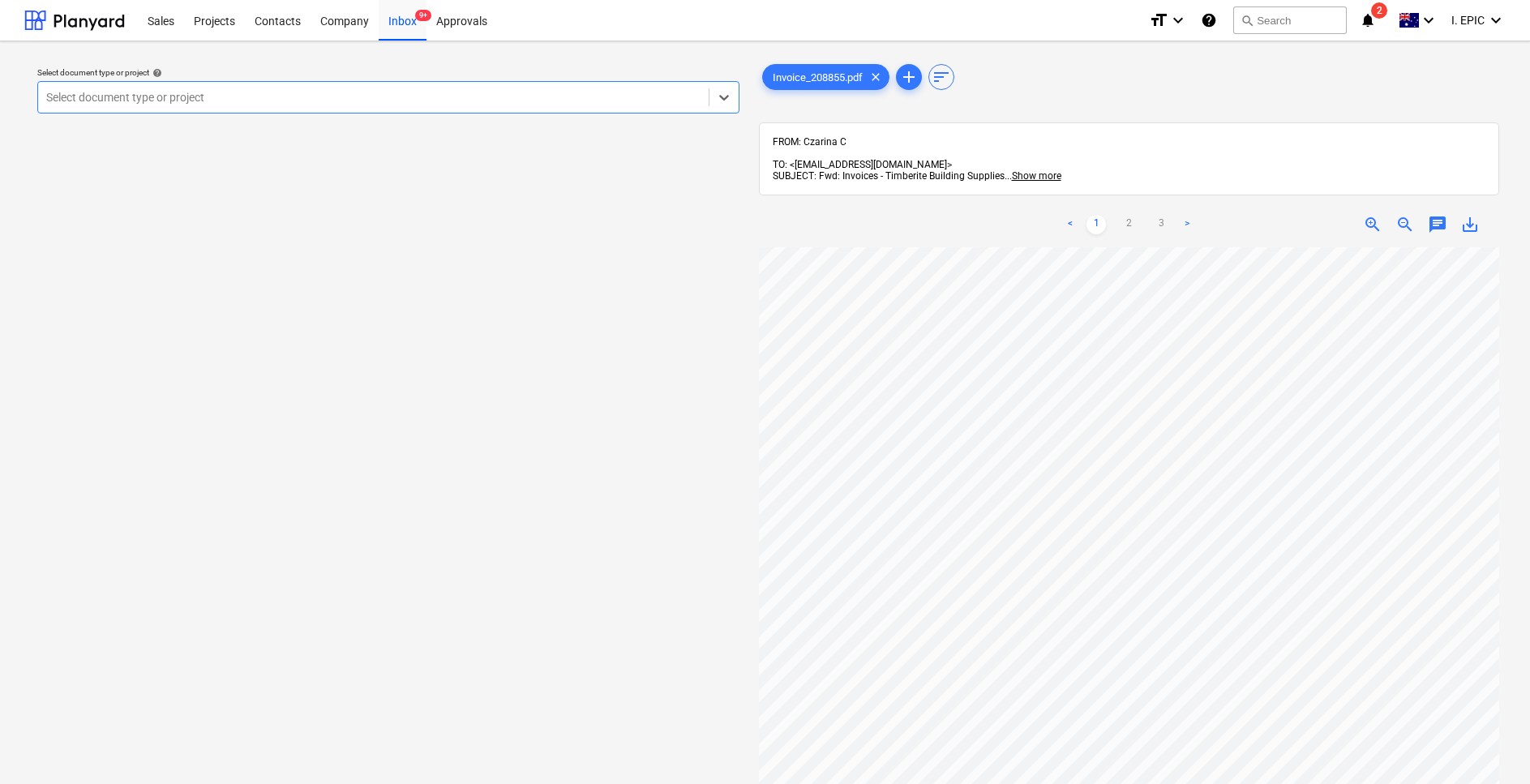
click at [233, 106] on div at bounding box center [374, 98] width 655 height 16
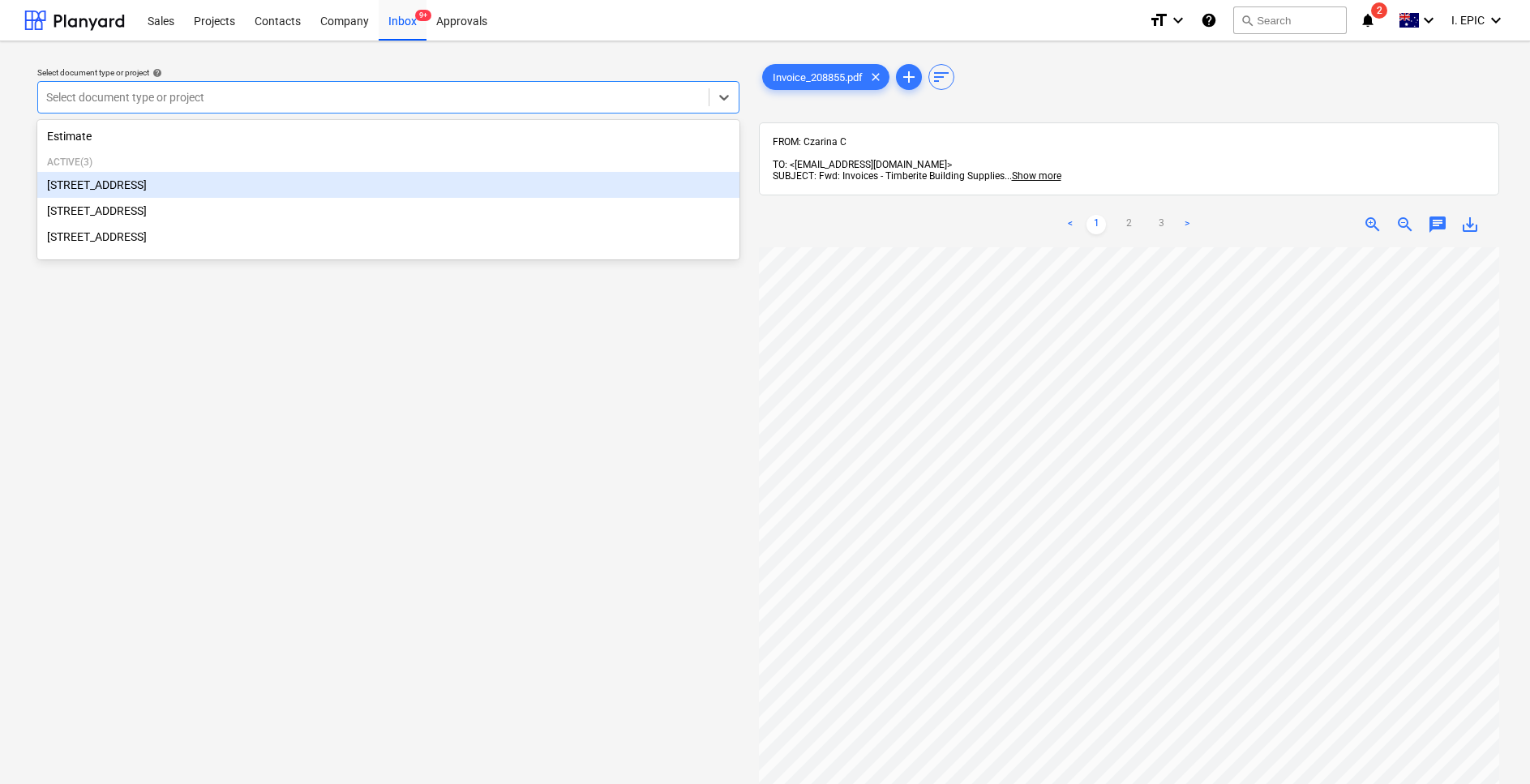
click at [104, 193] on div "[STREET_ADDRESS]" at bounding box center [388, 185] width 702 height 26
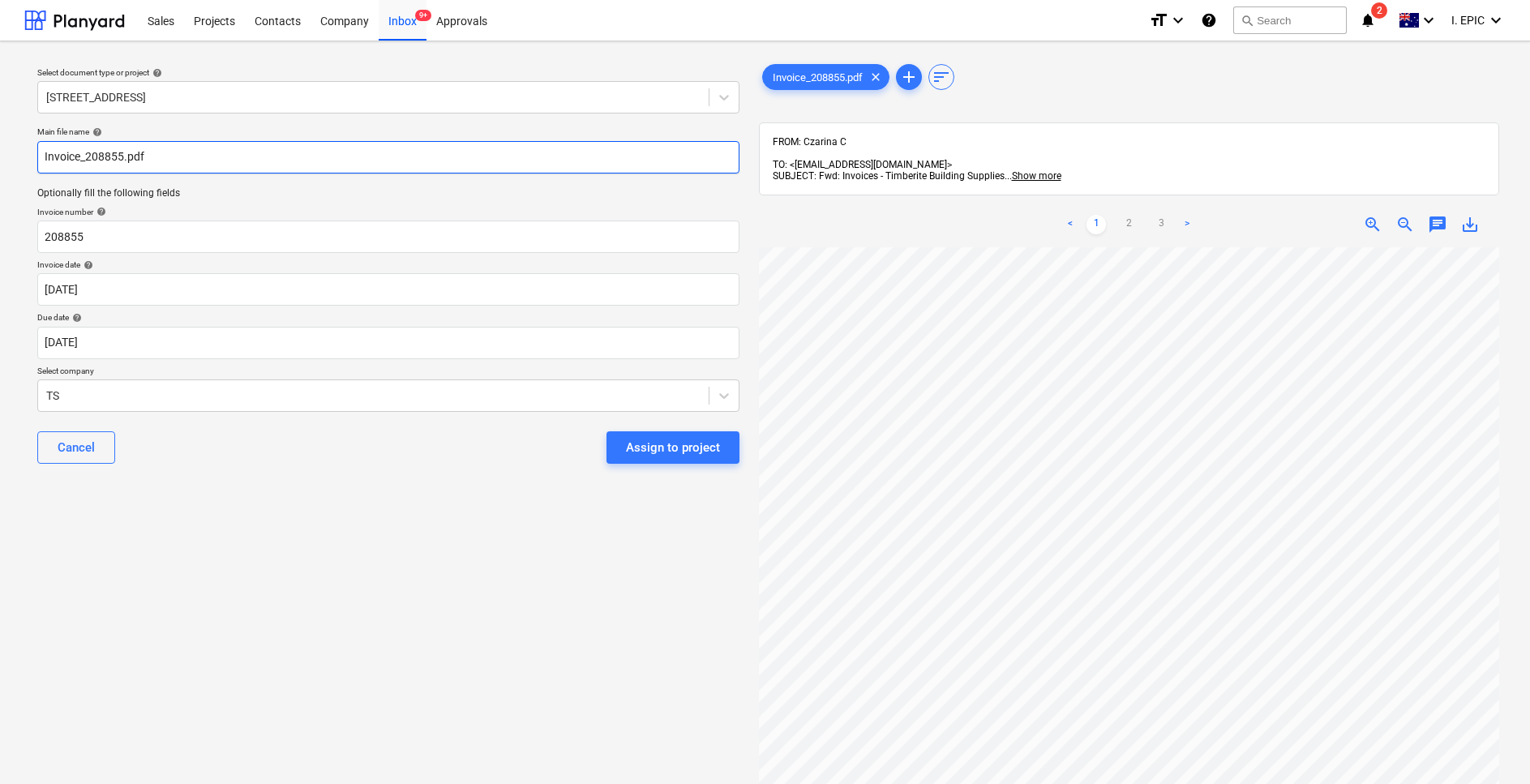
click at [192, 157] on input "Invoice_208855.pdf" at bounding box center [388, 158] width 702 height 33
click at [165, 153] on input "Invoice_208855.pdf Timerite" at bounding box center [388, 158] width 702 height 33
type input "Invoice_208855.pdf Timberite"
click at [250, 572] on div "Select document type or project help 76 Beach Rd, Sandringham Main file name he…" at bounding box center [388, 523] width 729 height 938
click at [132, 284] on body "This website stores cookies on your computer. These cookies are used to collect…" at bounding box center [765, 392] width 1530 height 784
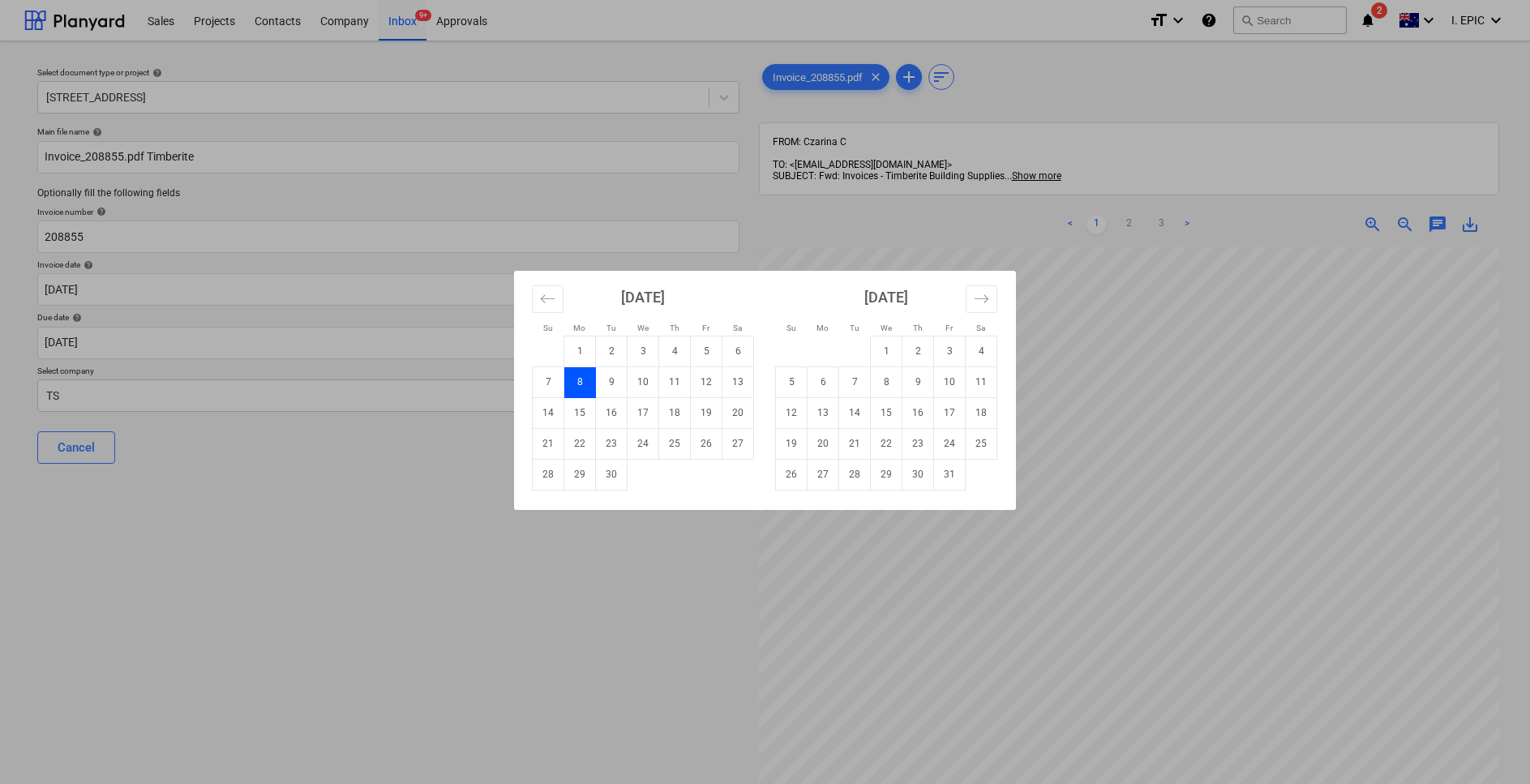
click at [201, 553] on div "Su Mo Tu We Th Fr Sa Su Mo Tu We Th Fr Sa August 2025 1 2 3 4 5 6 7 8 9 10 11 1…" at bounding box center [765, 392] width 1530 height 784
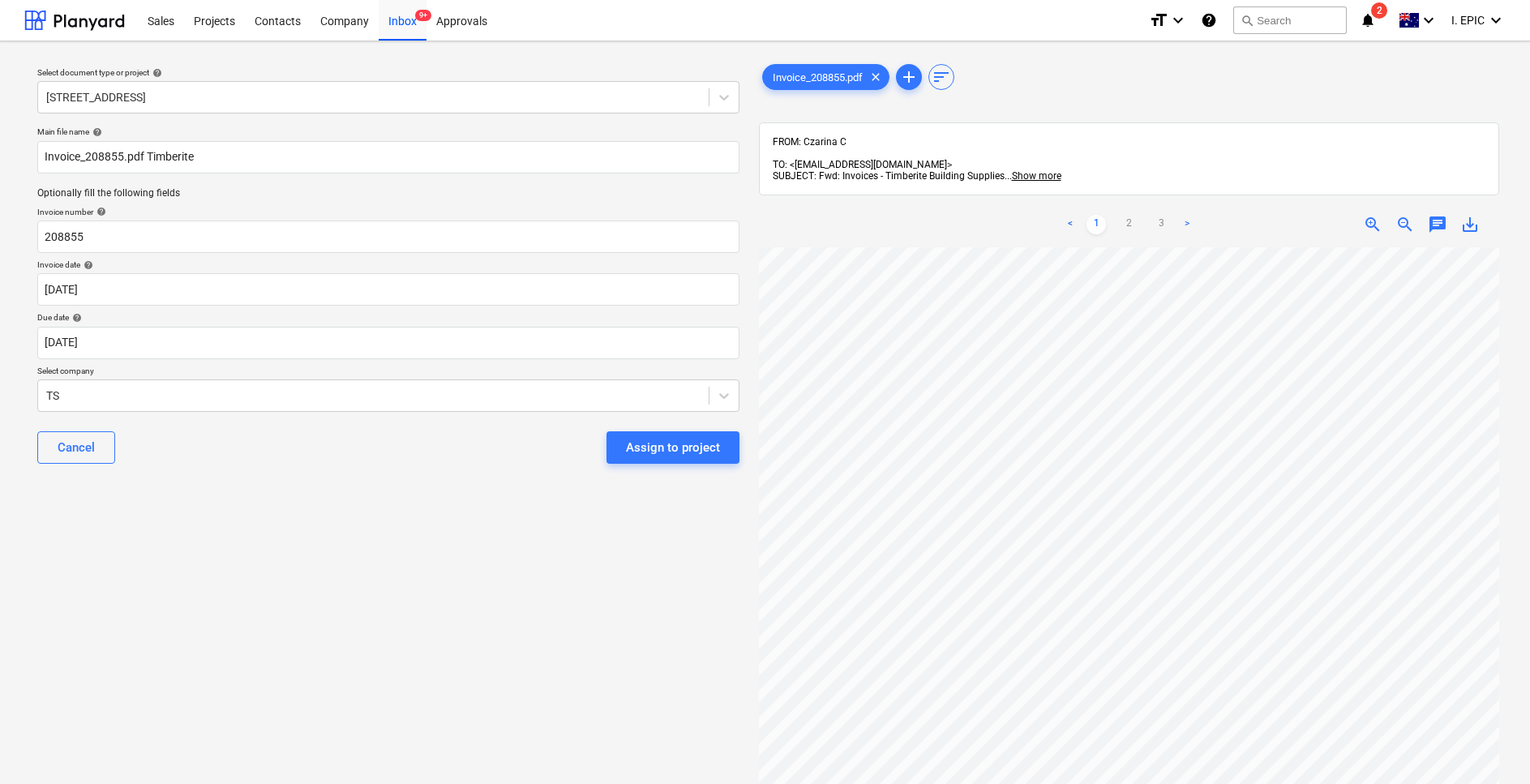
scroll to position [81, 0]
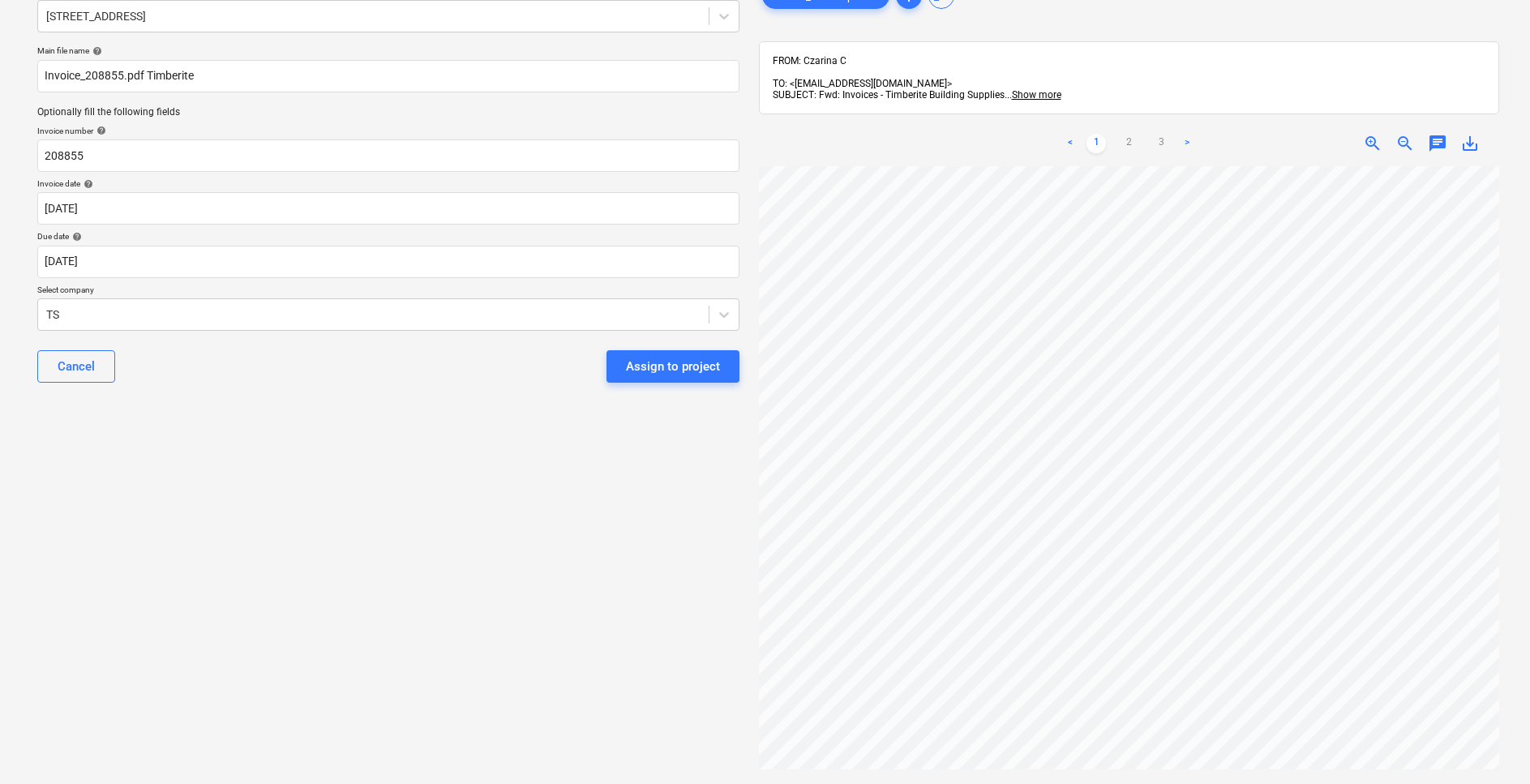
click at [119, 291] on p "Select company" at bounding box center [388, 291] width 702 height 14
click at [114, 307] on div at bounding box center [374, 315] width 655 height 16
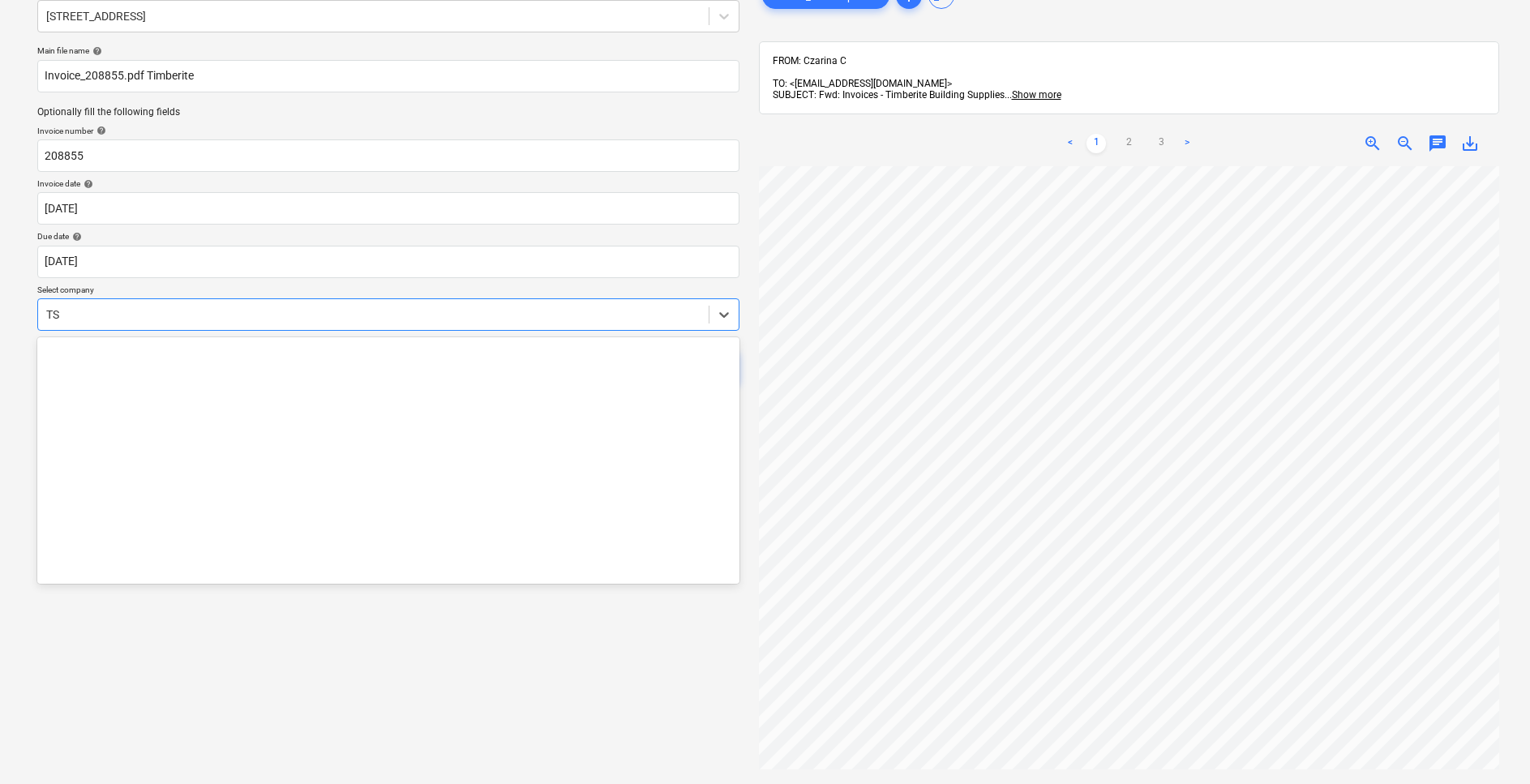
scroll to position [26023, 0]
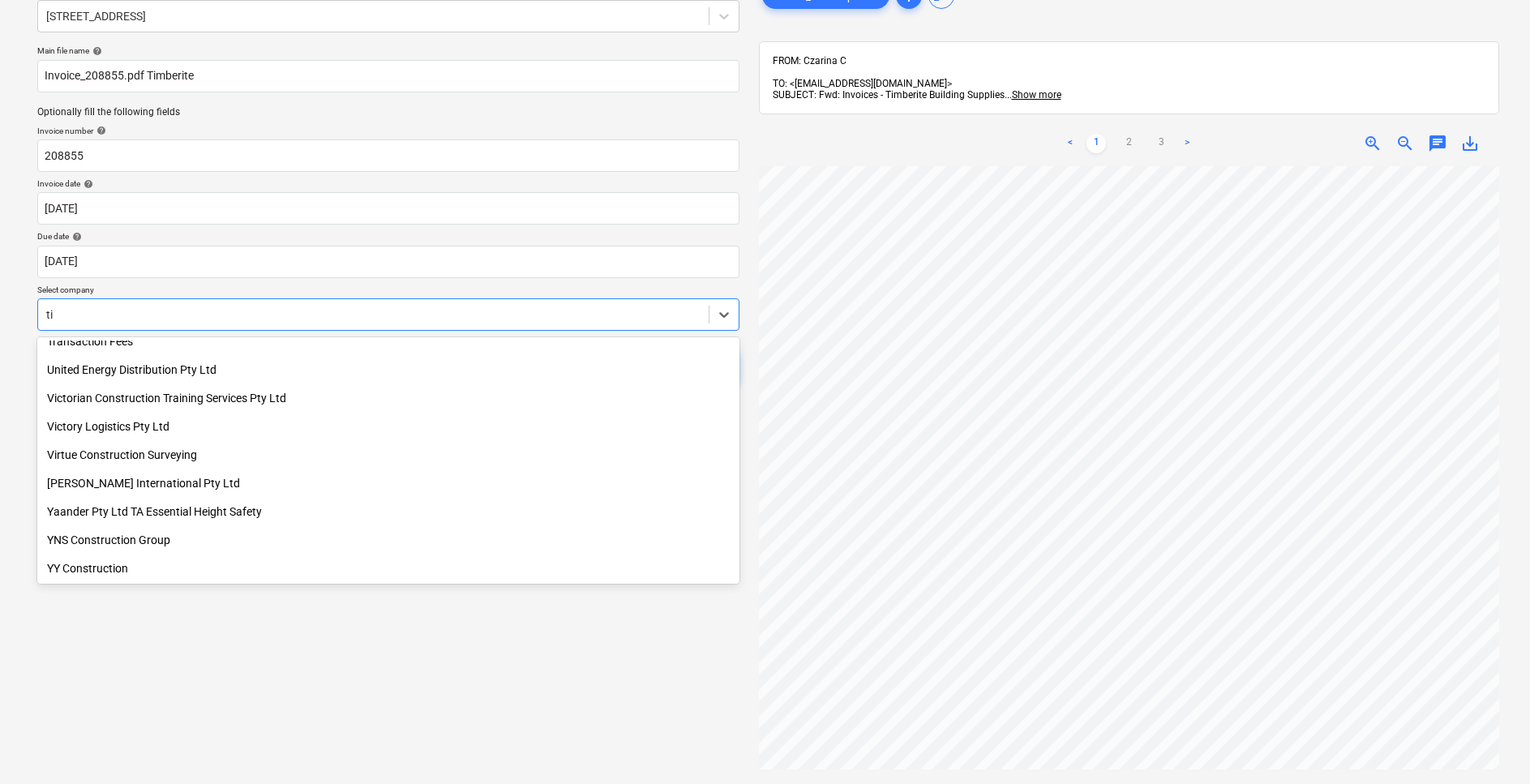
type input "tim"
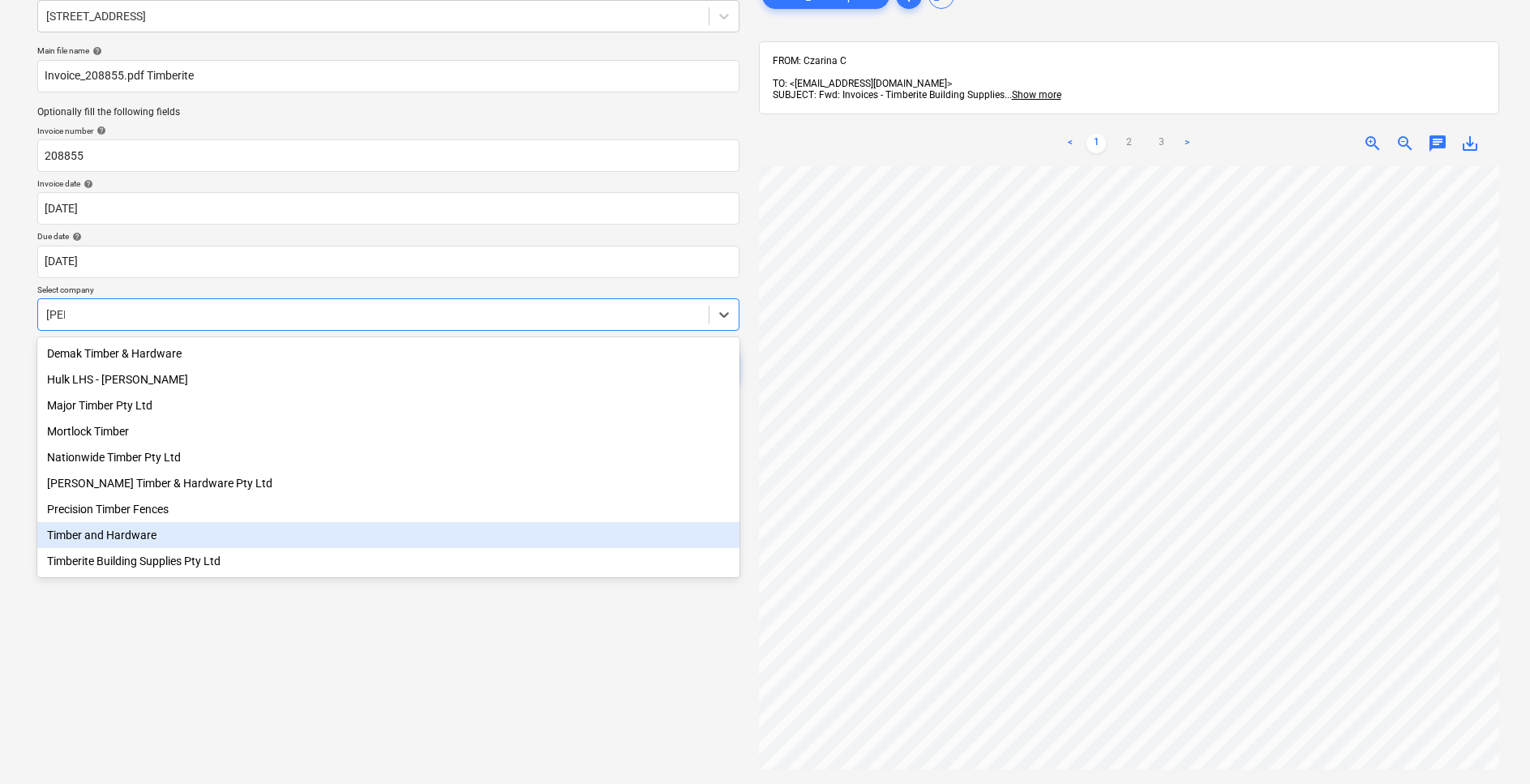
scroll to position [4, 0]
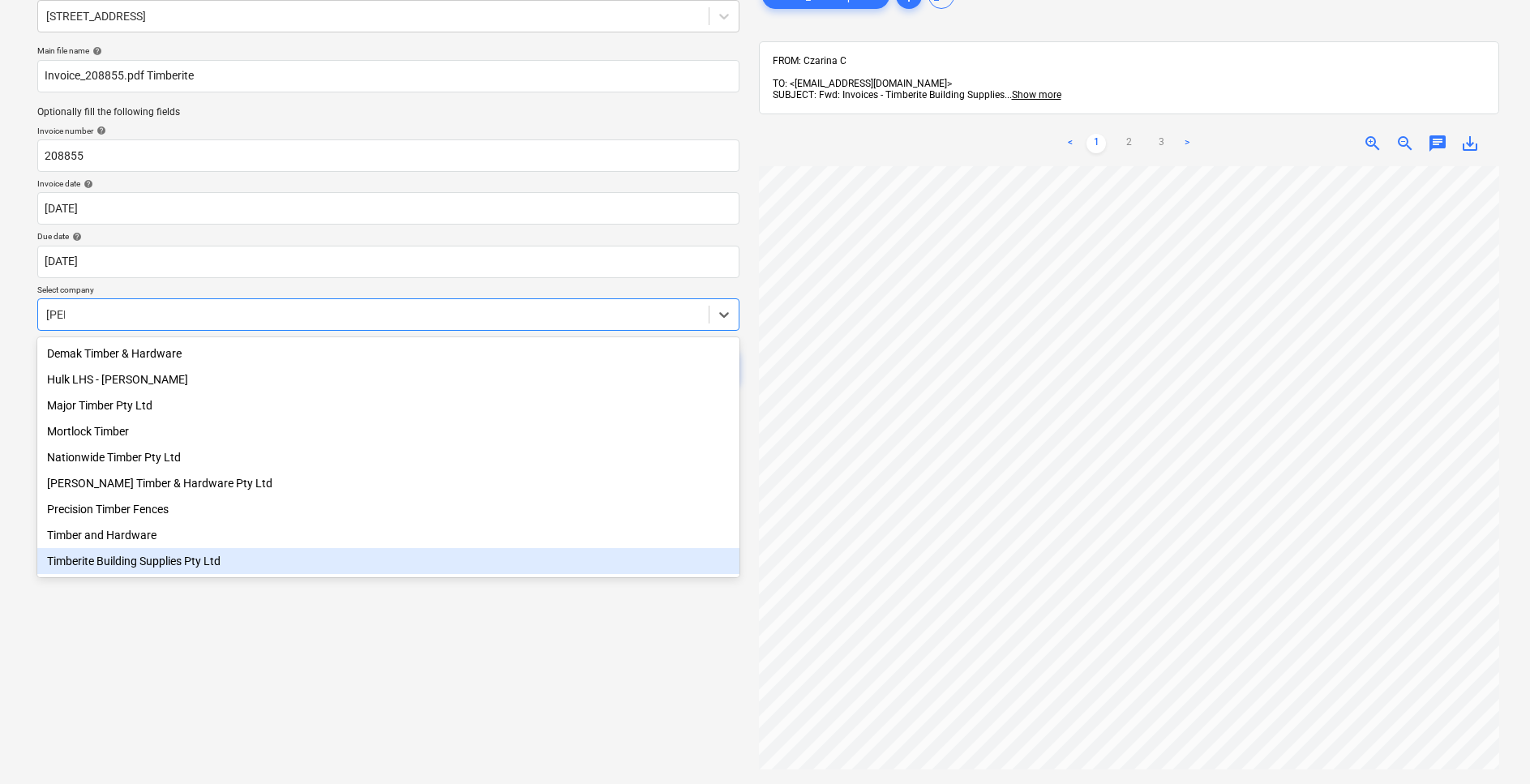
click at [128, 571] on div "Timberite Building Supplies Pty Ltd" at bounding box center [388, 561] width 702 height 26
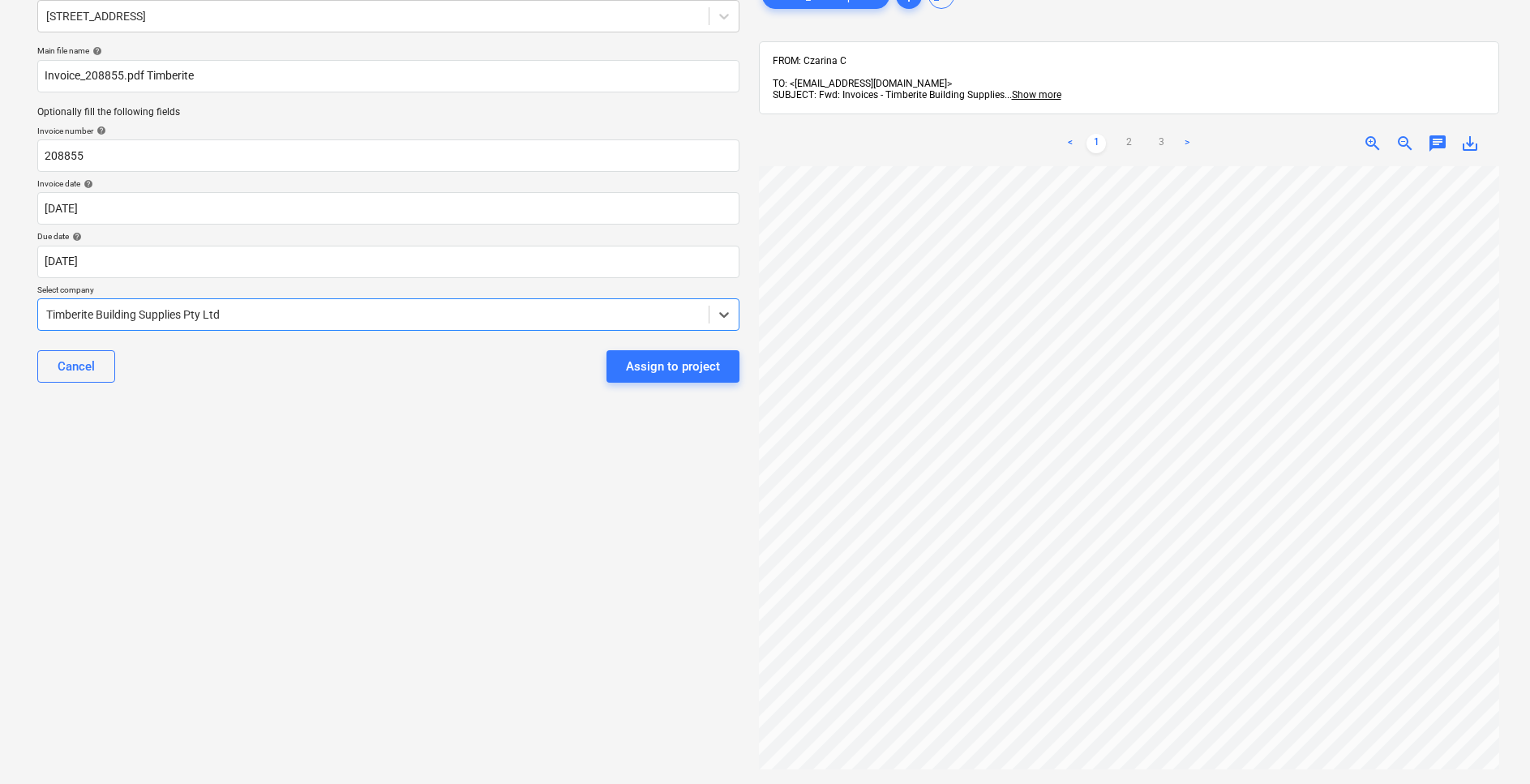
click at [143, 626] on div "Select document type or project help 76 Beach Rd, Sandringham Main file name he…" at bounding box center [388, 437] width 729 height 927
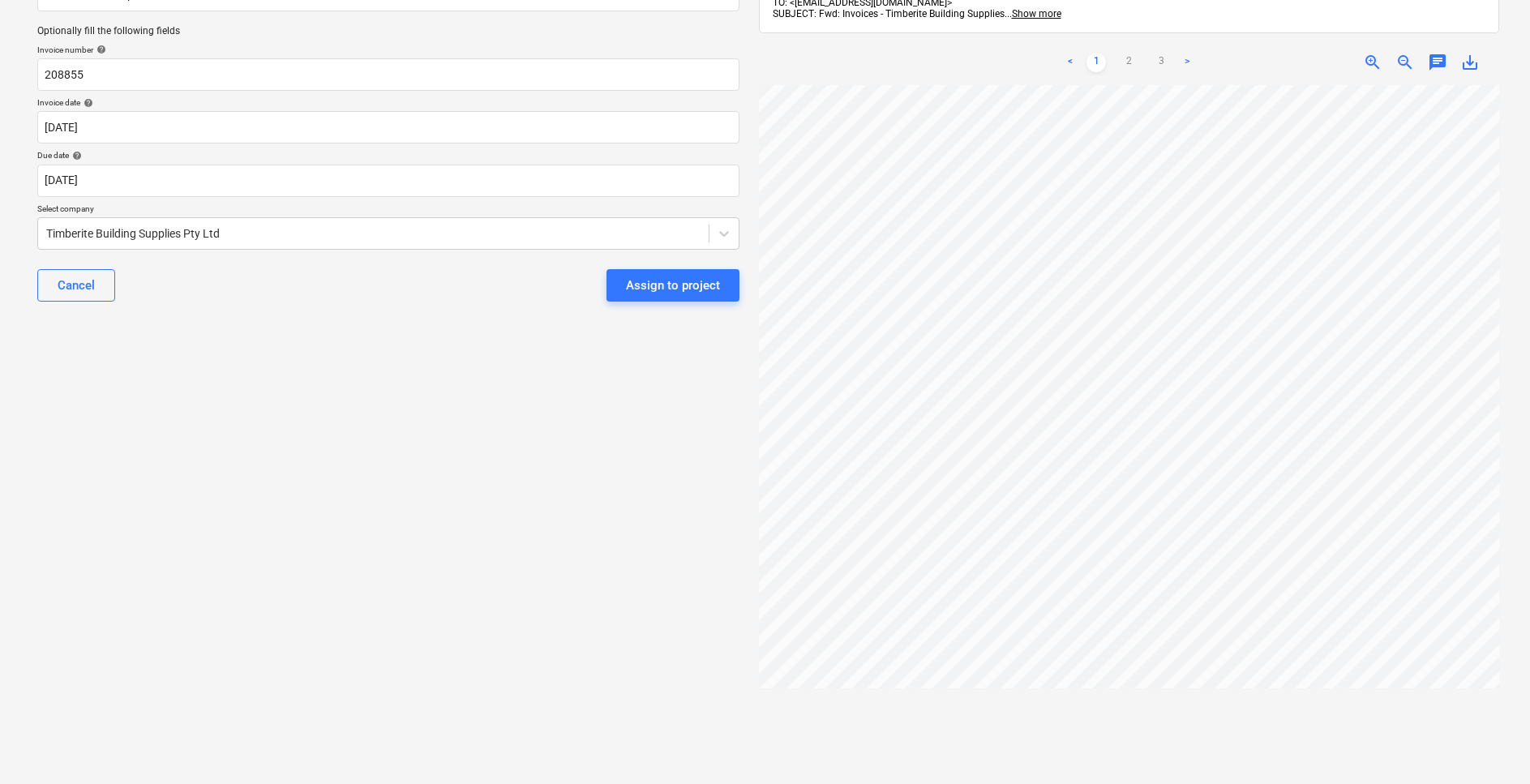
click at [679, 490] on div "Select document type or project help 76 Beach Rd, Sandringham Main file name he…" at bounding box center [388, 356] width 729 height 927
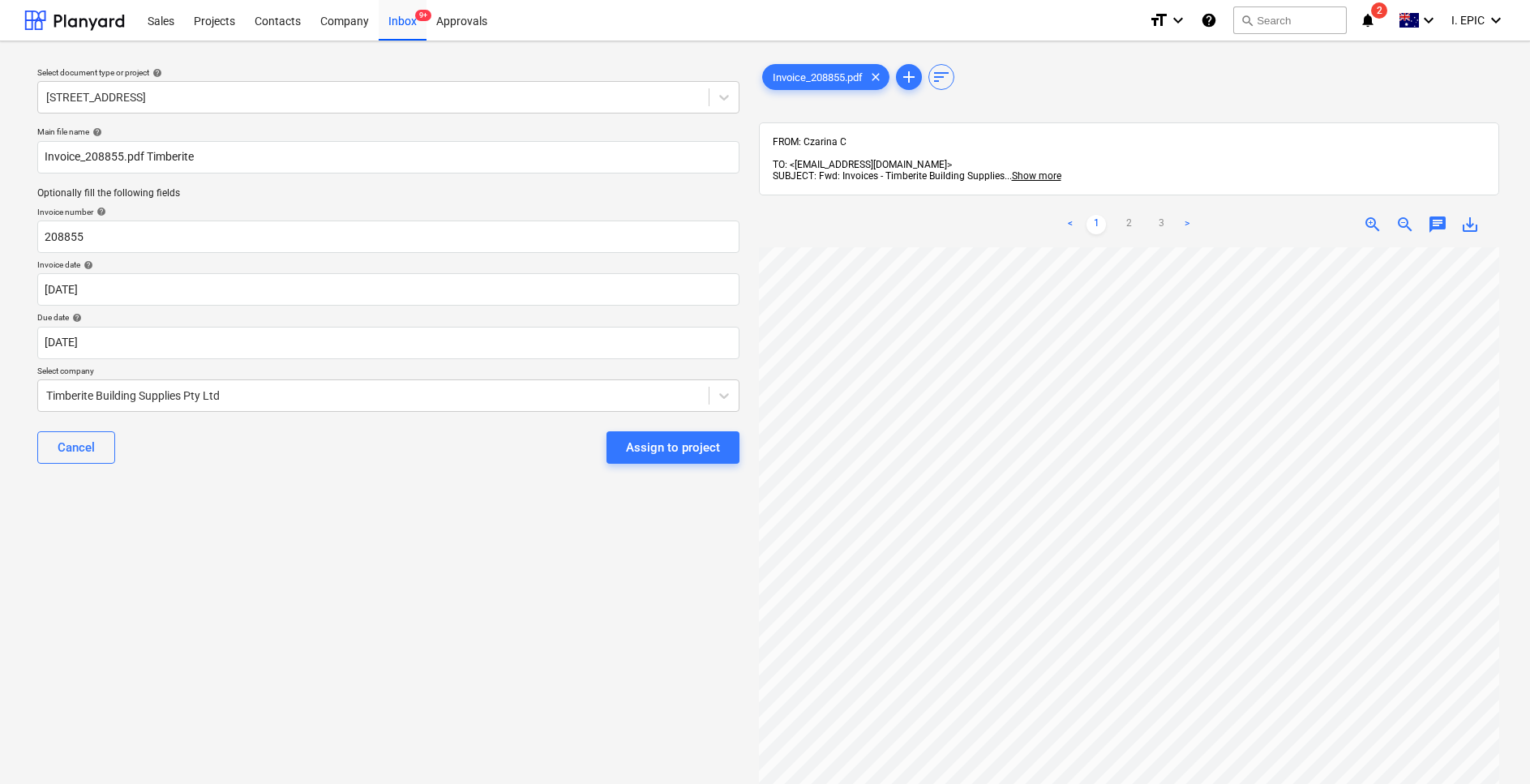
click at [1433, 215] on span "chat" at bounding box center [1437, 224] width 19 height 19
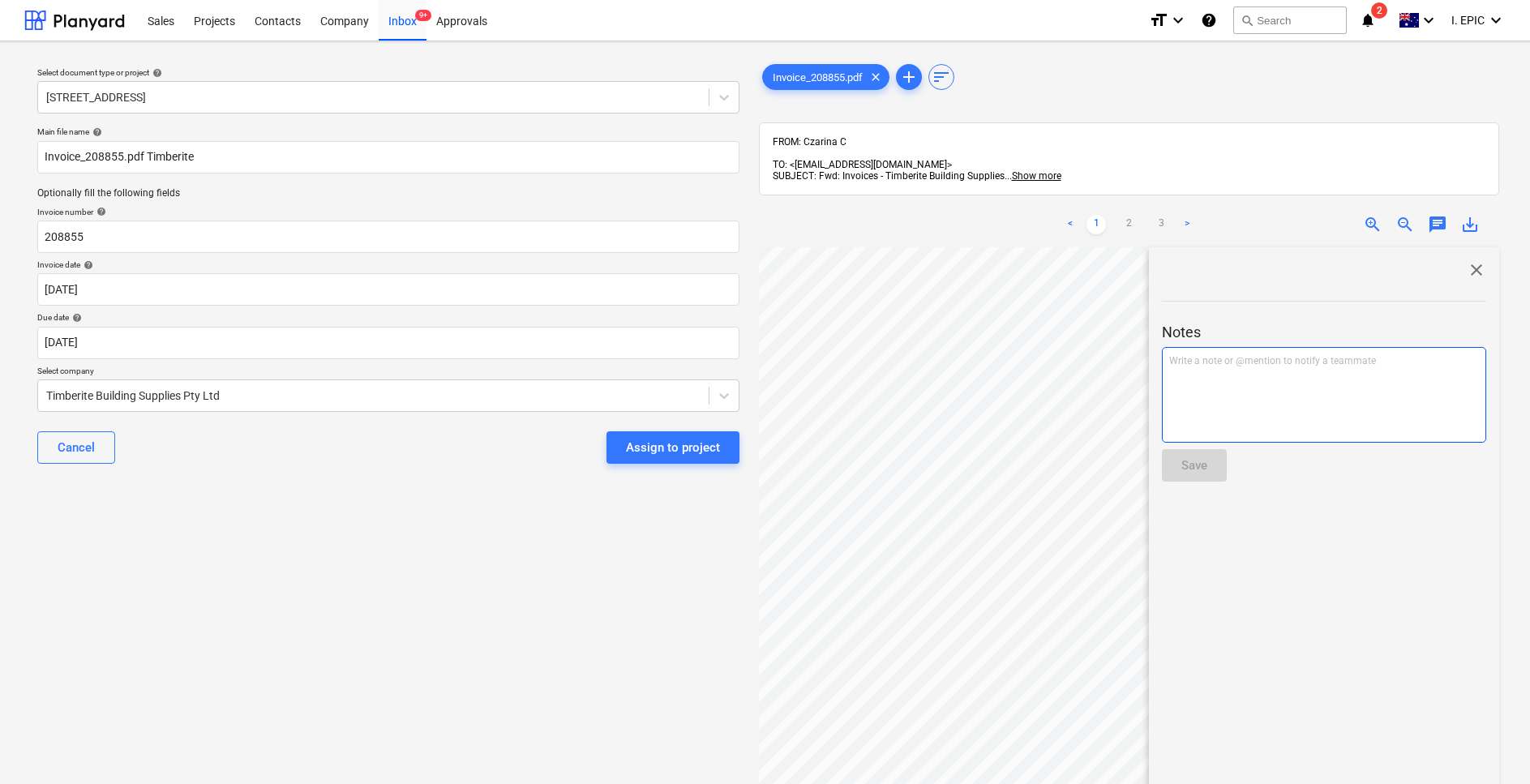
click at [1228, 407] on div "Write a note or @mention to notify a teammate ﻿" at bounding box center [1325, 395] width 325 height 96
click at [1295, 594] on div "close Notes Rates has been checked and approved by JS. Save" at bounding box center [1324, 629] width 350 height 765
click at [1192, 455] on div "Save" at bounding box center [1194, 465] width 26 height 21
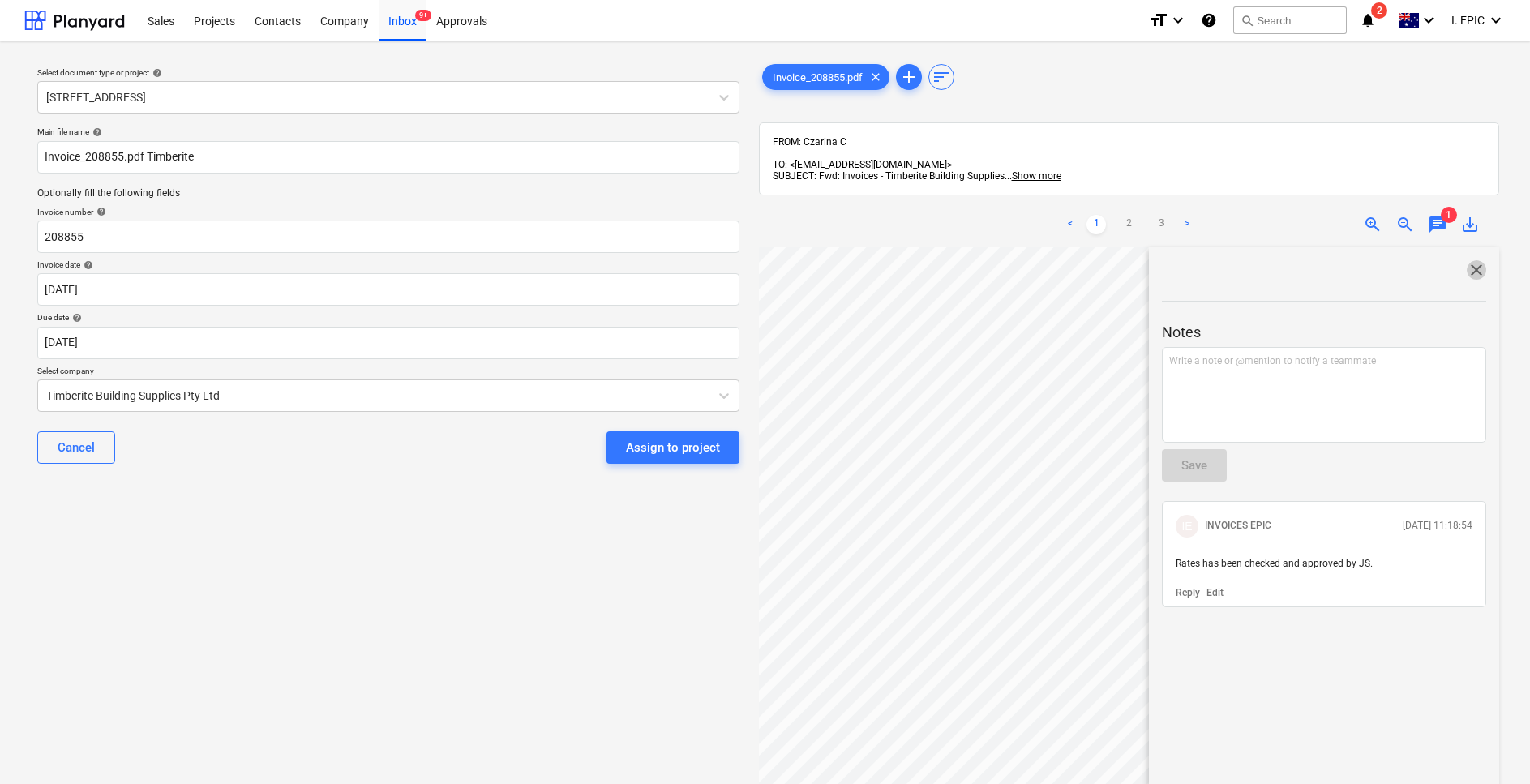
click at [1473, 261] on span "close" at bounding box center [1476, 270] width 19 height 19
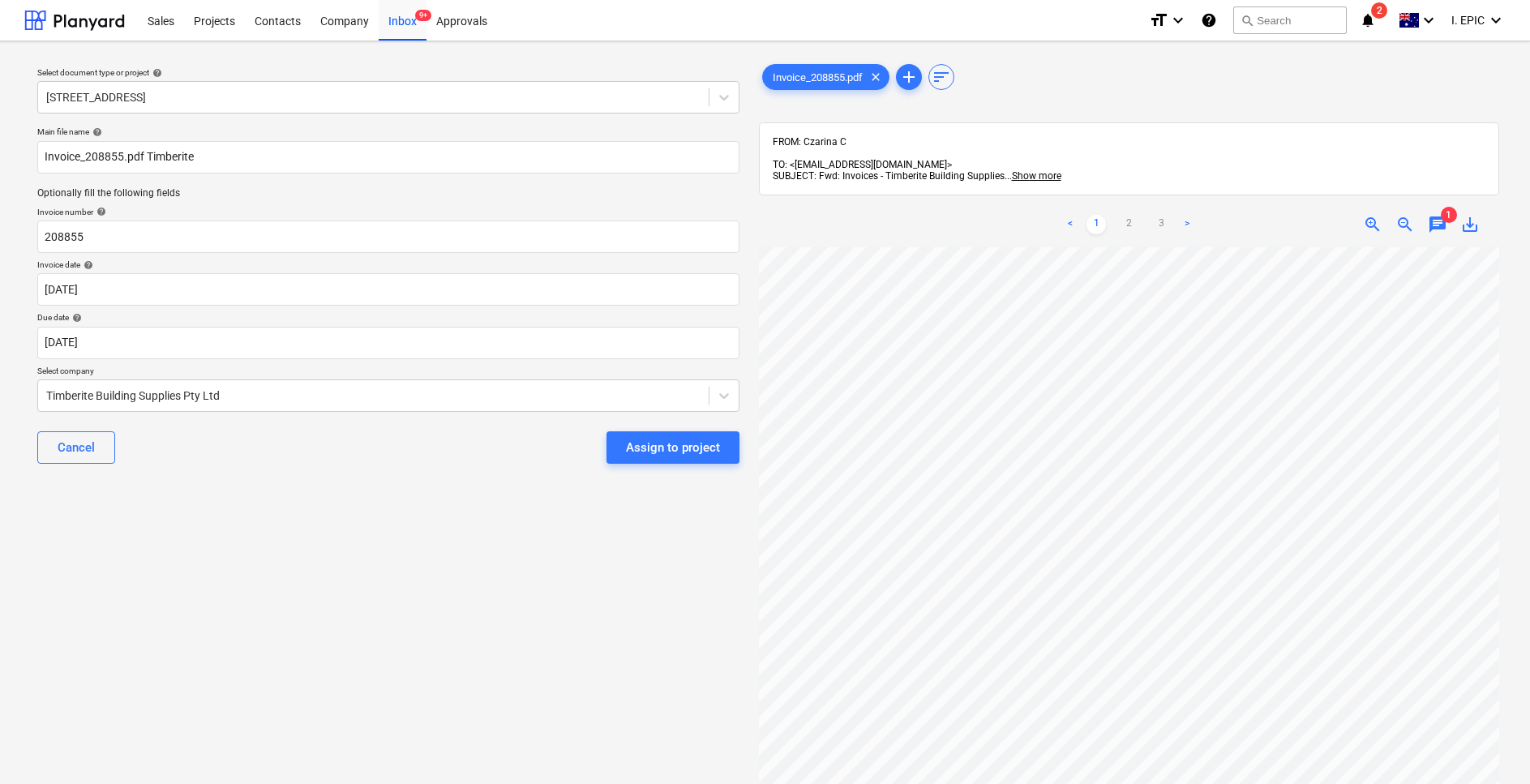
click at [297, 618] on div "Select document type or project help 76 Beach Rd, Sandringham Main file name he…" at bounding box center [388, 523] width 729 height 938
click at [297, 560] on div "Select document type or project help 76 Beach Rd, Sandringham Main file name he…" at bounding box center [388, 523] width 729 height 938
click at [686, 453] on div "Assign to project" at bounding box center [673, 447] width 94 height 21
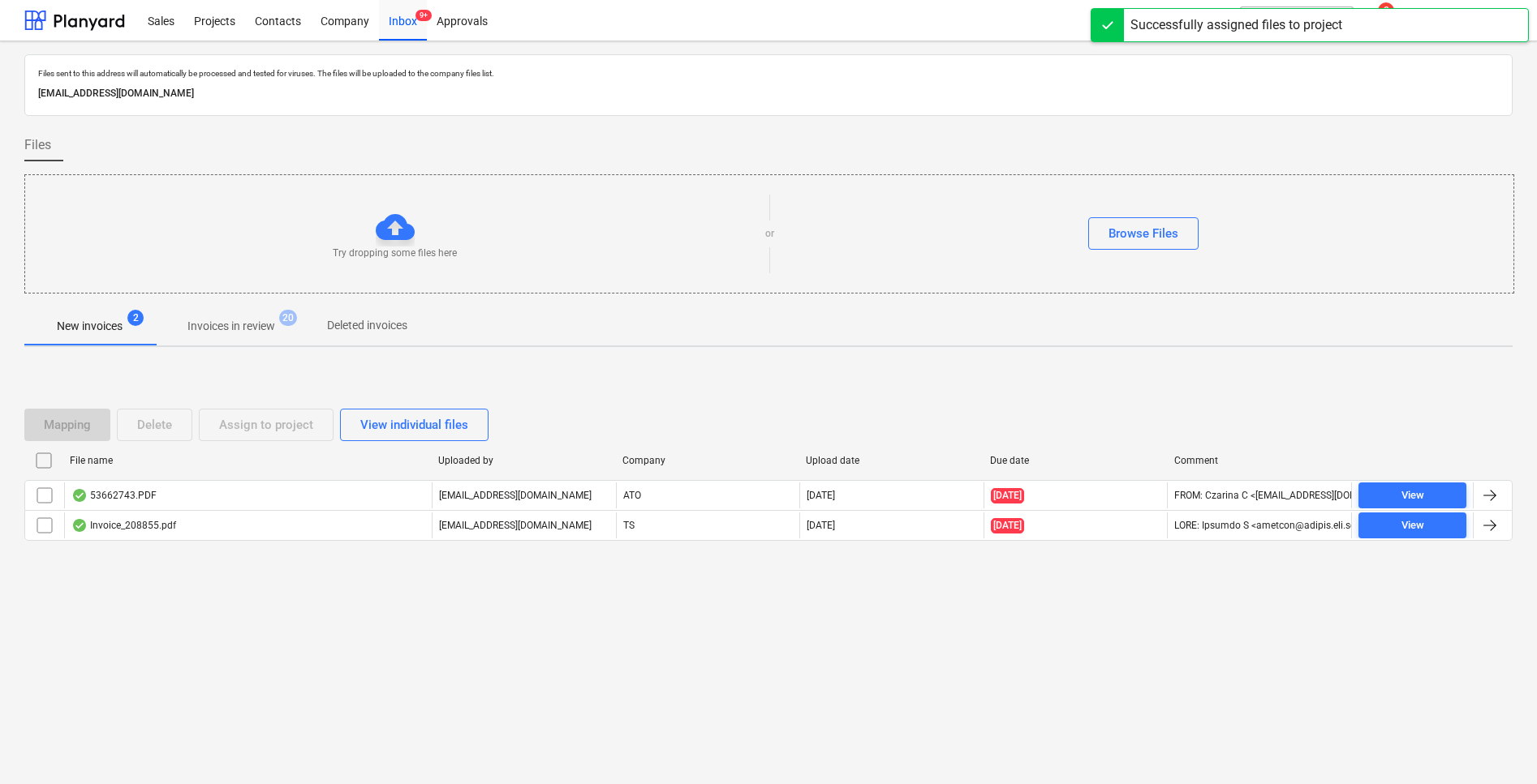
click at [280, 626] on div "Files sent to this address will automatically be processed and tested for virus…" at bounding box center [768, 412] width 1537 height 743
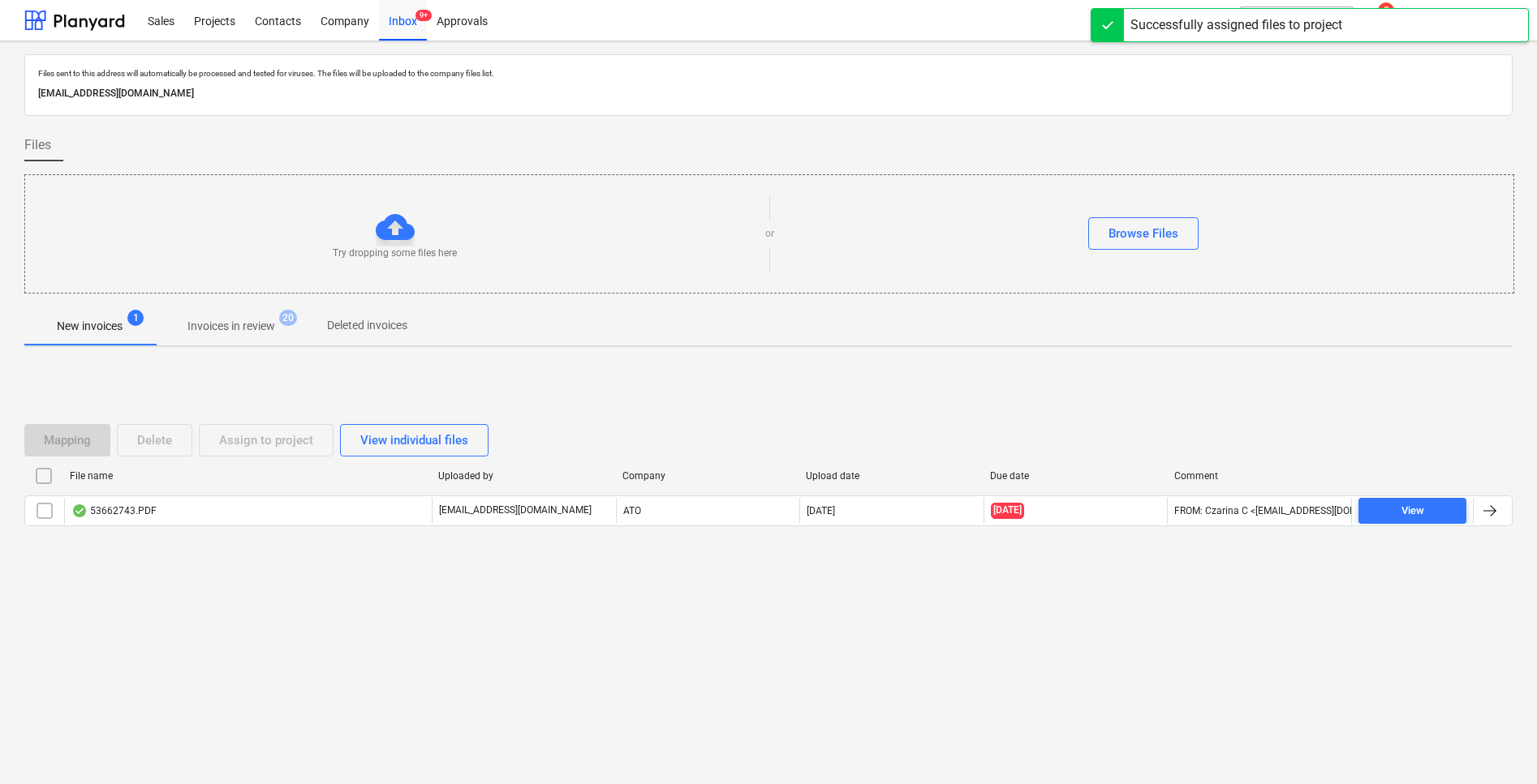
click at [258, 626] on div "Files sent to this address will automatically be processed and tested for virus…" at bounding box center [768, 412] width 1537 height 743
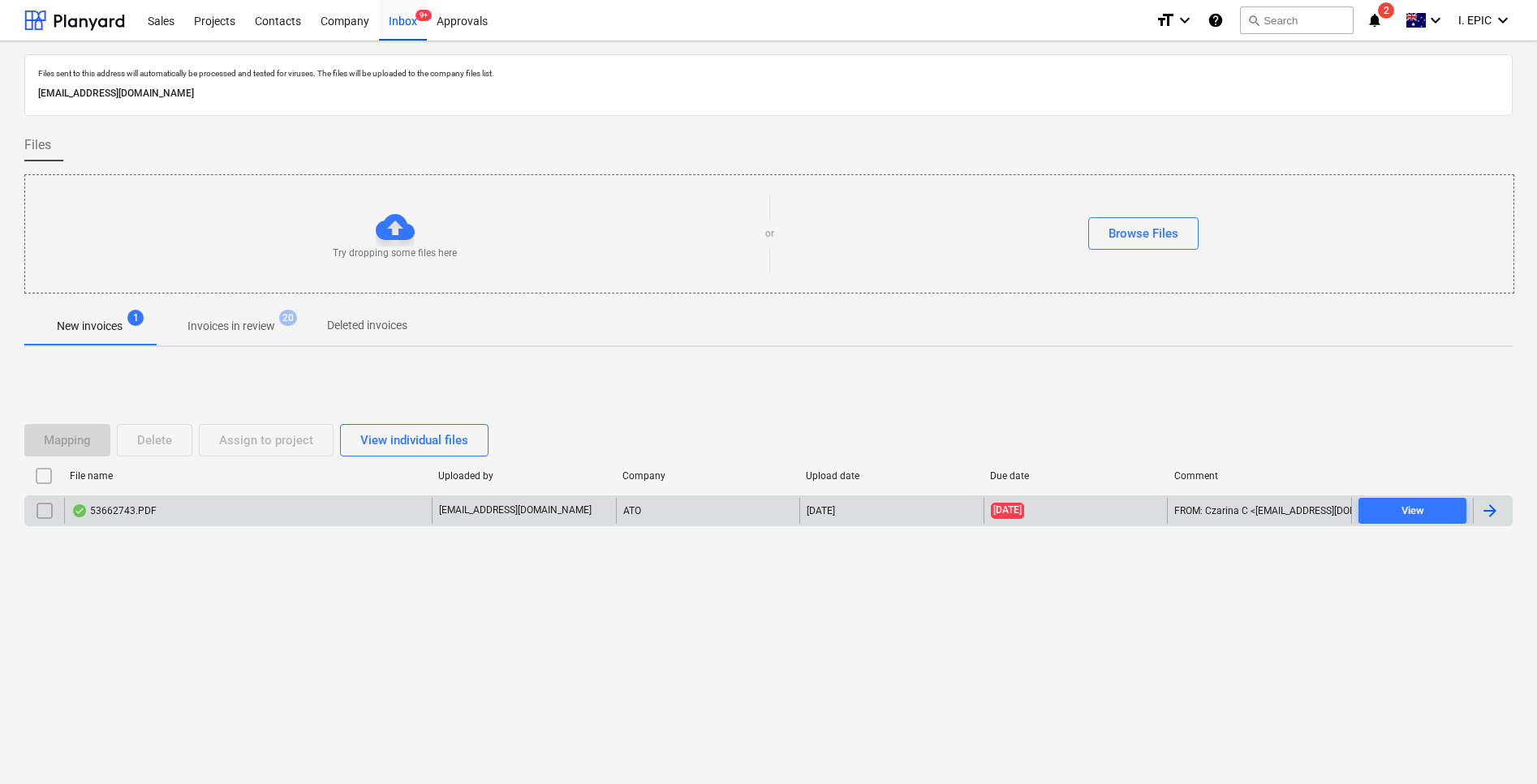
click at [118, 512] on div "53662743.PDF" at bounding box center [113, 511] width 85 height 13
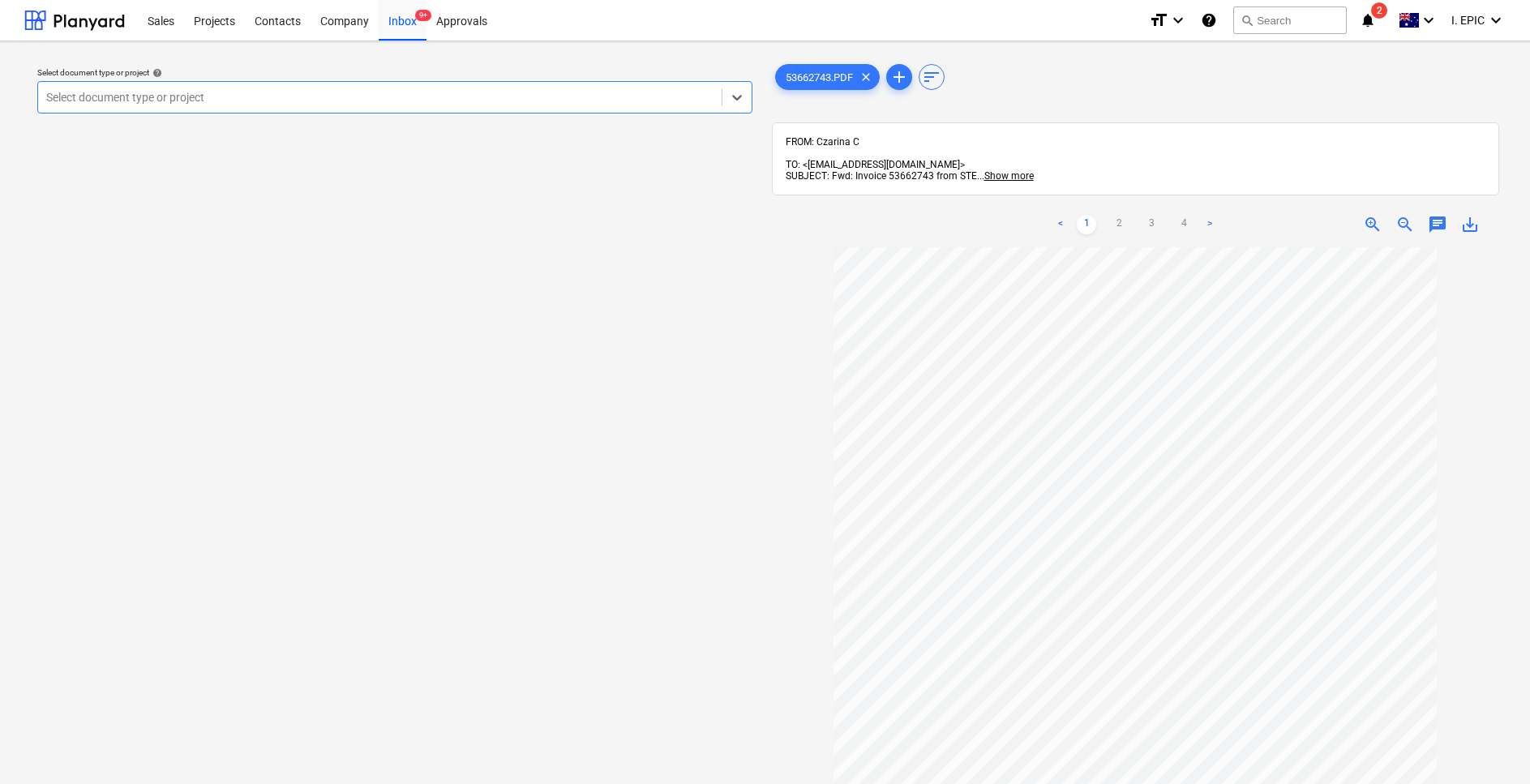
click at [108, 98] on div at bounding box center [380, 98] width 667 height 16
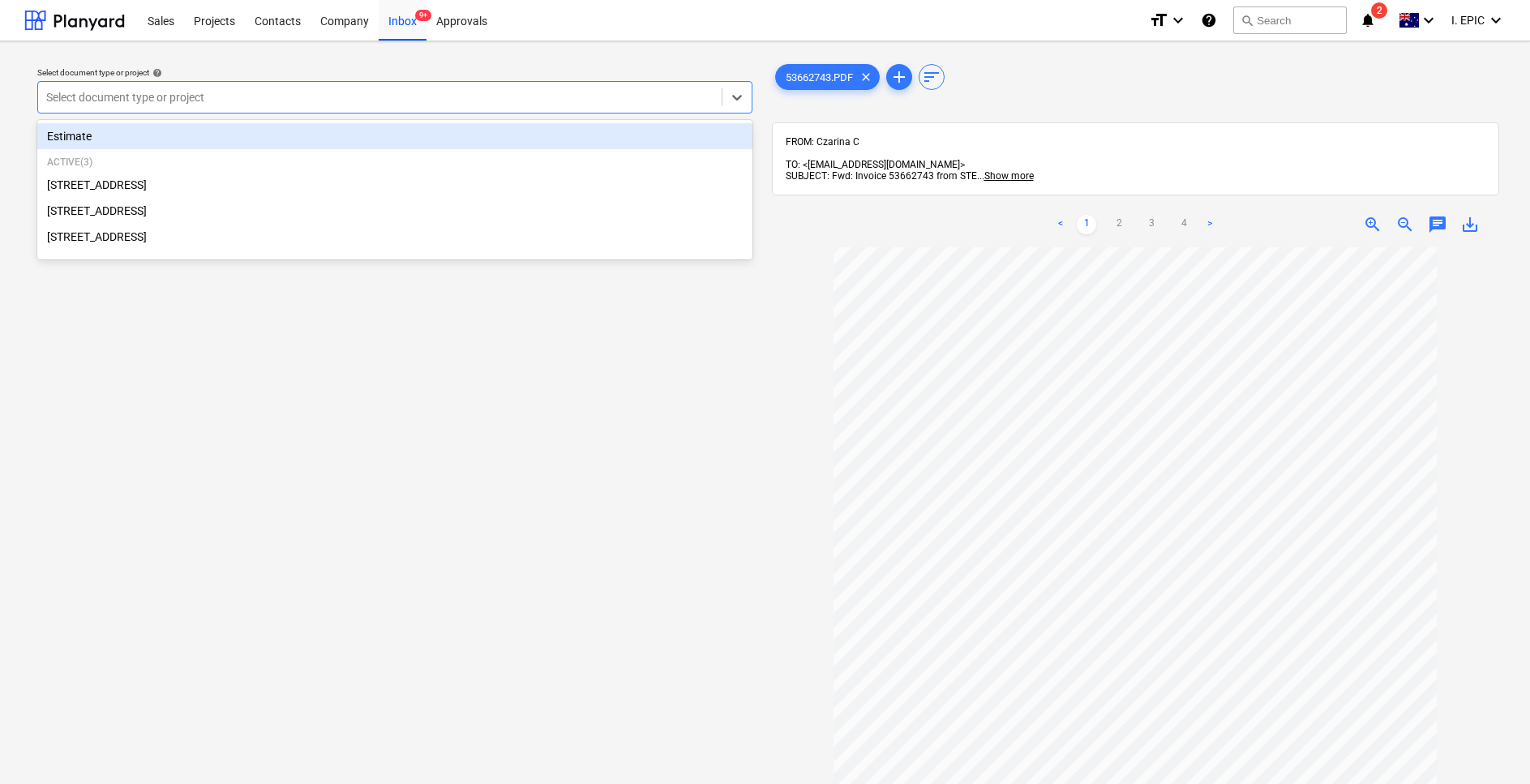
scroll to position [118, 0]
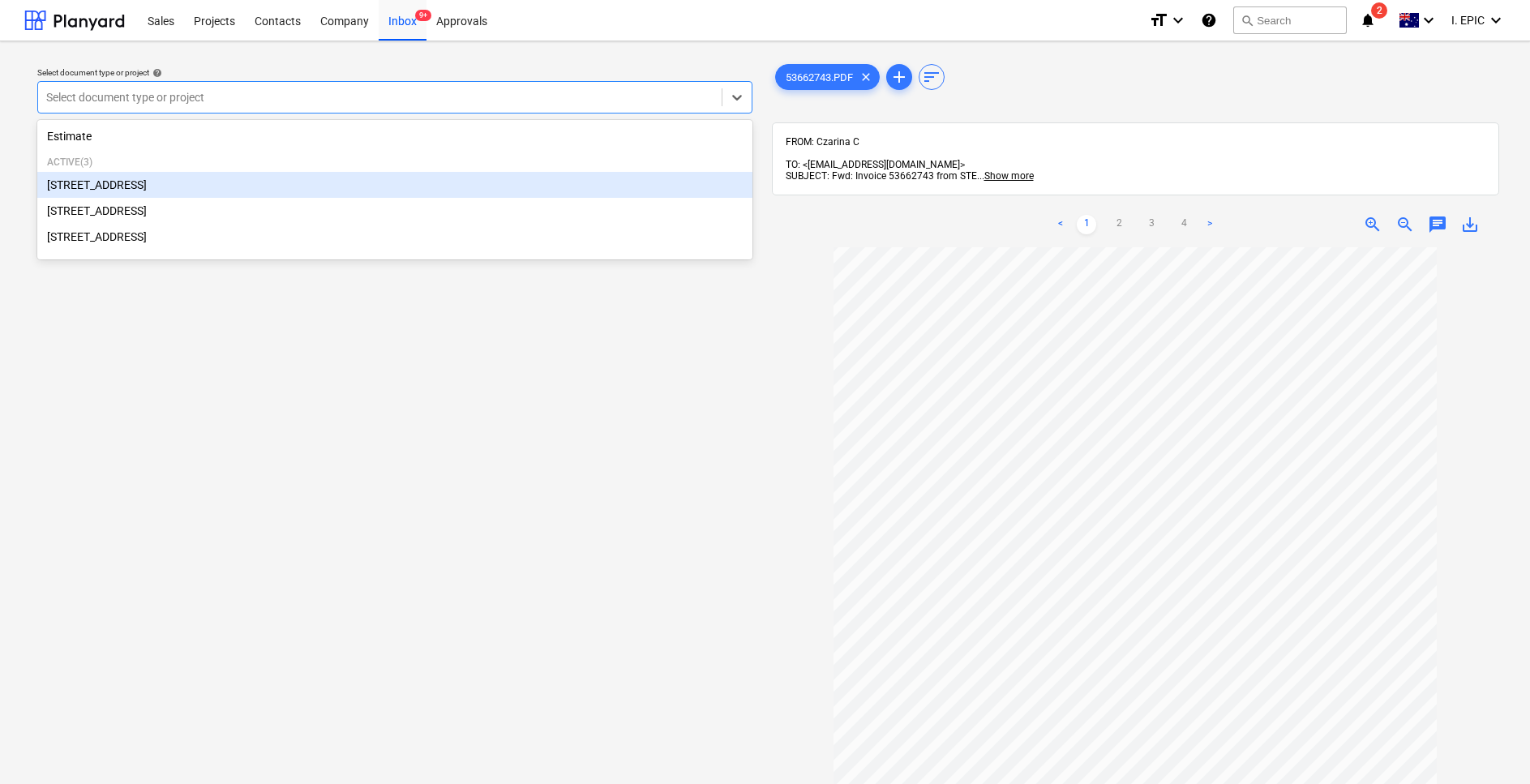
click at [98, 187] on div "[STREET_ADDRESS]" at bounding box center [395, 185] width 715 height 26
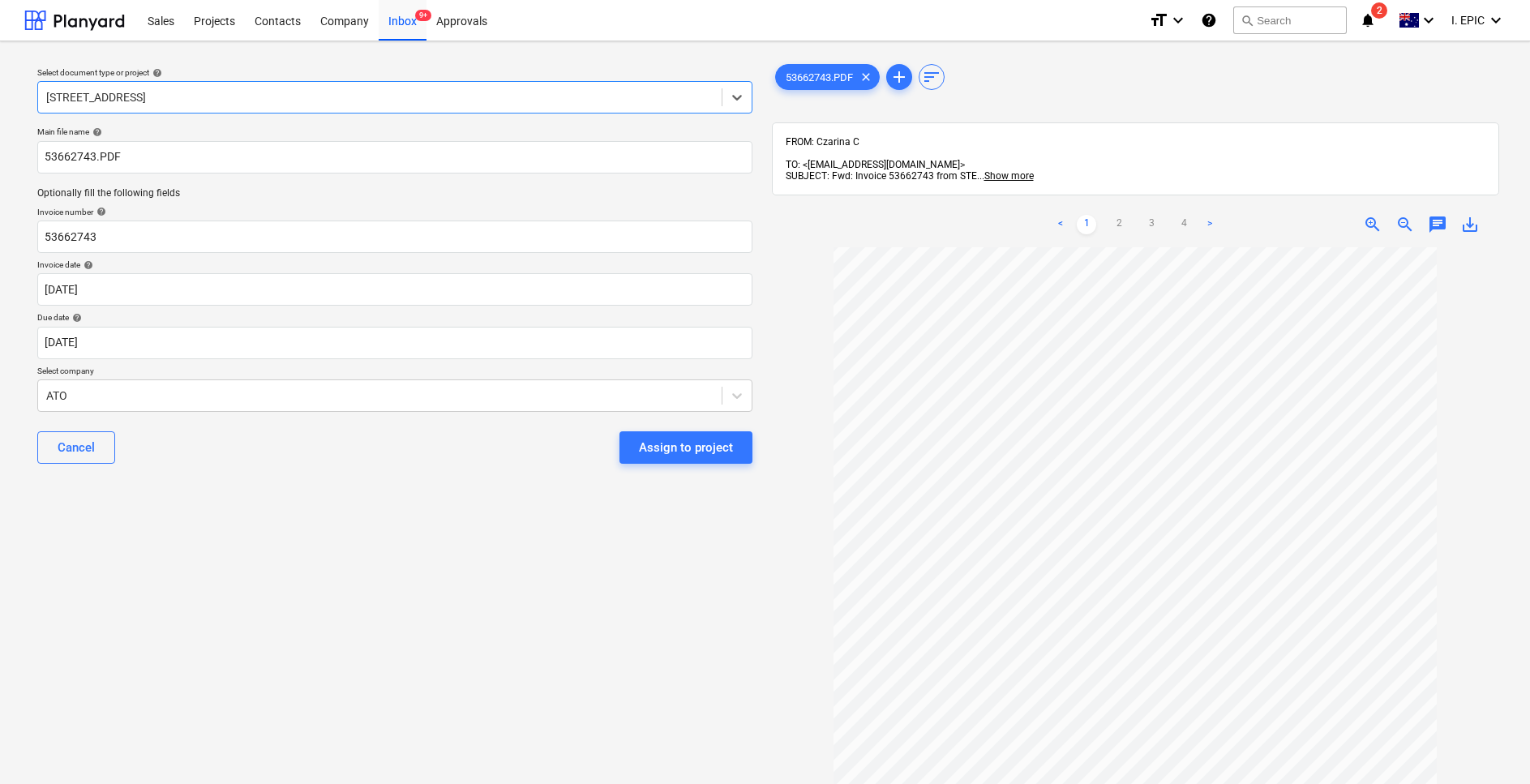
click at [357, 598] on div "Select document type or project help option 76 Beach Rd, Sandringham, selected.…" at bounding box center [395, 523] width 741 height 938
click at [158, 145] on input "53662743.PDF" at bounding box center [395, 158] width 715 height 33
type input "53662743.PDF Sti"
click at [132, 397] on div at bounding box center [380, 396] width 667 height 16
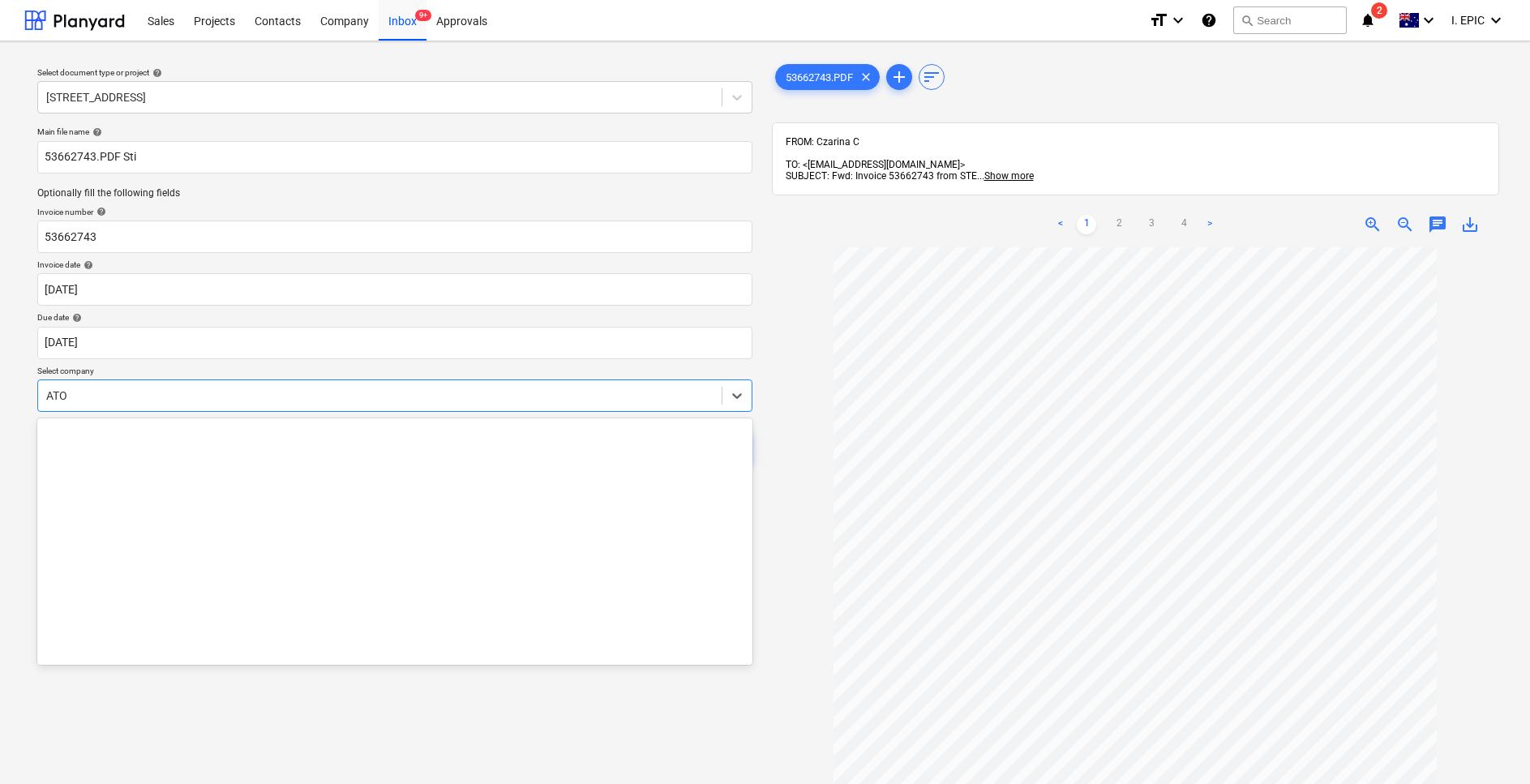
scroll to position [2270, 0]
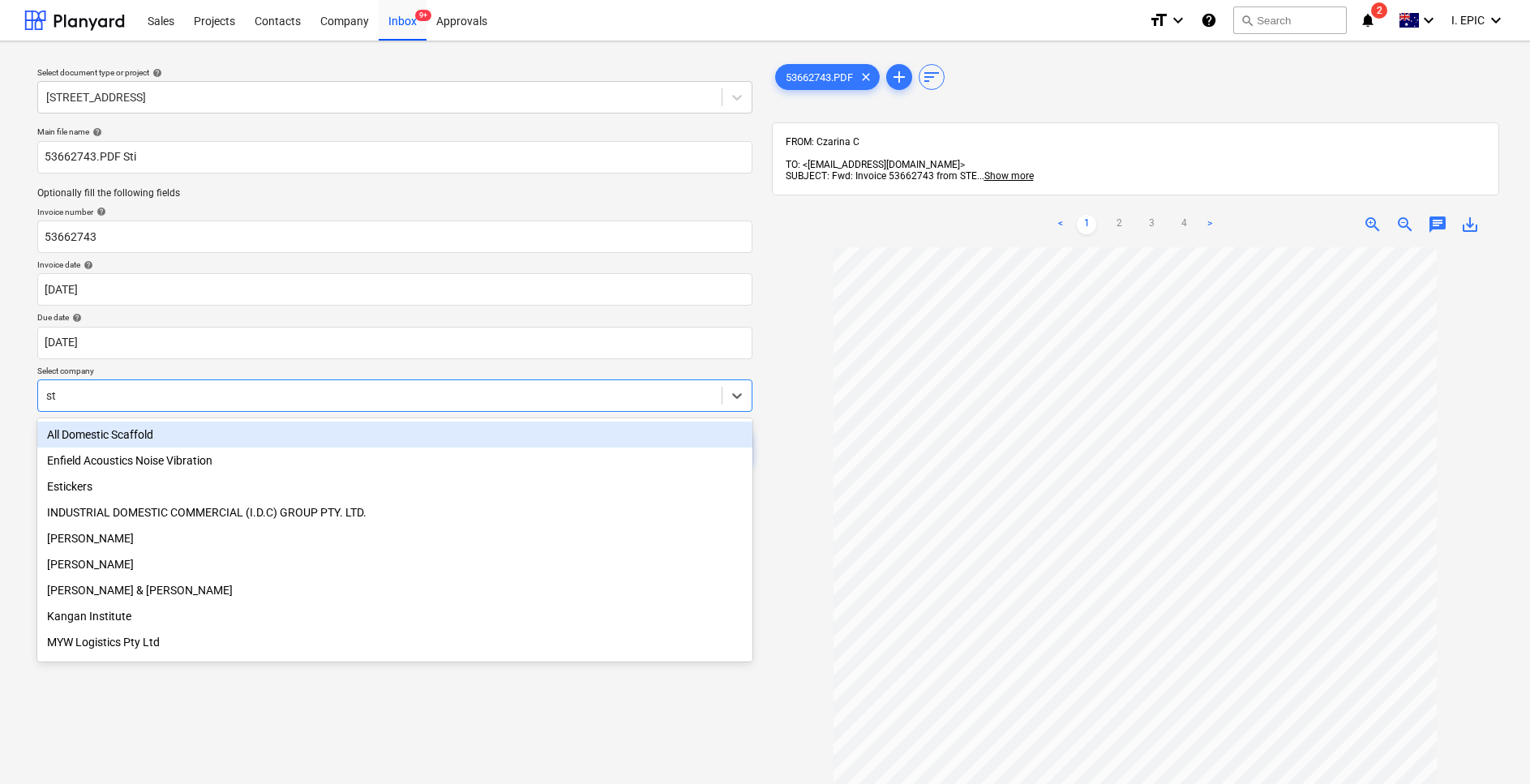
type input "s"
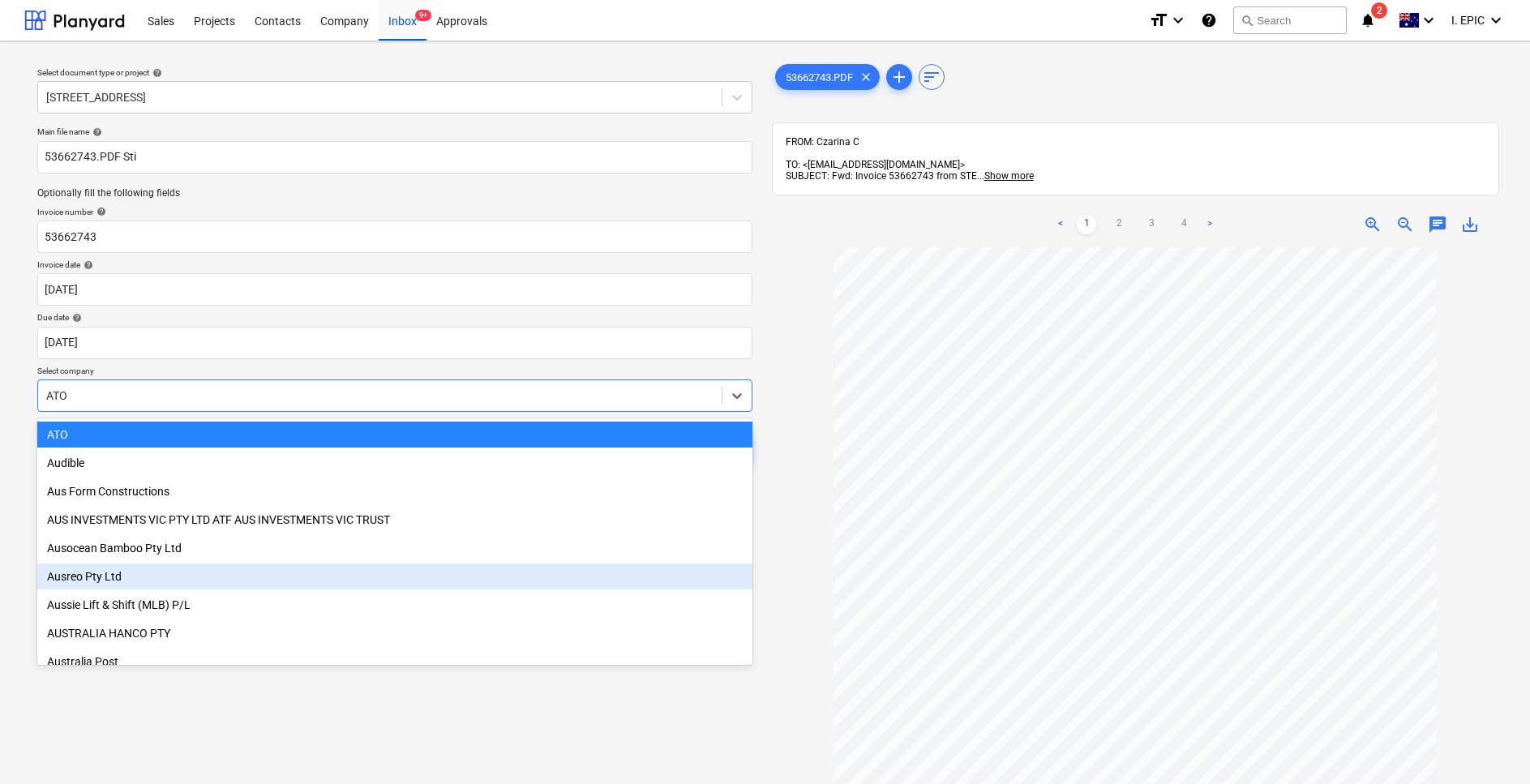
click at [187, 626] on div "Select document type or project help 76 Beach Rd, Sandringham Main file name he…" at bounding box center [395, 523] width 741 height 938
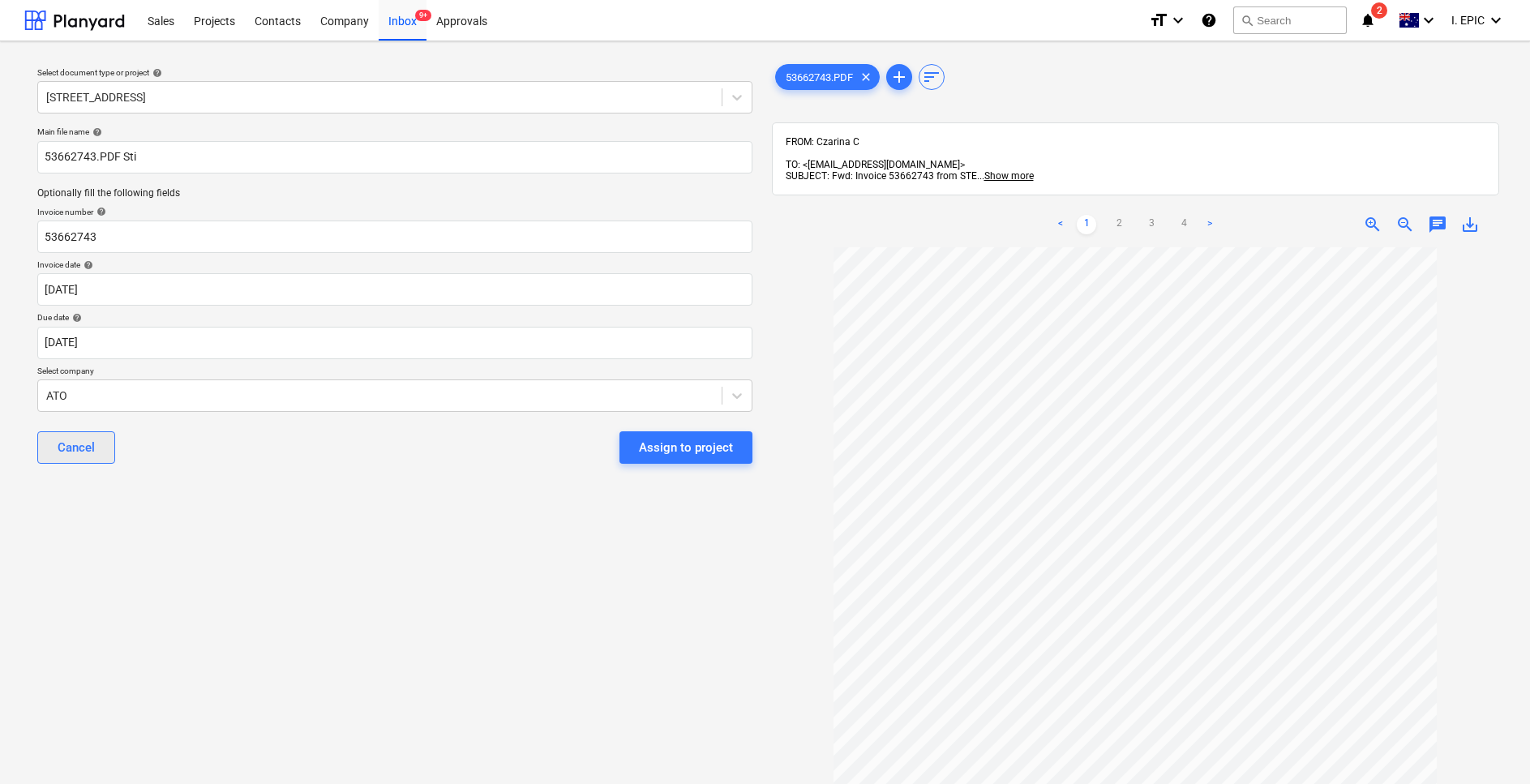
click at [68, 453] on div "Cancel" at bounding box center [76, 447] width 37 height 21
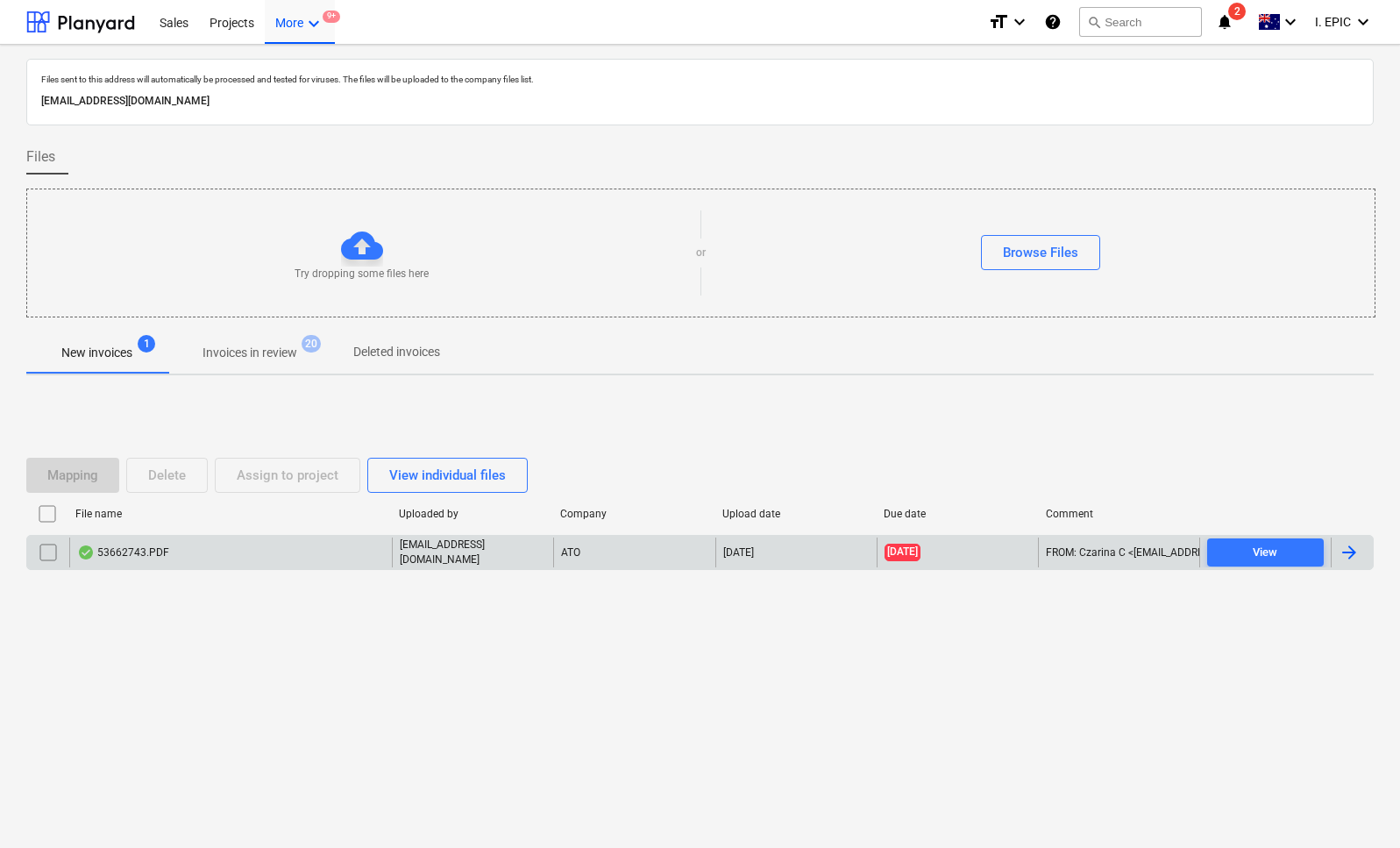
click at [151, 551] on div "53662743.PDF" at bounding box center [122, 552] width 92 height 14
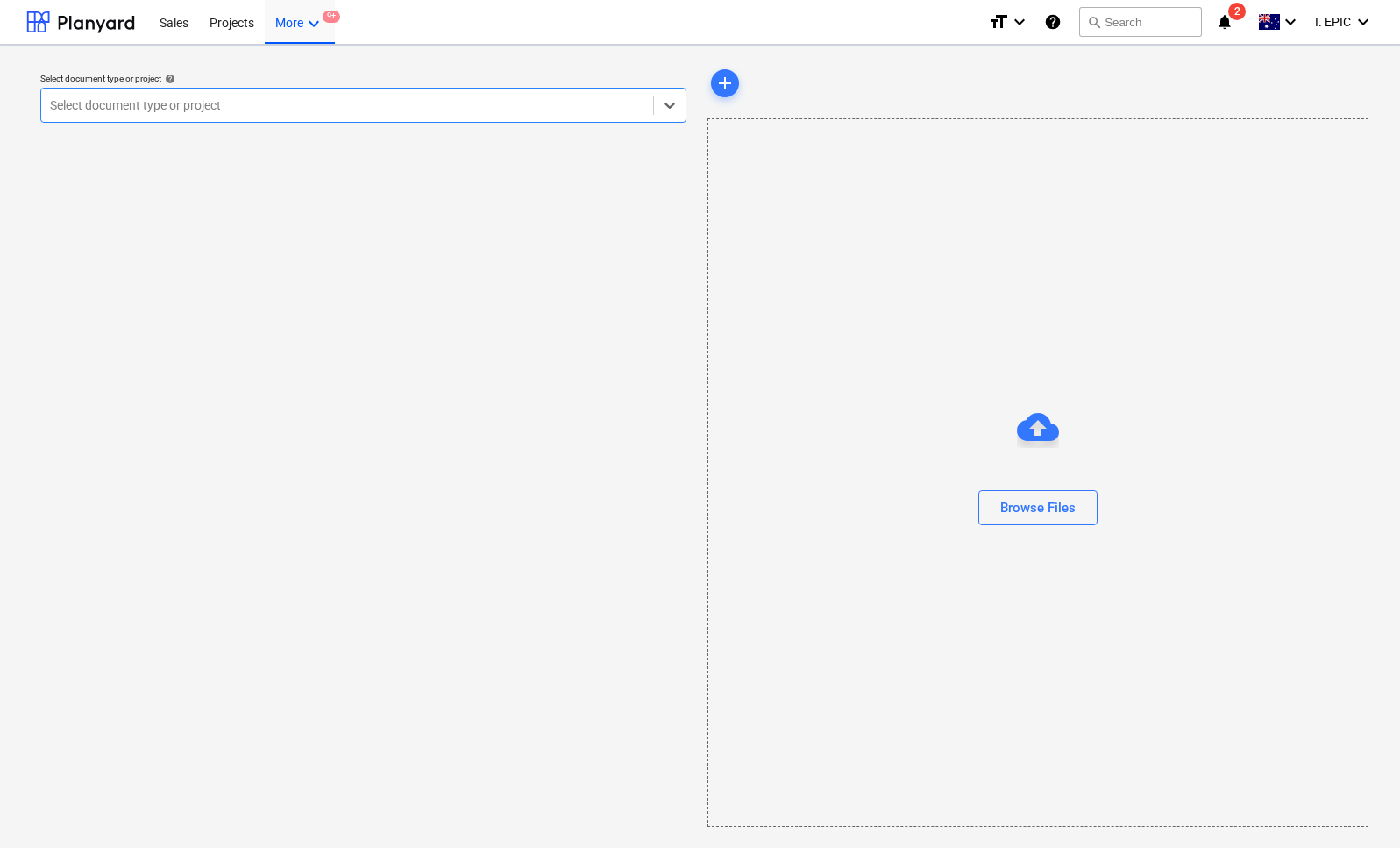
click at [245, 101] on div at bounding box center [347, 106] width 595 height 18
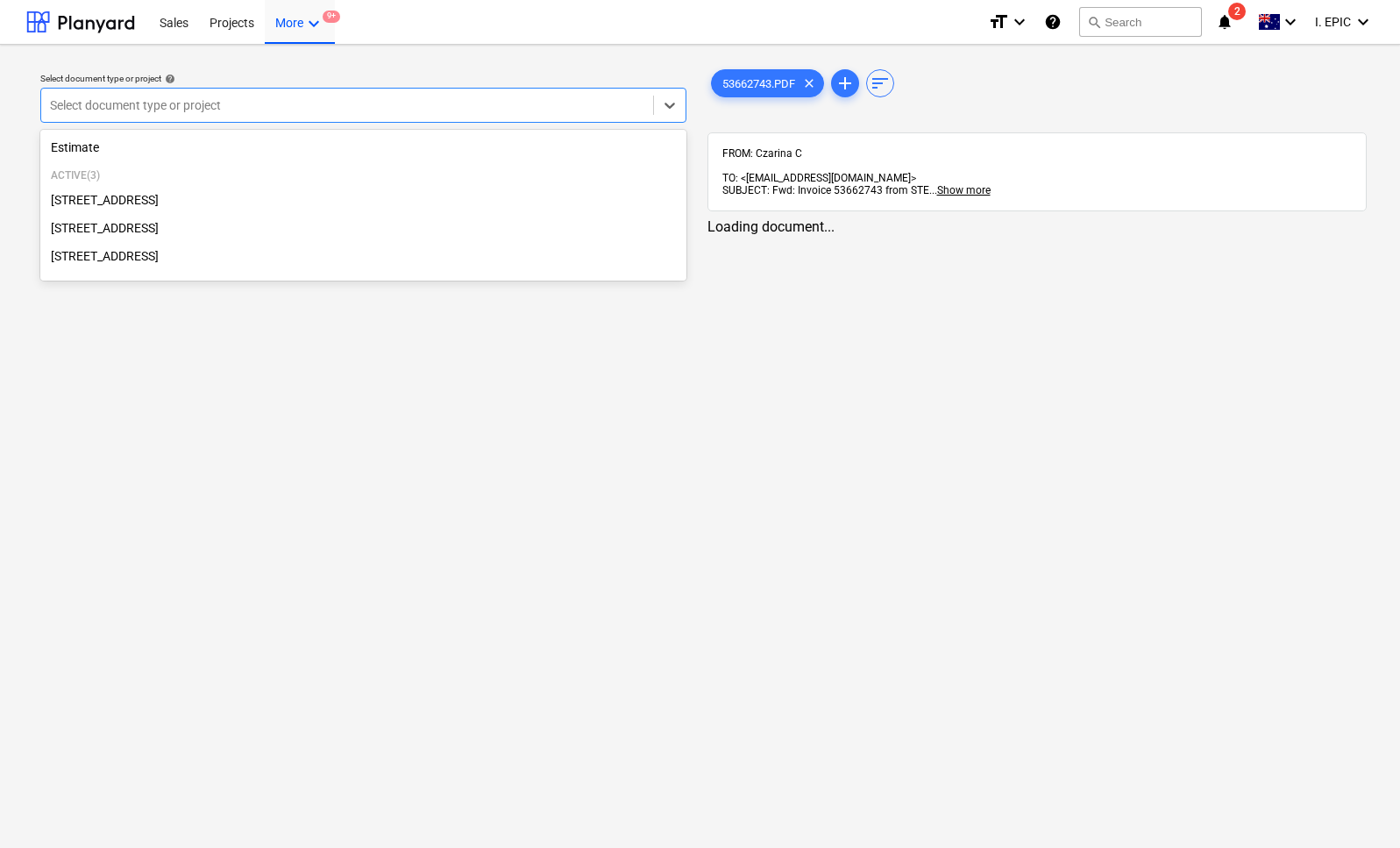
click at [170, 199] on div "[STREET_ADDRESS]" at bounding box center [363, 200] width 646 height 28
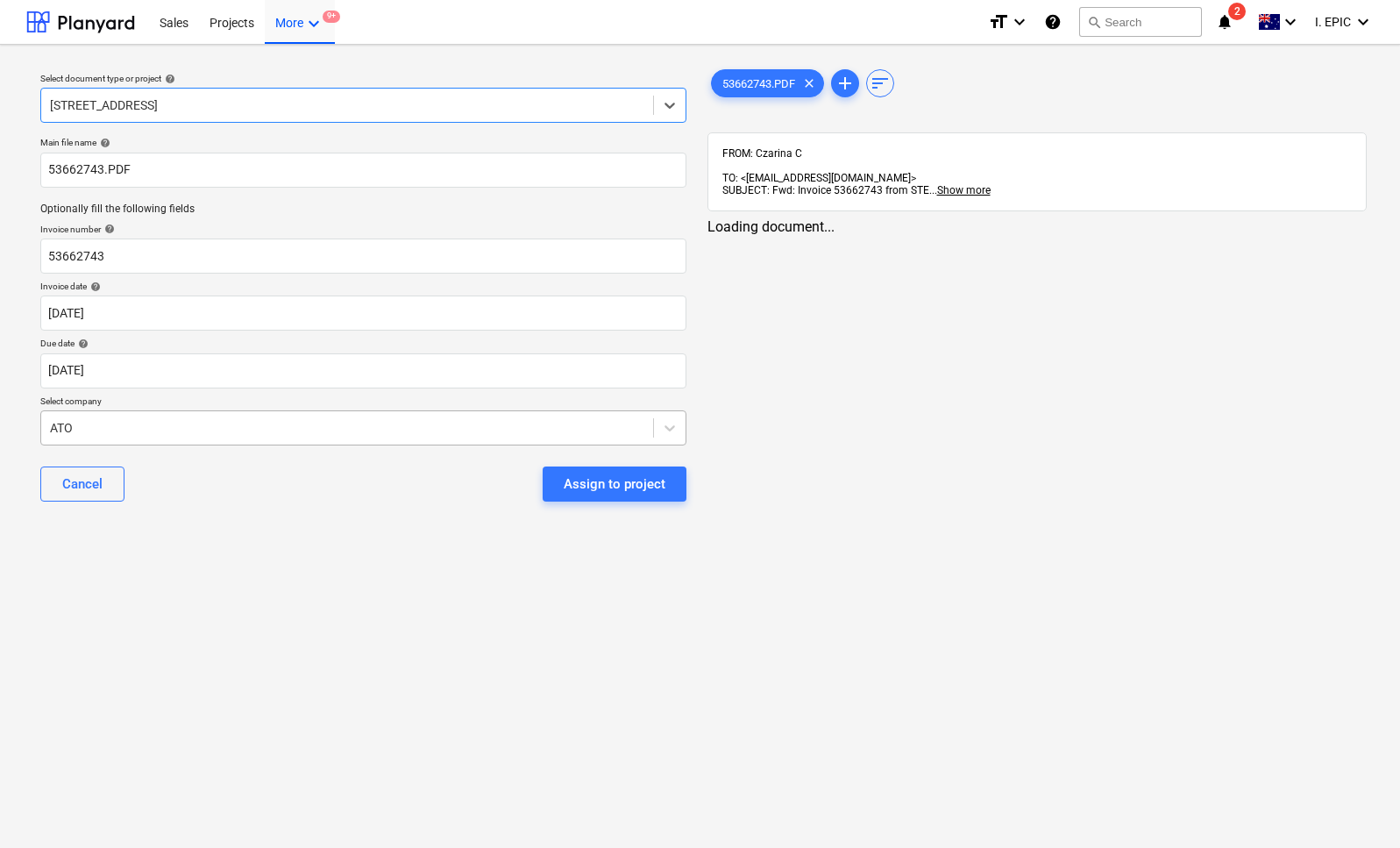
click at [146, 428] on div at bounding box center [347, 428] width 595 height 18
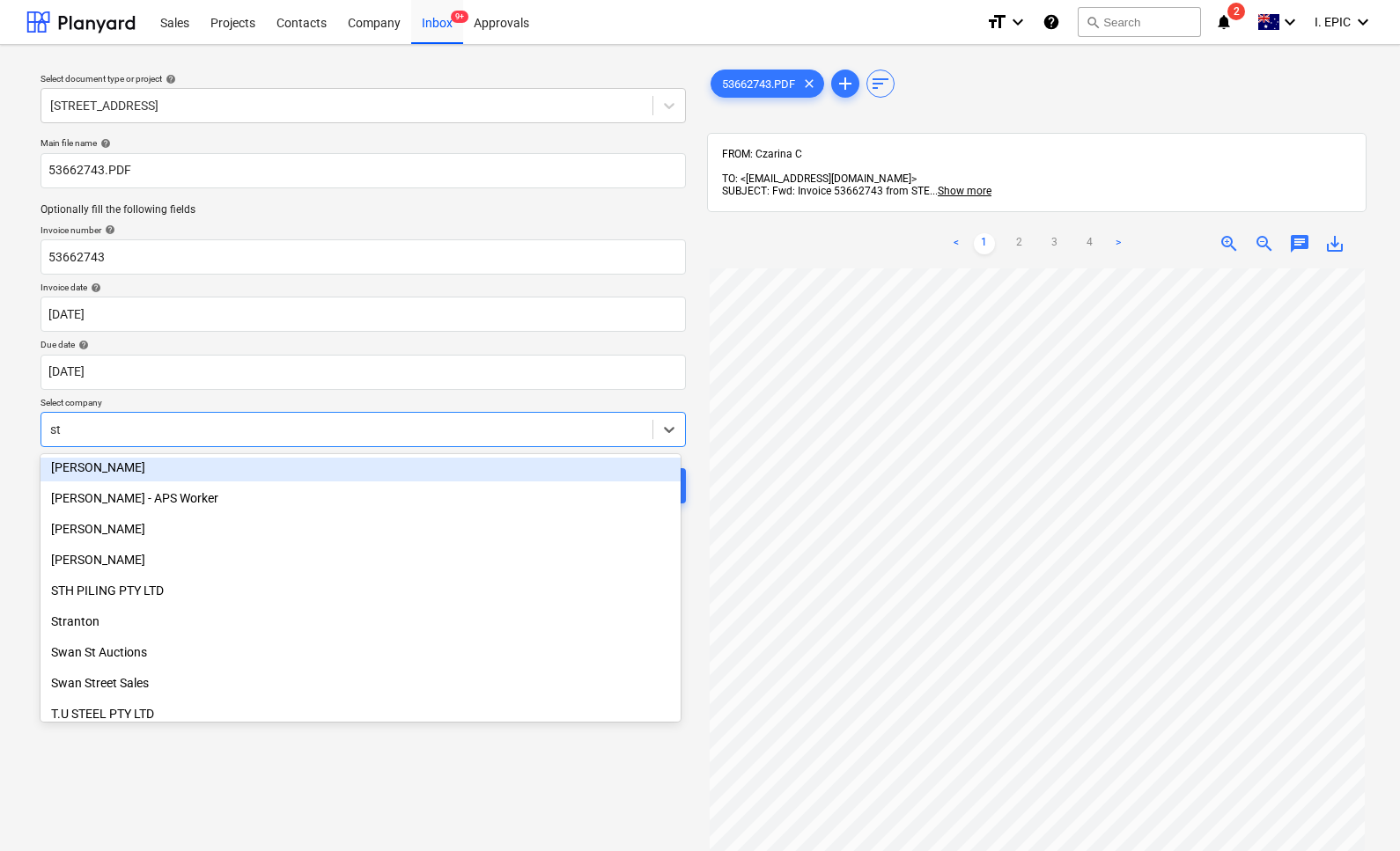
scroll to position [176, 0]
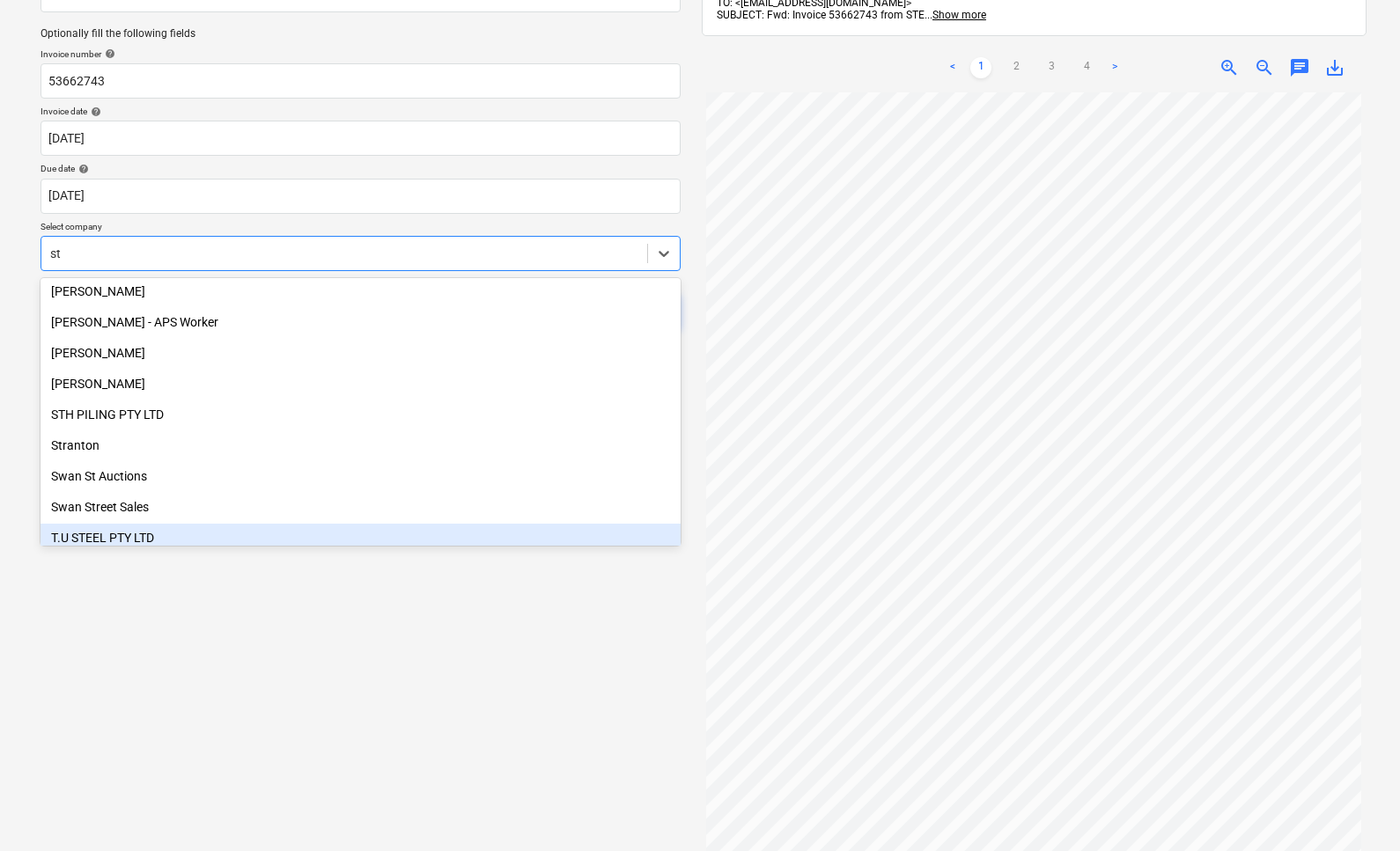
type input "st"
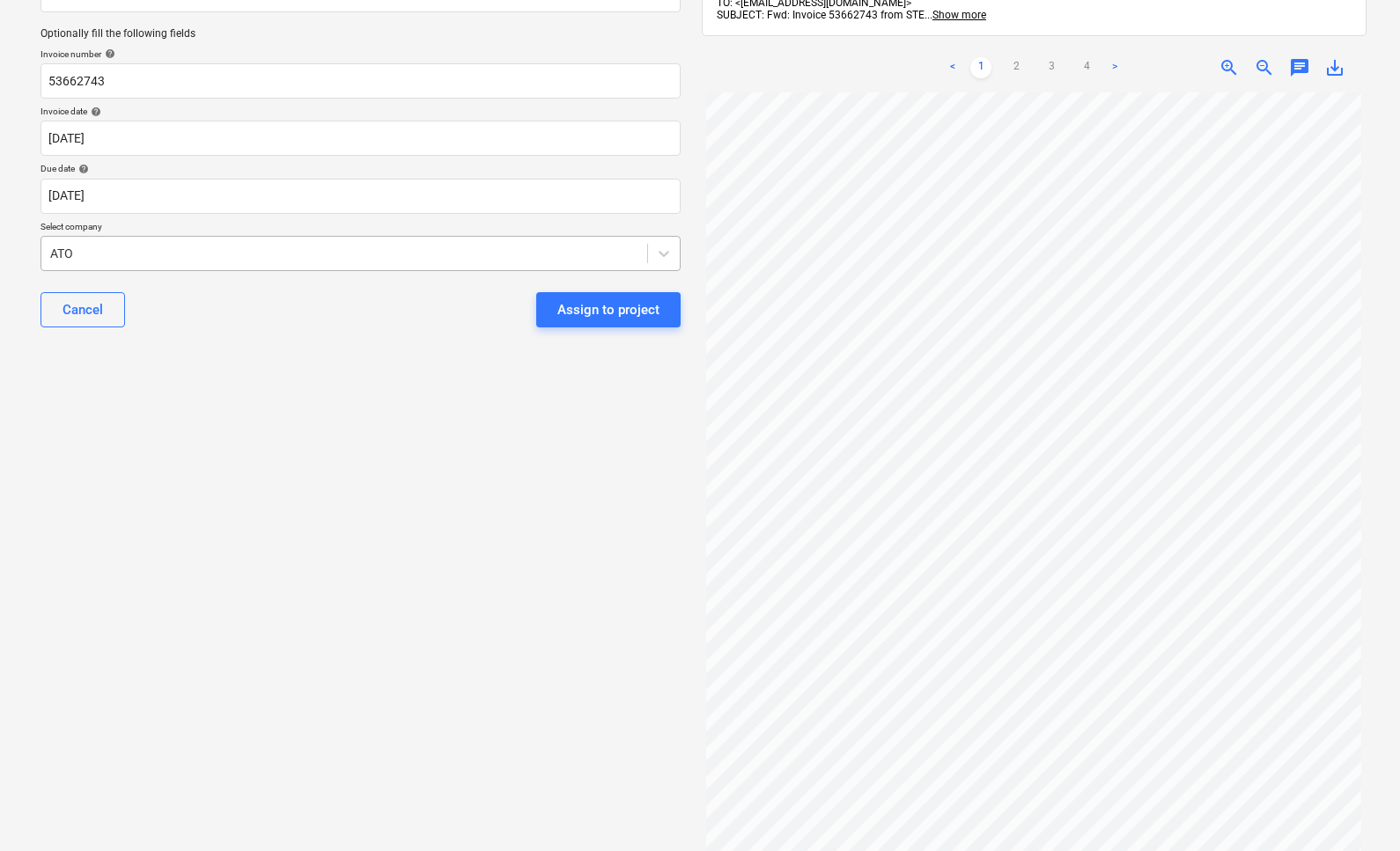
click at [111, 250] on div at bounding box center [345, 253] width 588 height 18
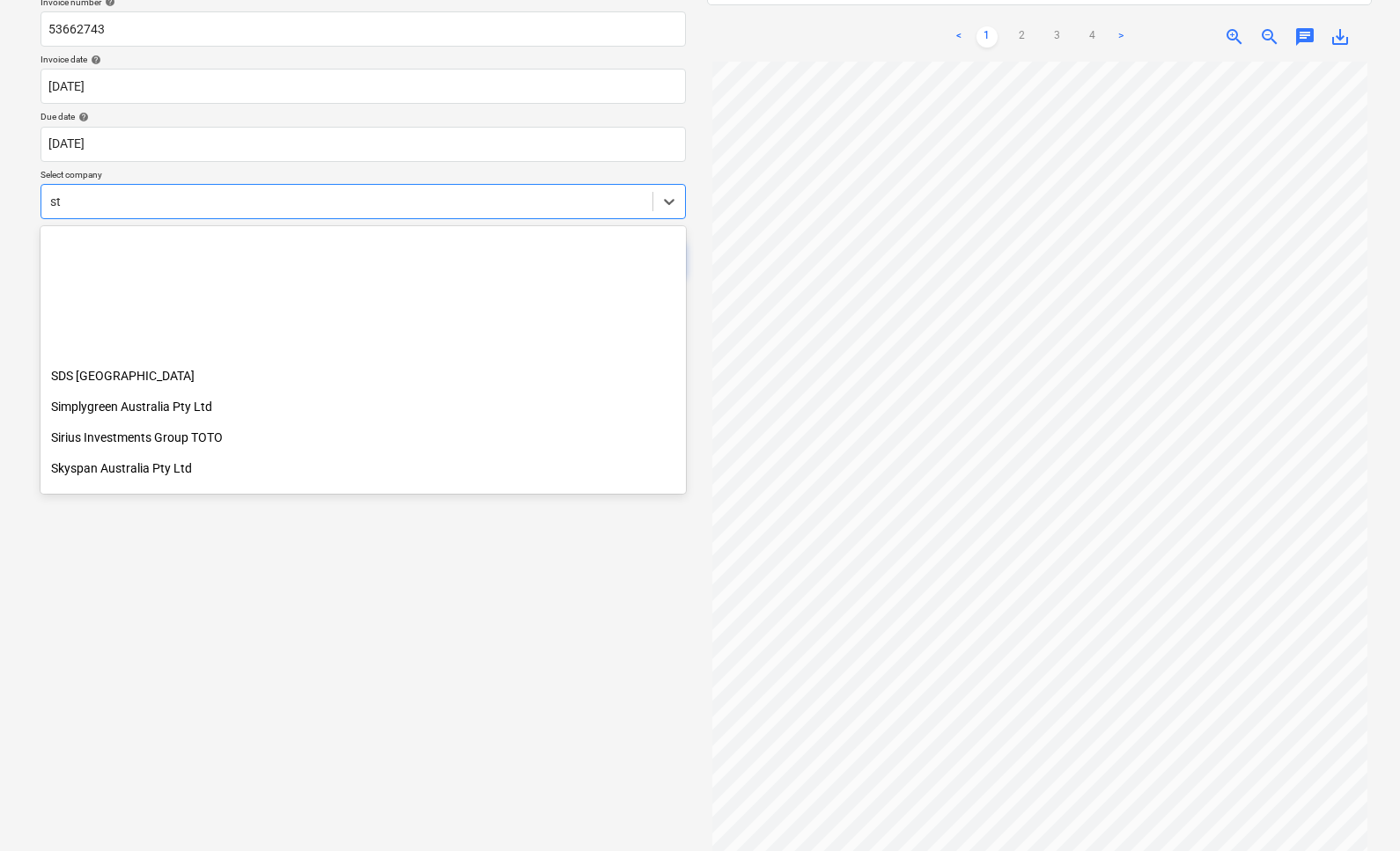
scroll to position [5544, 0]
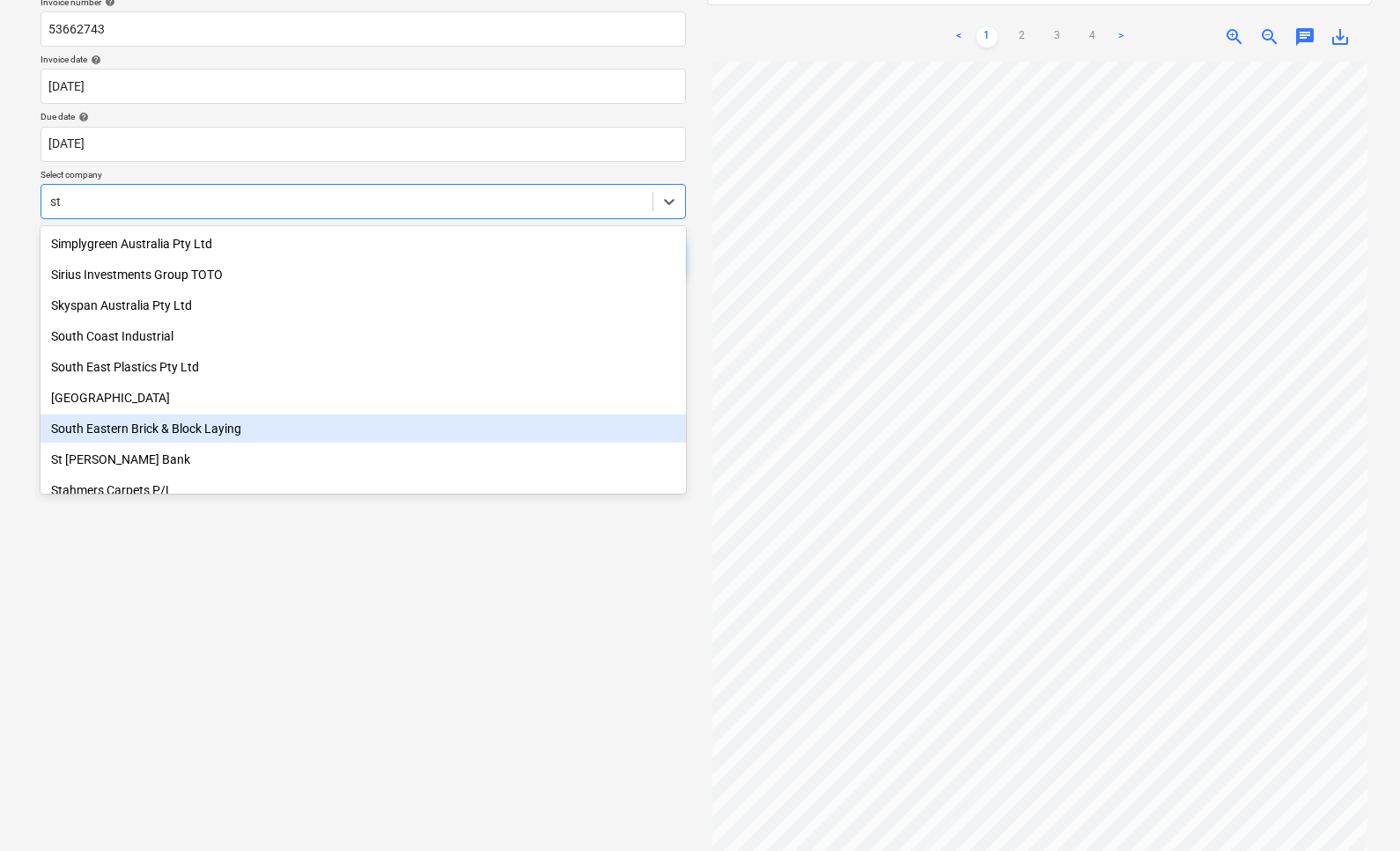
type input "st"
click at [248, 662] on div "Select document type or project help [STREET_ADDRESS] file name help 53662743.P…" at bounding box center [363, 333] width 673 height 1006
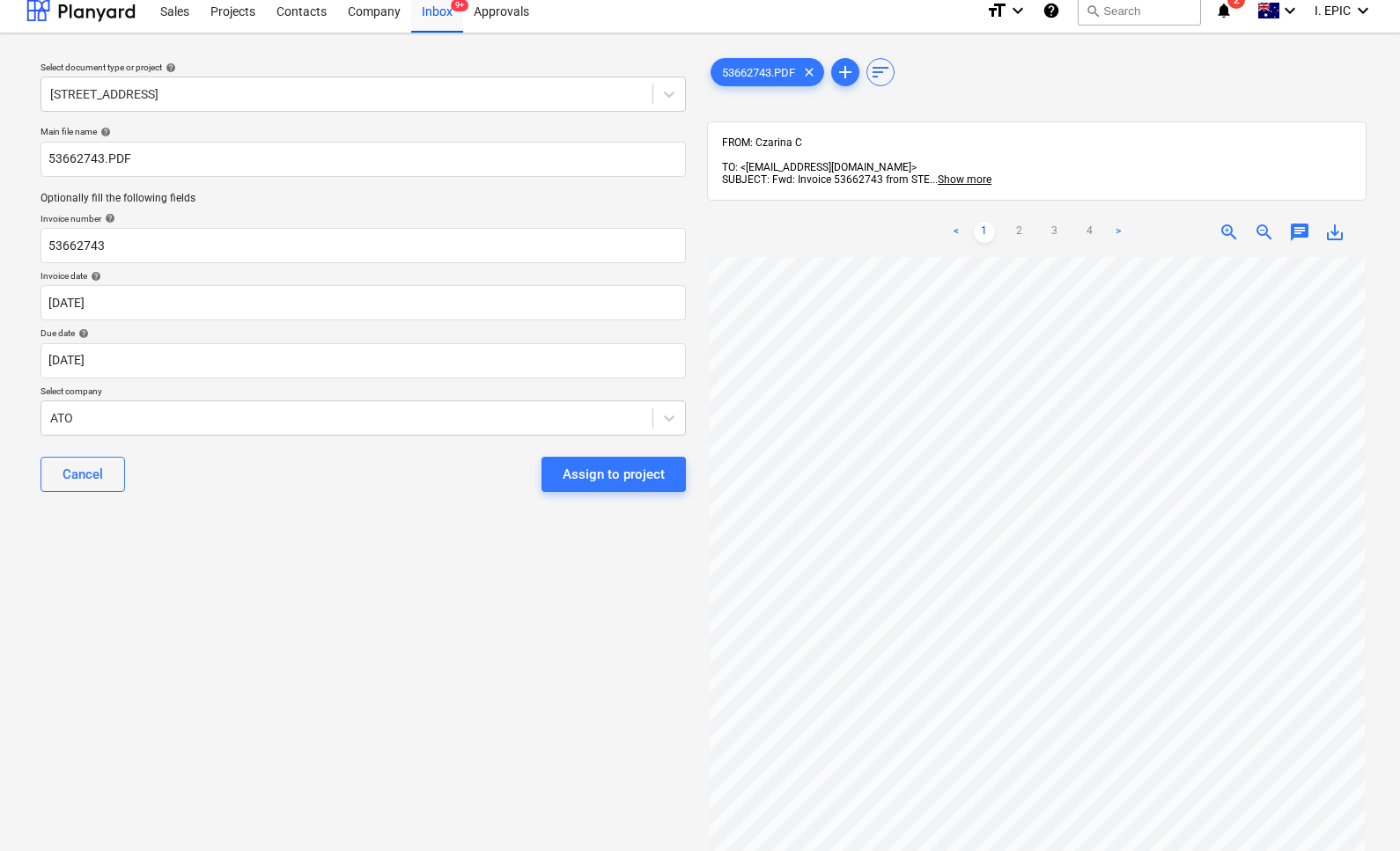
scroll to position [0, 0]
